Goal: Transaction & Acquisition: Purchase product/service

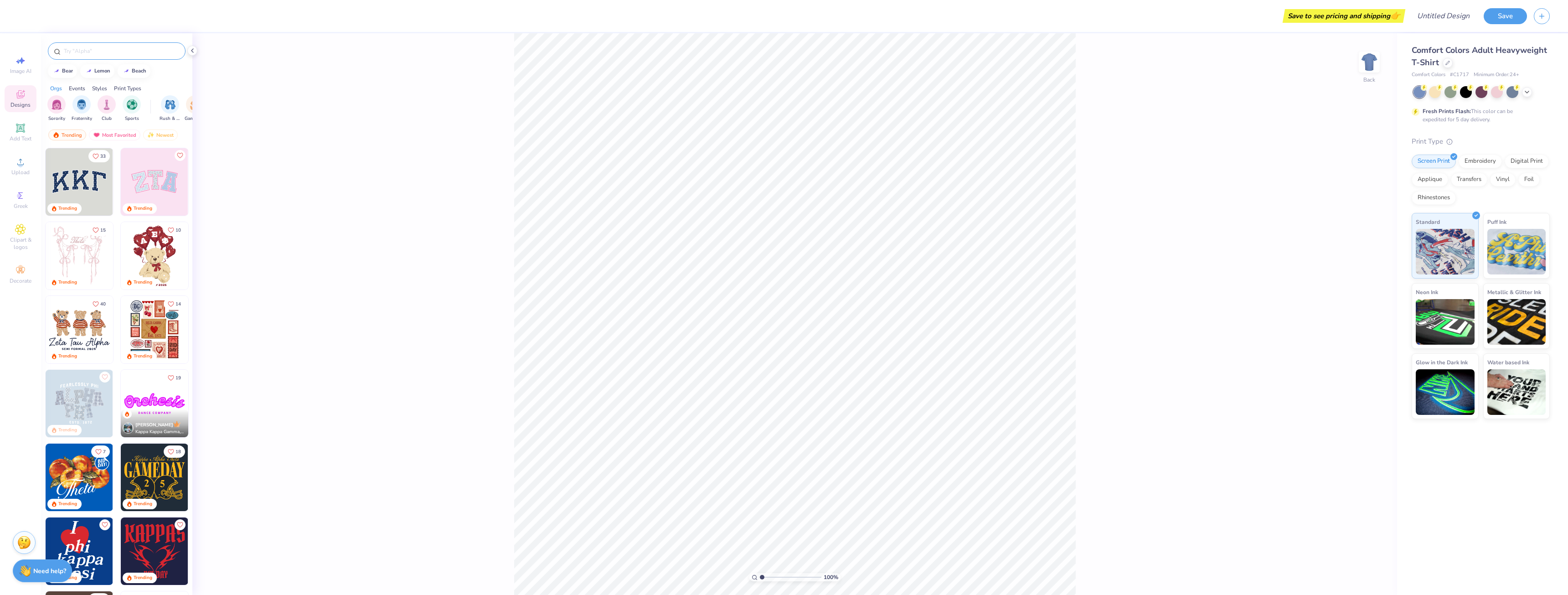
click at [87, 54] on input "text" at bounding box center [121, 51] width 117 height 9
type input "tie"
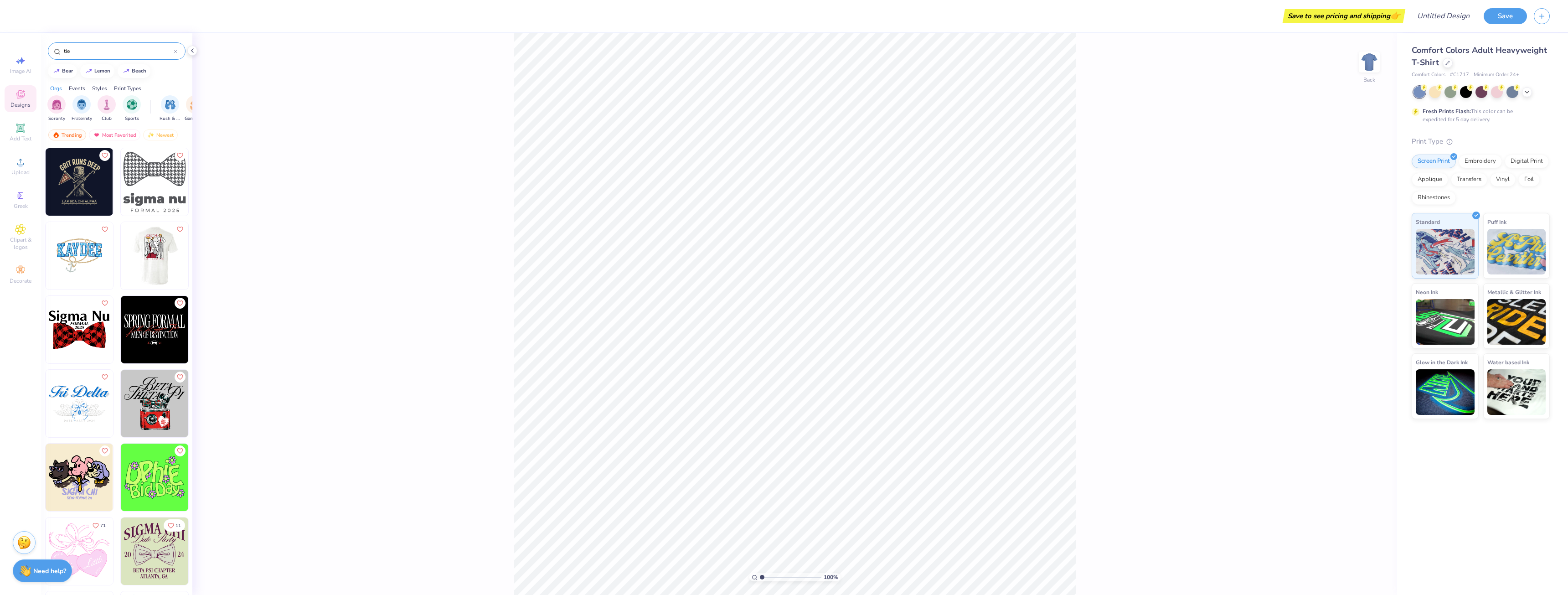
click at [154, 163] on img at bounding box center [155, 182] width 68 height 68
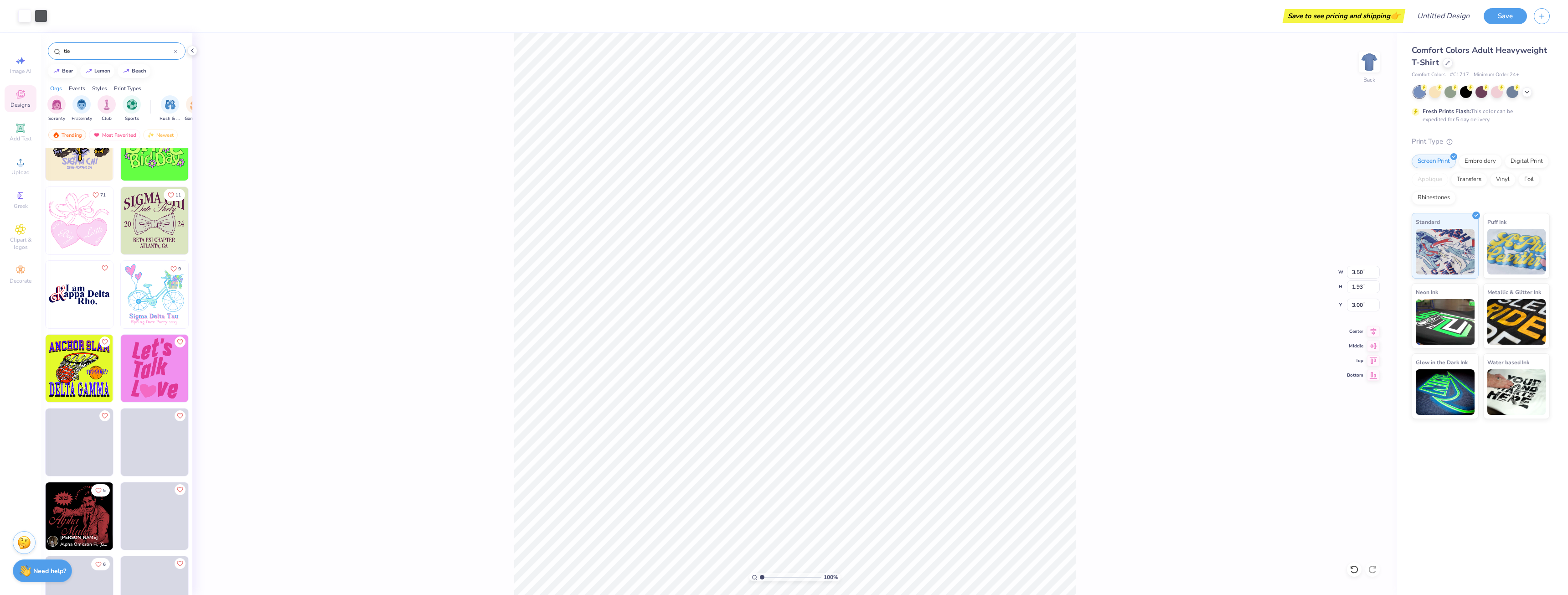
scroll to position [331, 0]
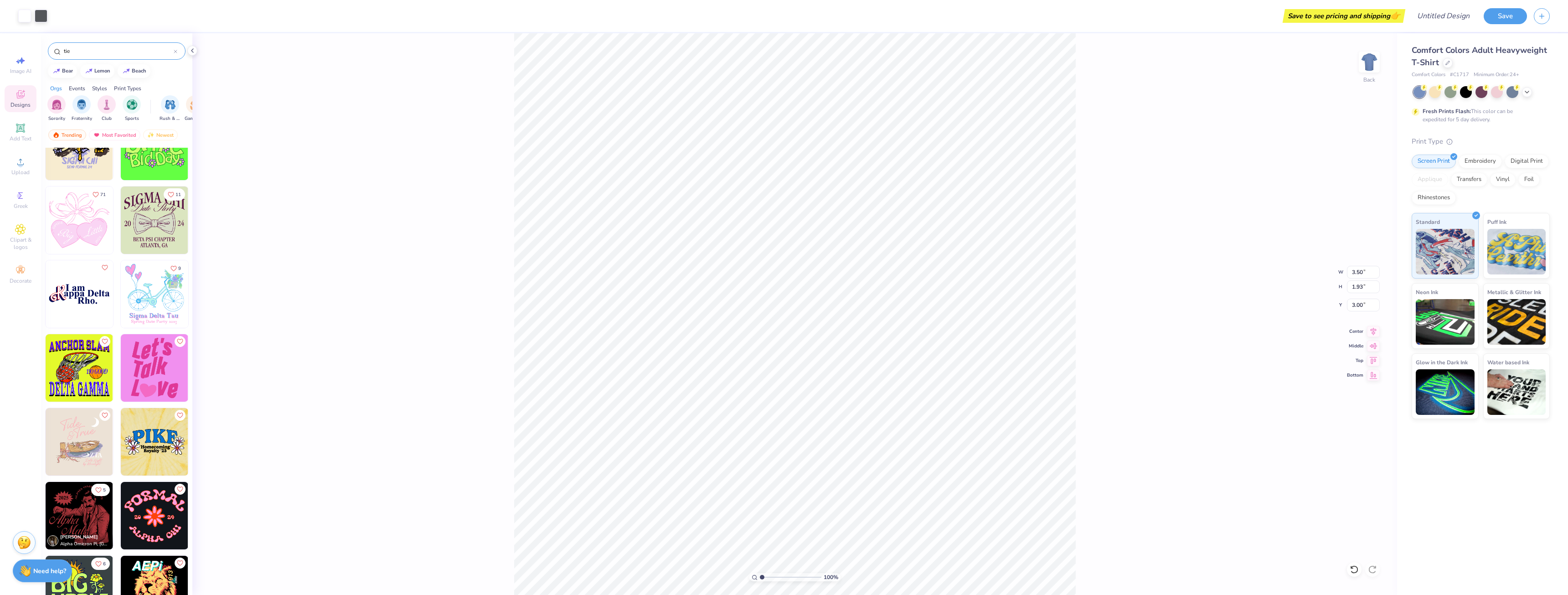
click at [447, 338] on div "100 % Back W 3.50 3.50 " H 1.93 1.93 " Y 3.00 3.00 " Center Middle Top Bottom" at bounding box center [795, 314] width 1205 height 562
click at [131, 504] on img at bounding box center [155, 516] width 68 height 68
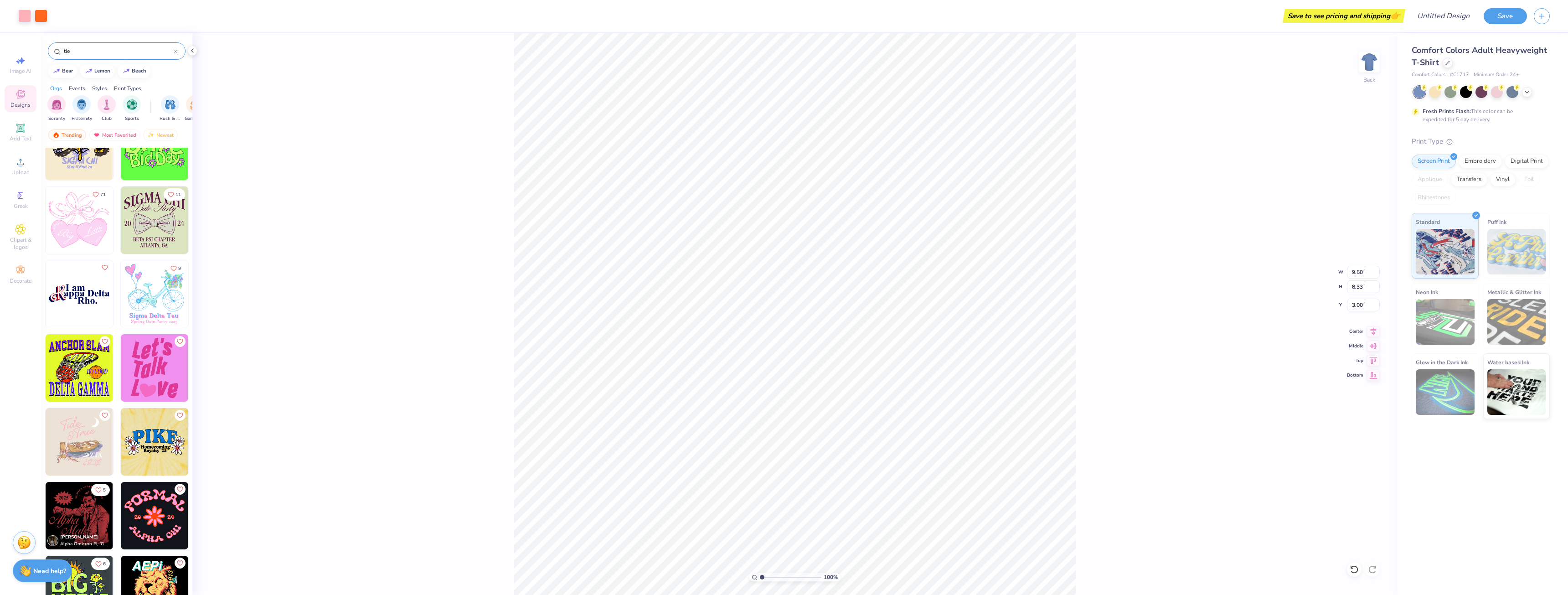
click at [484, 365] on div "100 % Back W 9.50 9.50 " H 8.33 8.33 " Y 3.00 3.00 " Center Middle Top Bottom" at bounding box center [795, 314] width 1205 height 562
click at [18, 68] on span "Image AI" at bounding box center [21, 71] width 22 height 7
select select "4"
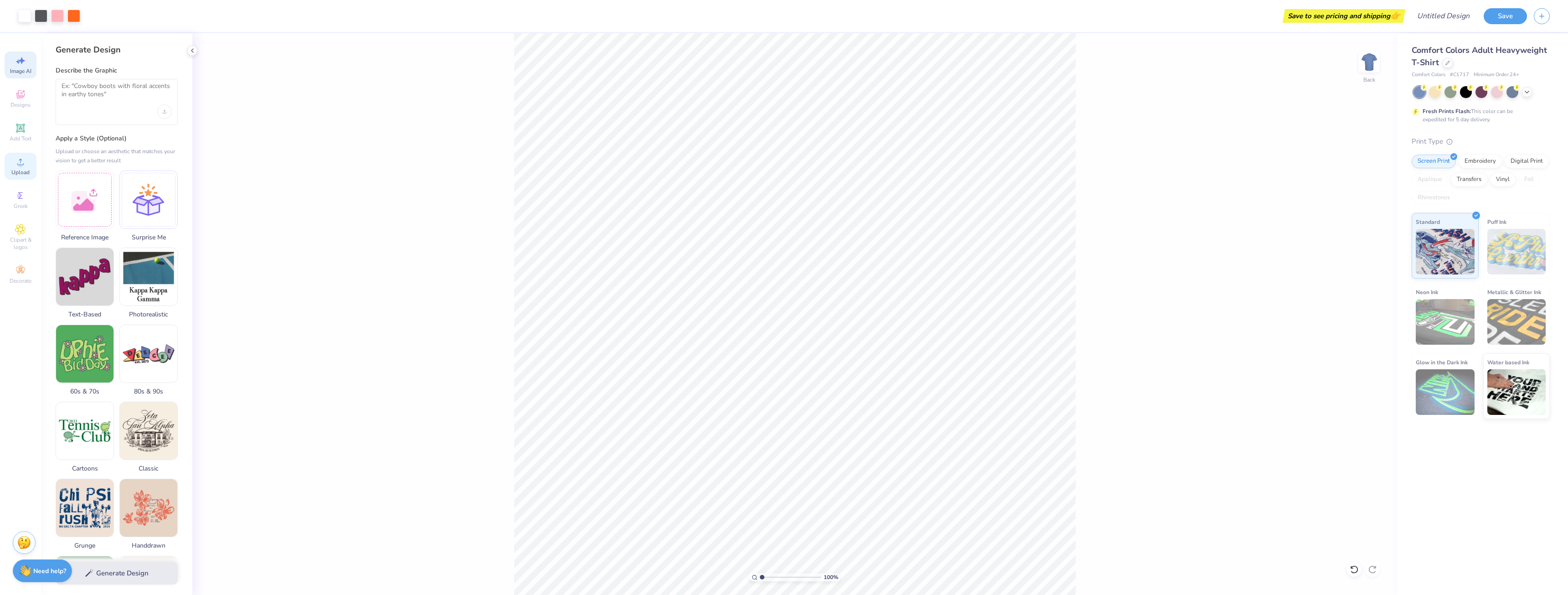
click at [18, 158] on icon at bounding box center [20, 162] width 11 height 11
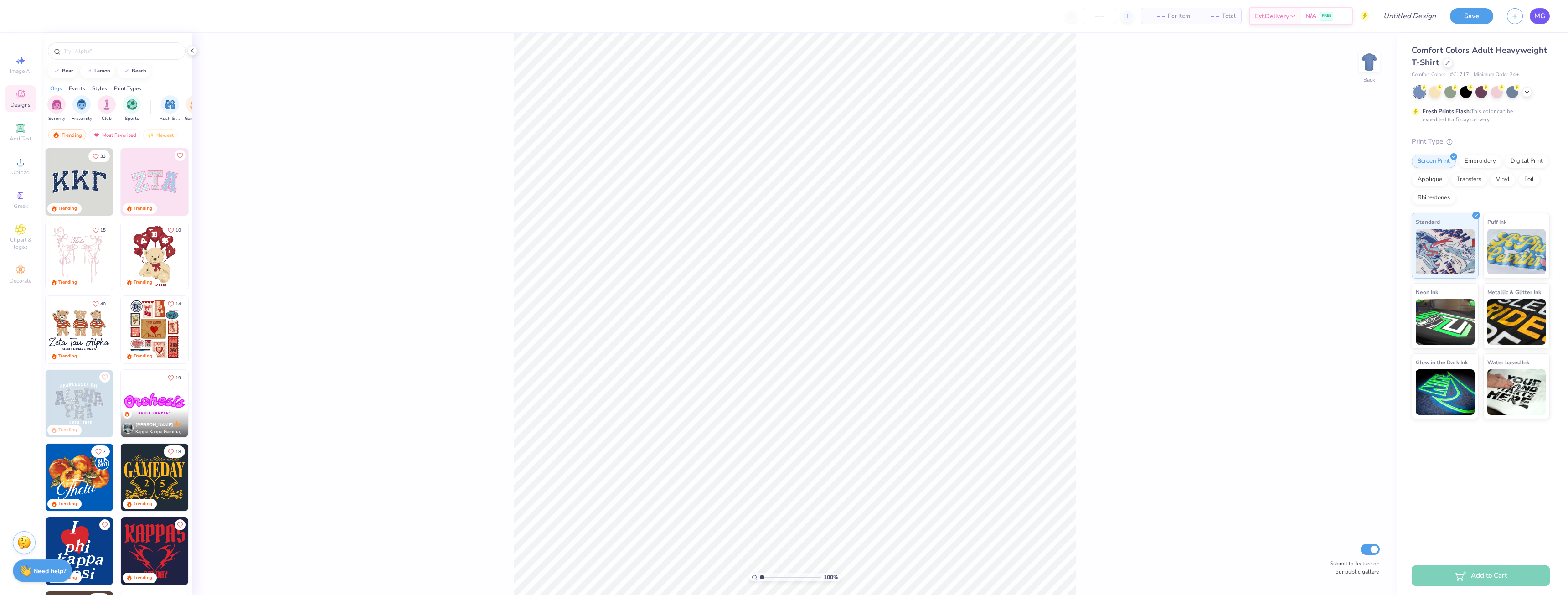
click at [1540, 18] on span "MG" at bounding box center [1540, 16] width 11 height 11
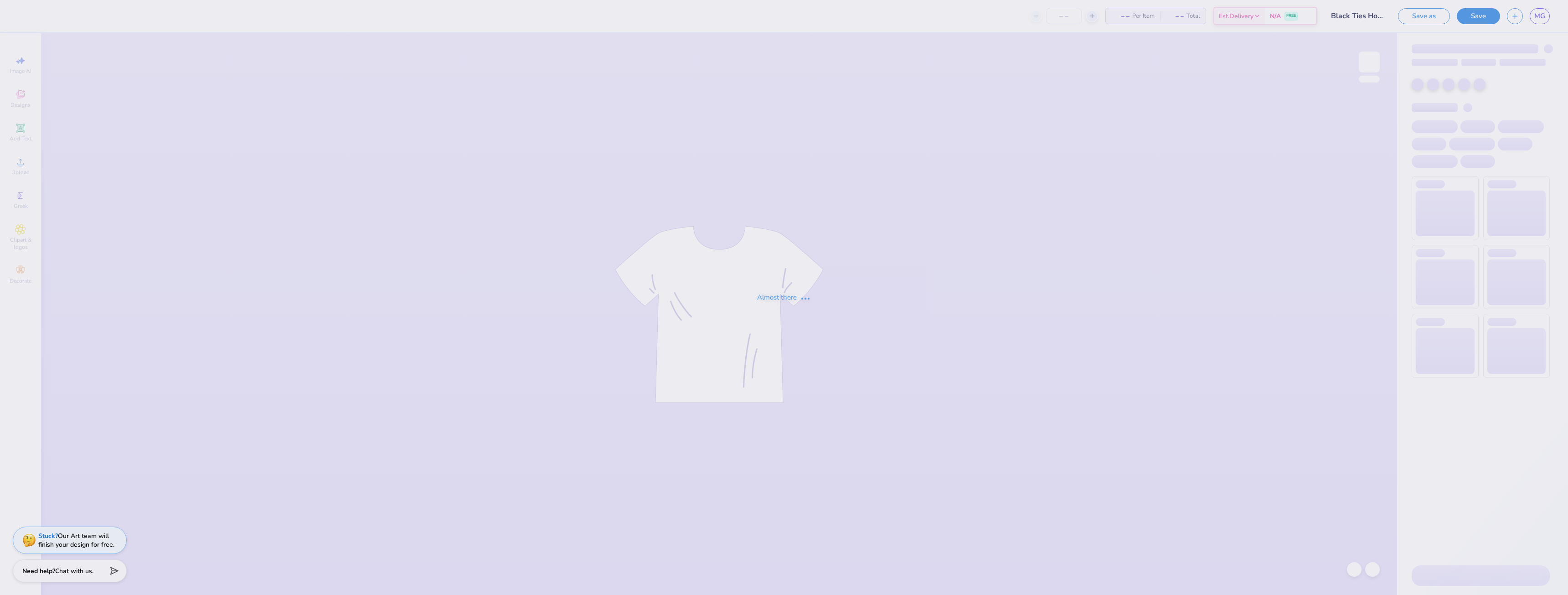
type input "12"
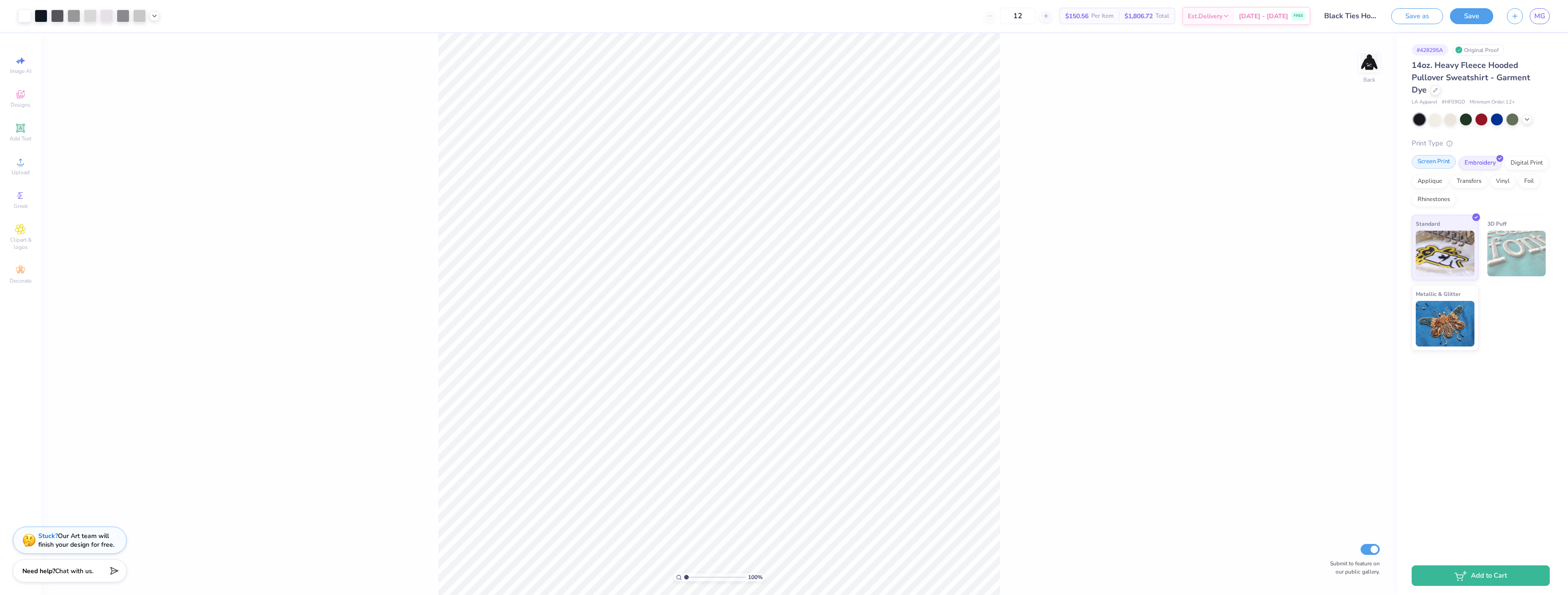
click at [1425, 161] on div "Screen Print" at bounding box center [1434, 162] width 44 height 14
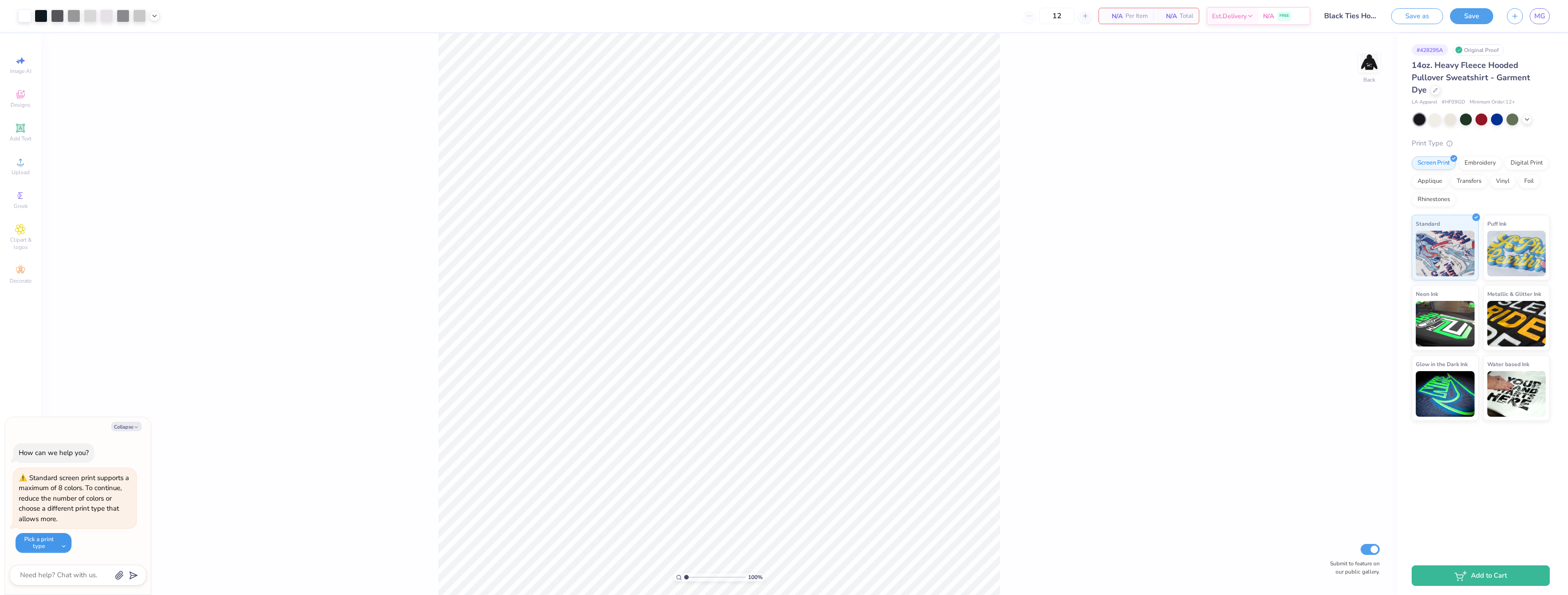
click at [41, 544] on button "Pick a print type" at bounding box center [43, 543] width 56 height 20
click at [115, 530] on div "Standard screen print supports a maximum of 8 colors. To continue, reduce the n…" at bounding box center [75, 511] width 123 height 85
click at [49, 541] on button "Pick a print type" at bounding box center [43, 543] width 56 height 20
click at [68, 505] on button "standard embroidery" at bounding box center [56, 505] width 75 height 15
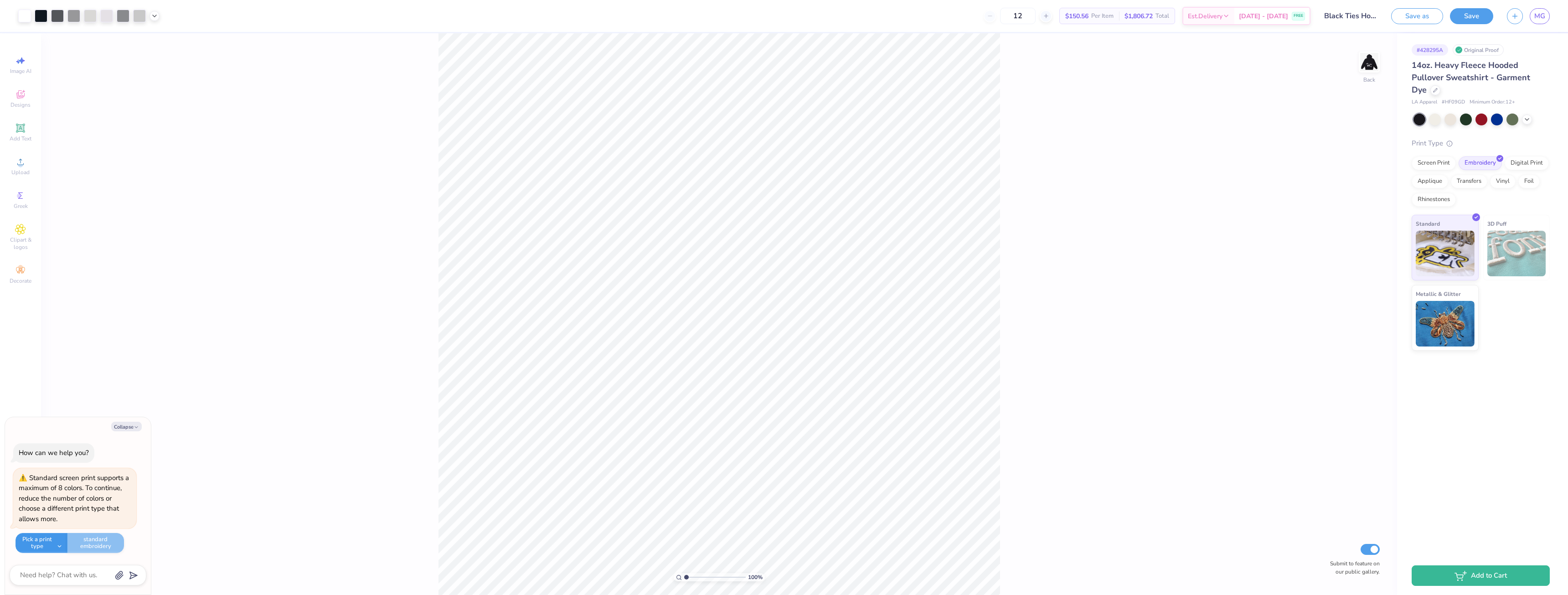
click at [43, 542] on button "Pick a print type" at bounding box center [41, 543] width 52 height 20
click at [62, 485] on button "digital print" at bounding box center [56, 488] width 75 height 15
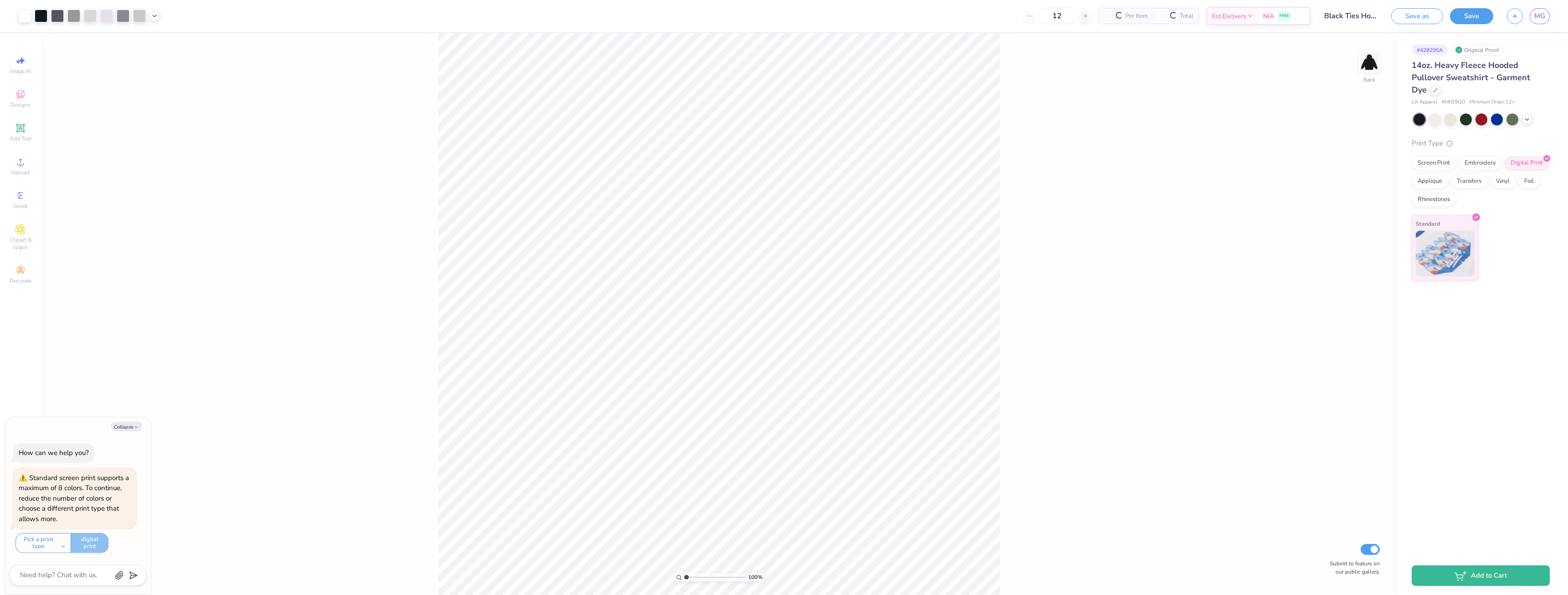
type textarea "x"
type input "3.42"
type textarea "x"
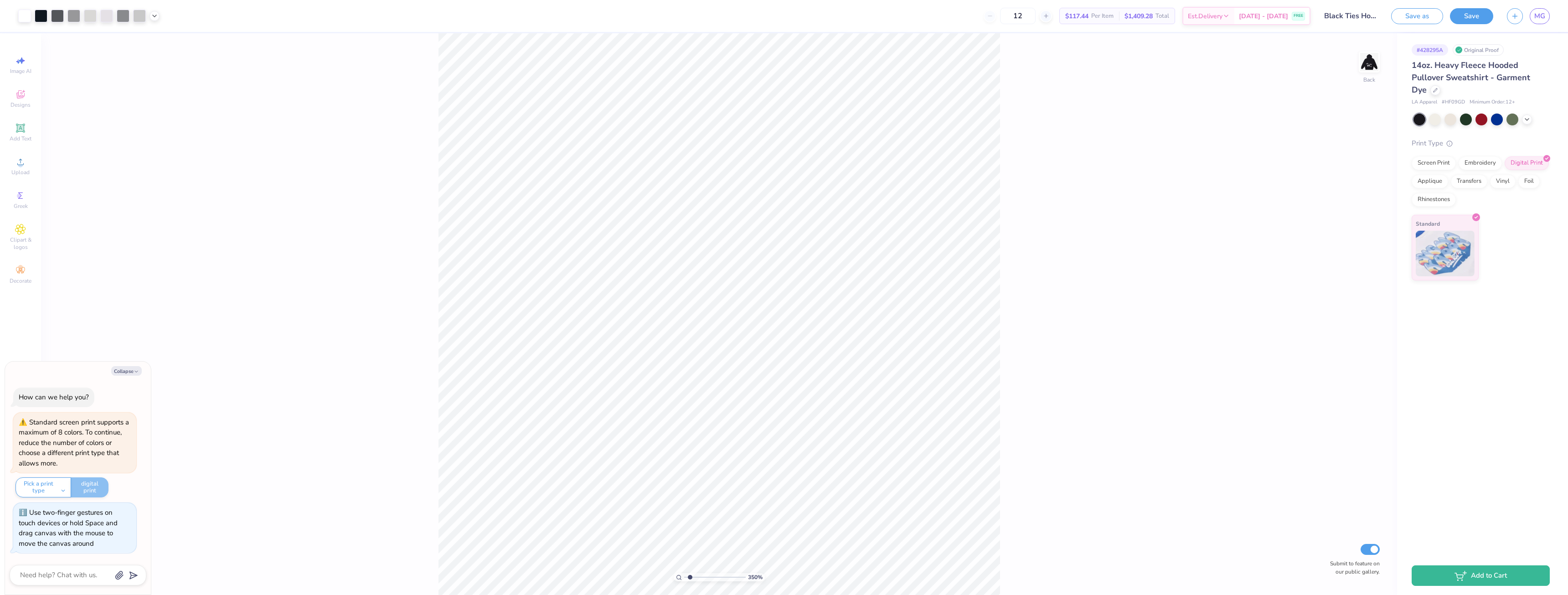
type input "1"
drag, startPoint x: 701, startPoint y: 576, endPoint x: 669, endPoint y: 571, distance: 32.4
click at [684, 573] on input "range" at bounding box center [714, 577] width 61 height 8
drag, startPoint x: 1532, startPoint y: 182, endPoint x: 1509, endPoint y: 181, distance: 23.0
click at [1532, 182] on div "Foil" at bounding box center [1530, 182] width 22 height 14
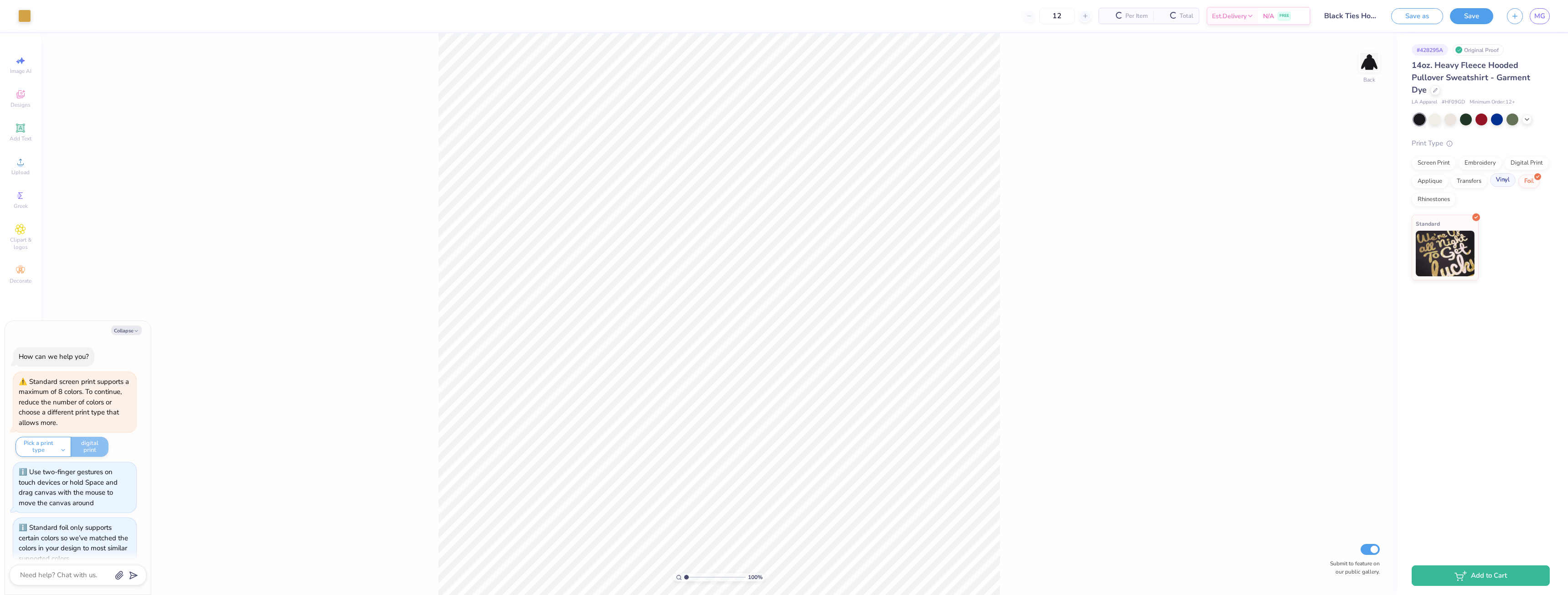
scroll to position [196, 0]
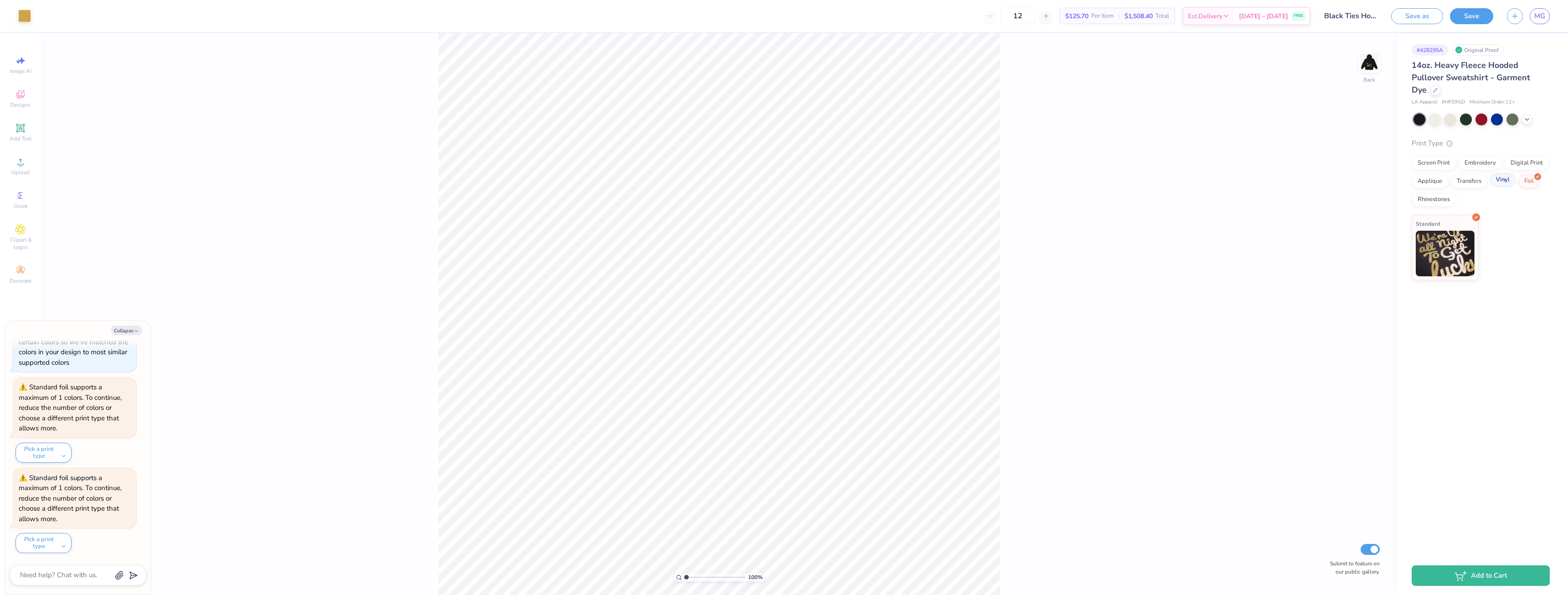
click at [1505, 181] on div "Vinyl" at bounding box center [1503, 180] width 26 height 14
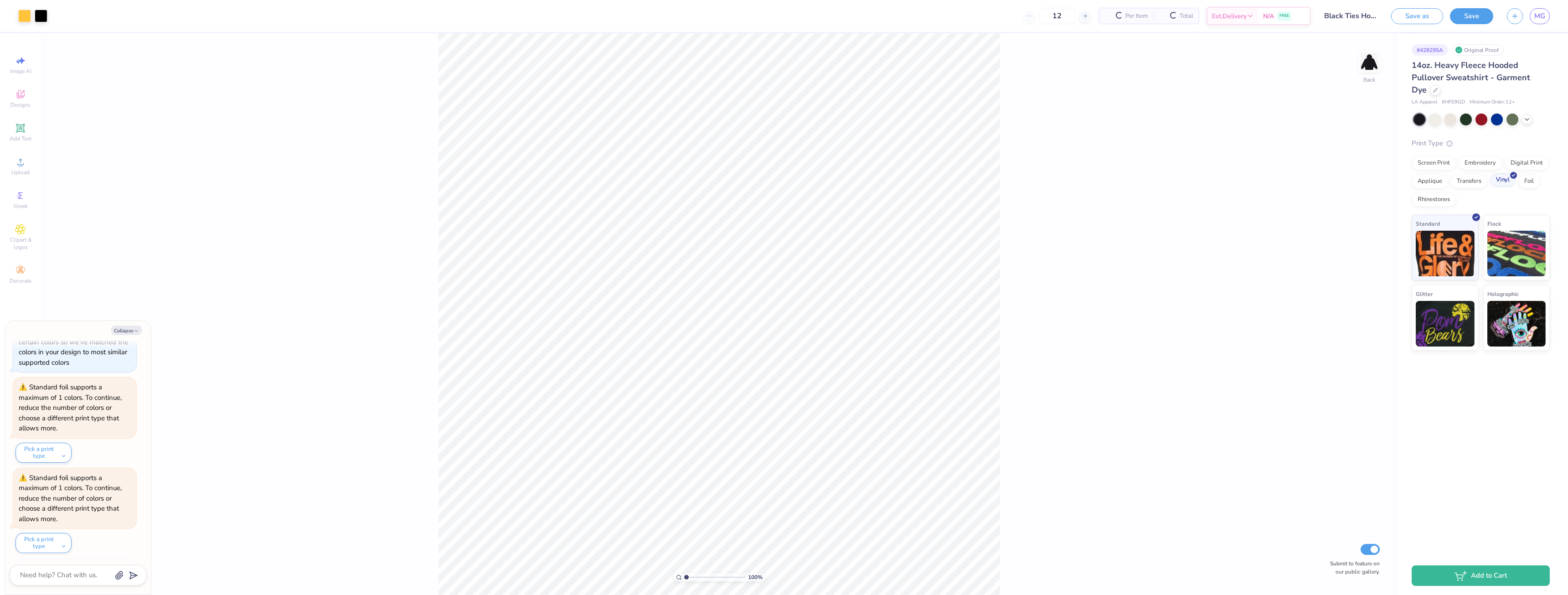
scroll to position [342, 0]
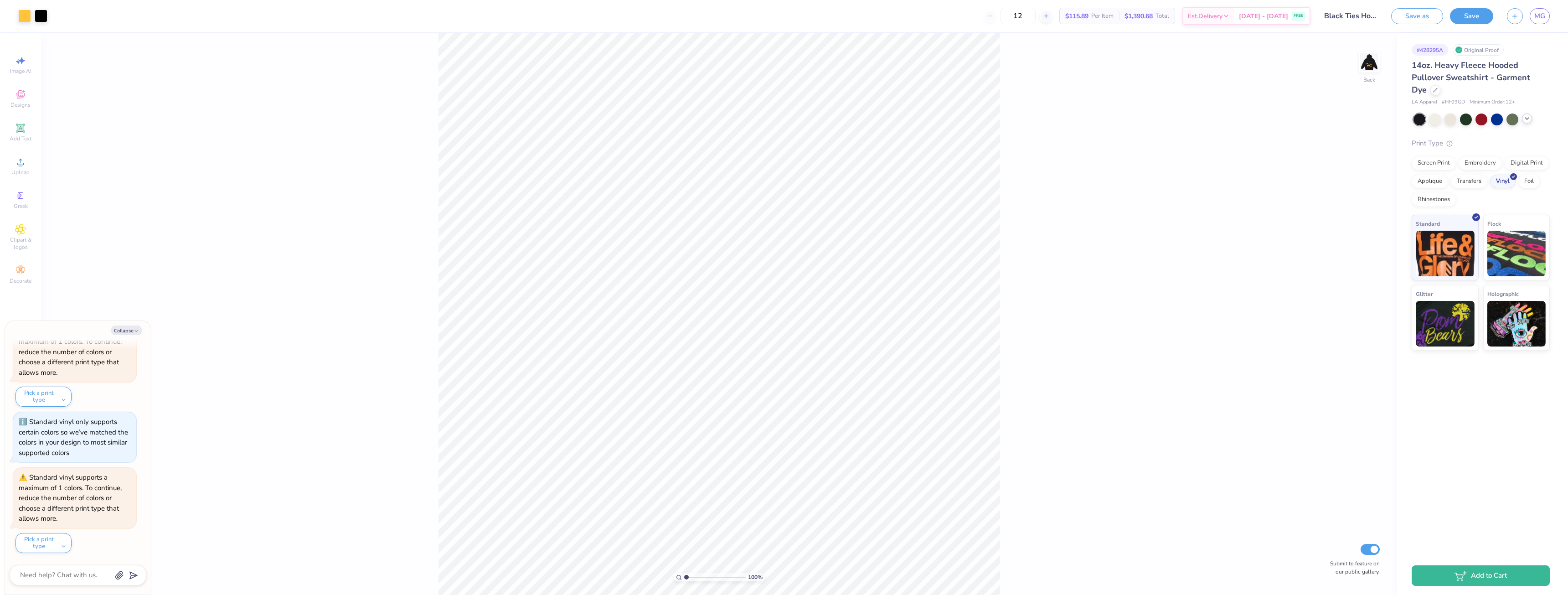
click at [1529, 117] on icon at bounding box center [1527, 118] width 7 height 7
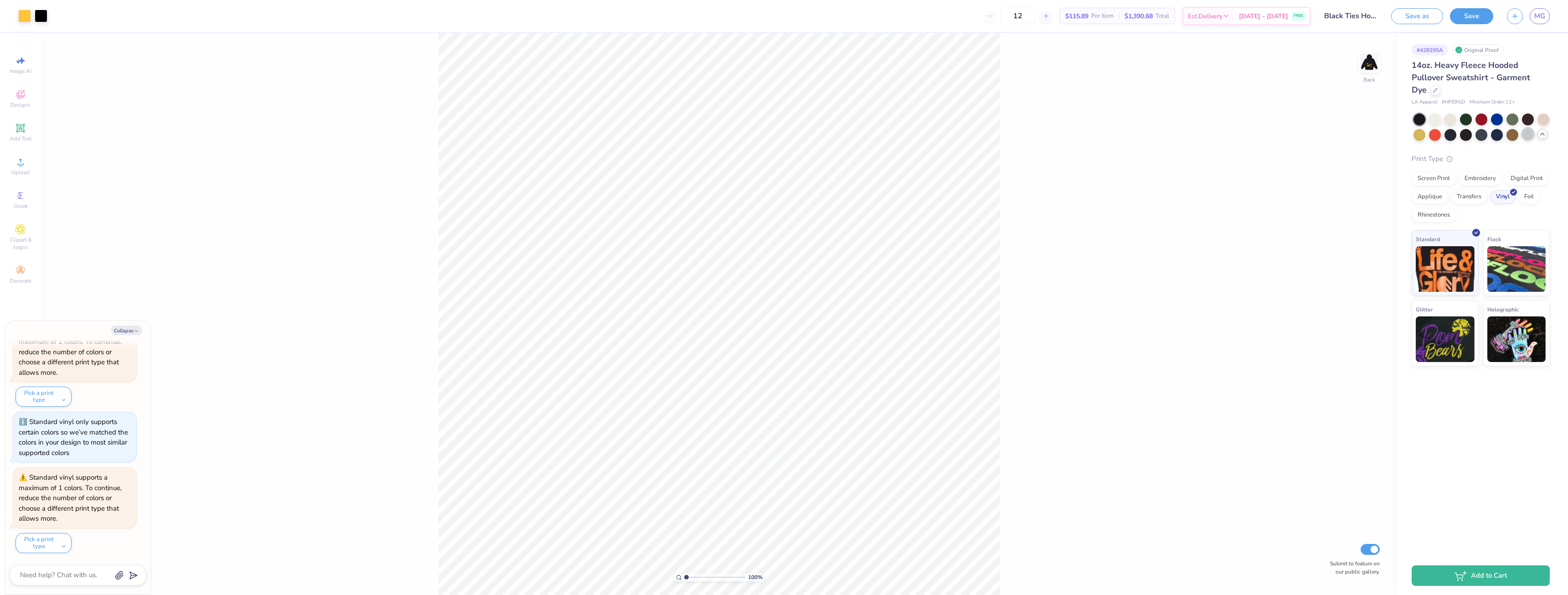
click at [1526, 136] on div at bounding box center [1528, 134] width 12 height 12
click at [1448, 138] on div at bounding box center [1451, 134] width 12 height 12
click at [1467, 134] on div at bounding box center [1466, 134] width 12 height 12
click at [1480, 134] on div at bounding box center [1482, 134] width 12 height 12
click at [1514, 138] on div at bounding box center [1513, 134] width 12 height 12
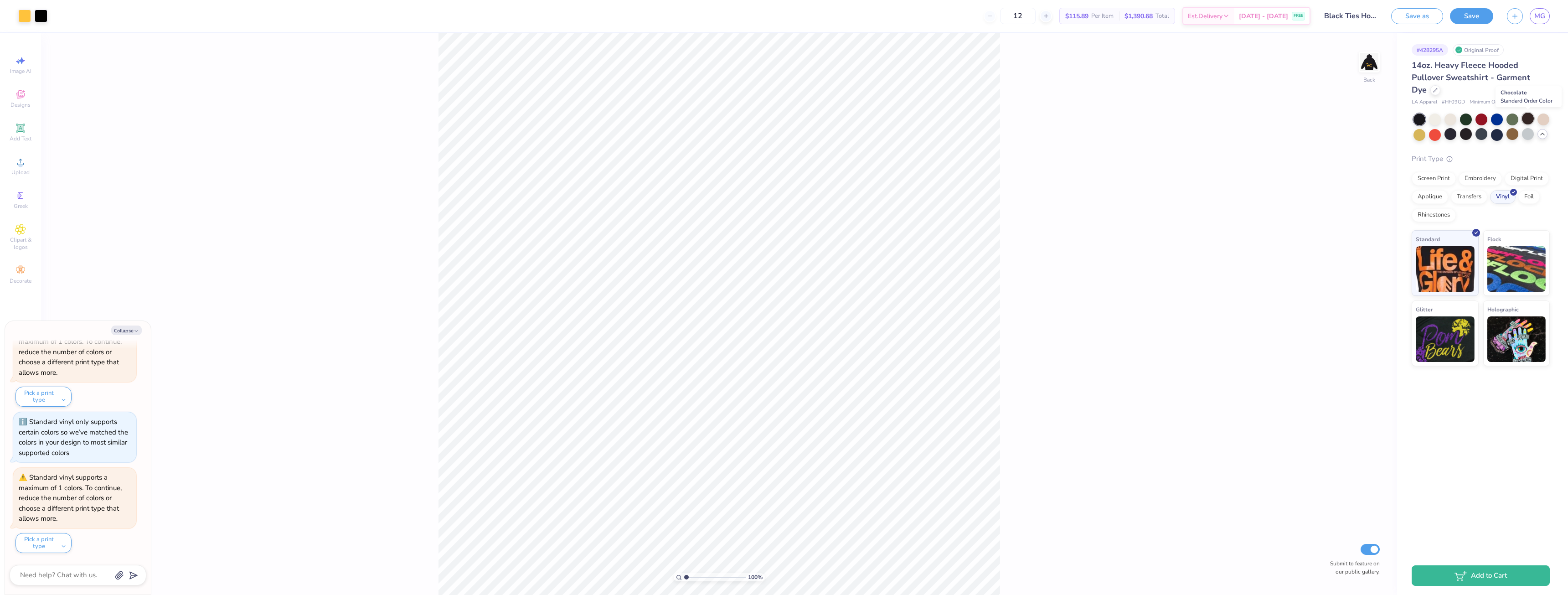
click at [1530, 117] on div at bounding box center [1528, 119] width 12 height 12
click at [1467, 115] on div at bounding box center [1466, 119] width 12 height 12
click at [1546, 137] on icon at bounding box center [1542, 134] width 7 height 7
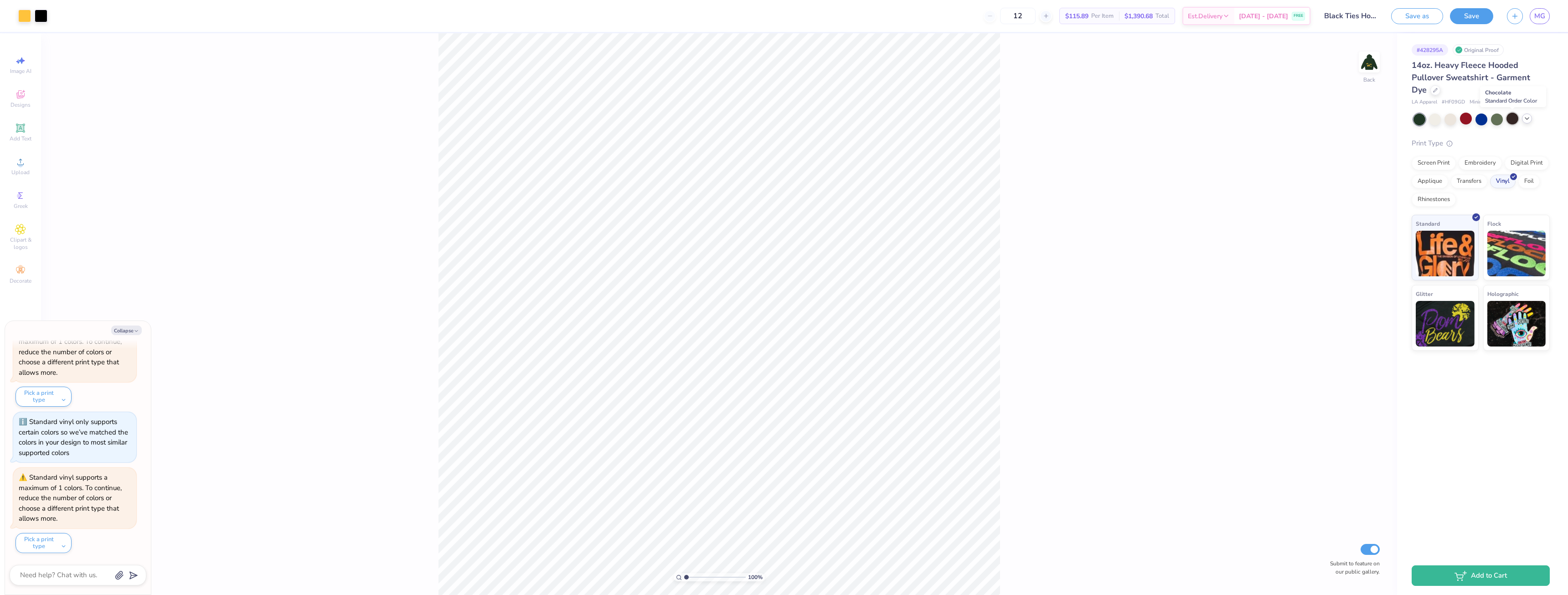
click at [1509, 119] on div at bounding box center [1513, 119] width 12 height 12
click at [1528, 119] on icon at bounding box center [1527, 118] width 7 height 7
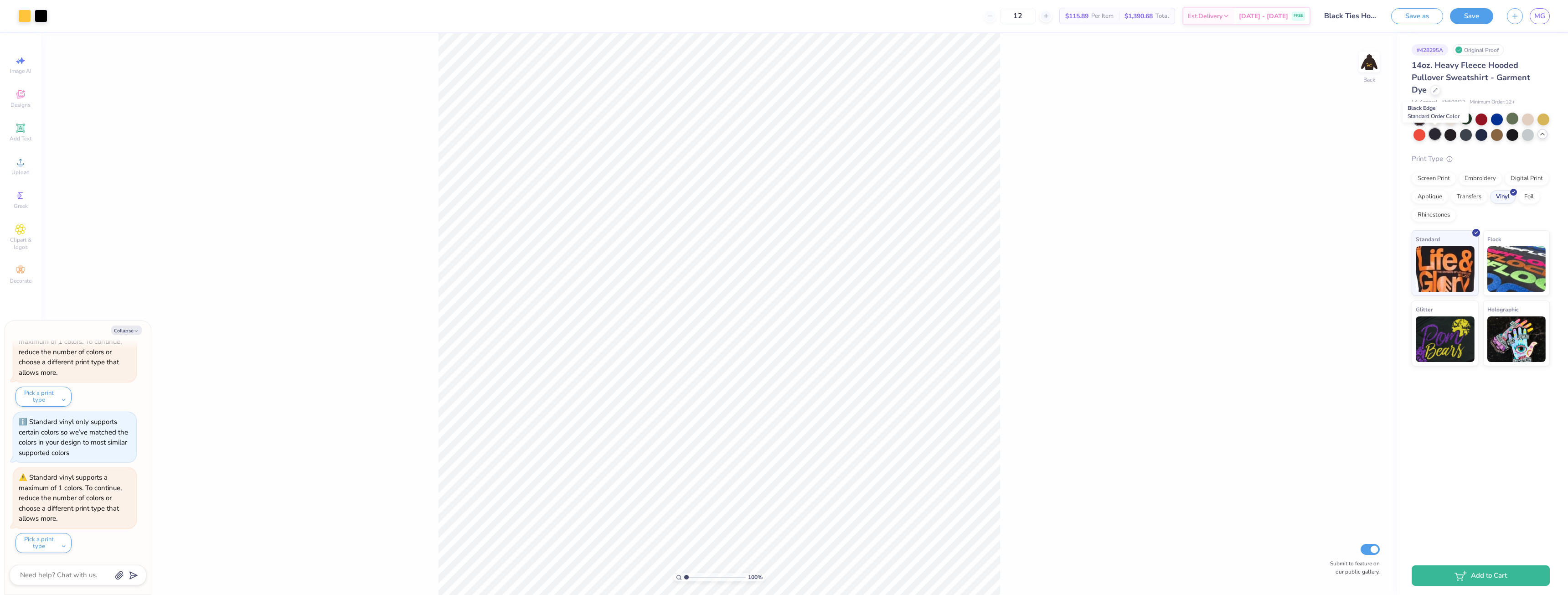
click at [1435, 138] on div at bounding box center [1435, 134] width 12 height 12
click at [1442, 183] on div "Screen Print" at bounding box center [1434, 177] width 44 height 14
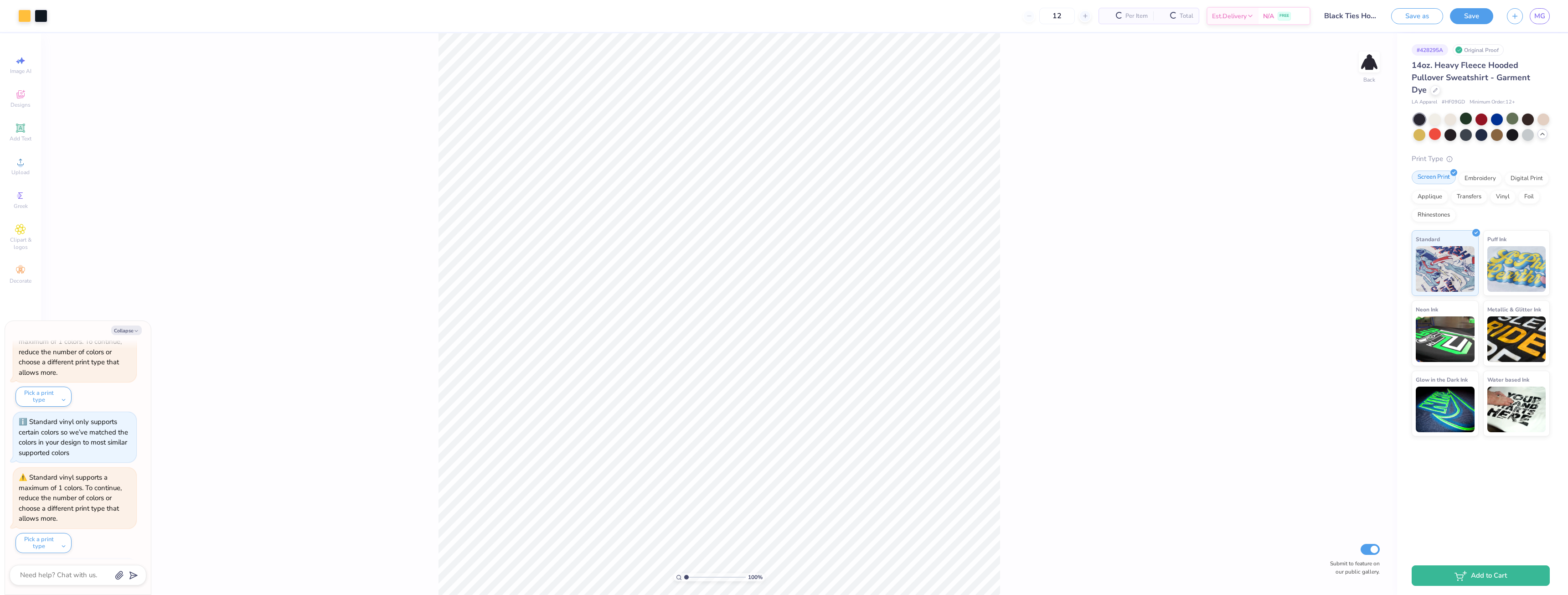
scroll to position [398, 0]
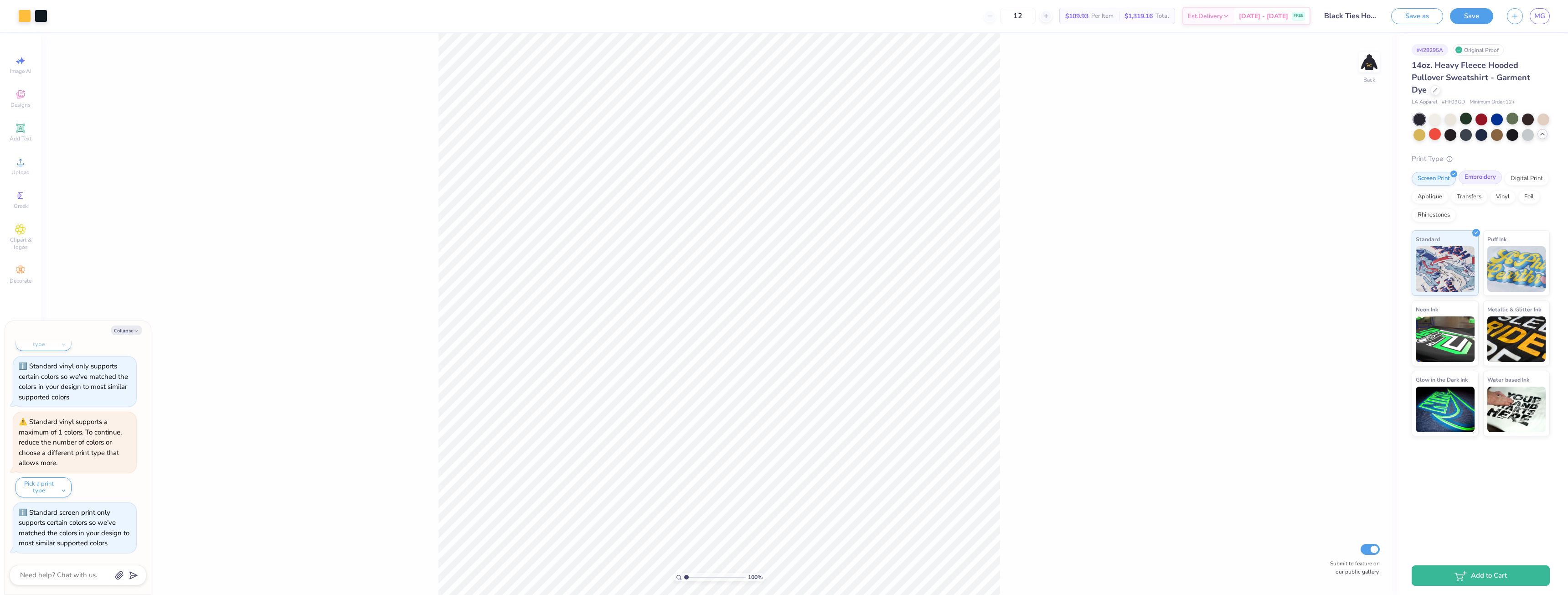
click at [1470, 181] on div "Embroidery" at bounding box center [1480, 177] width 43 height 14
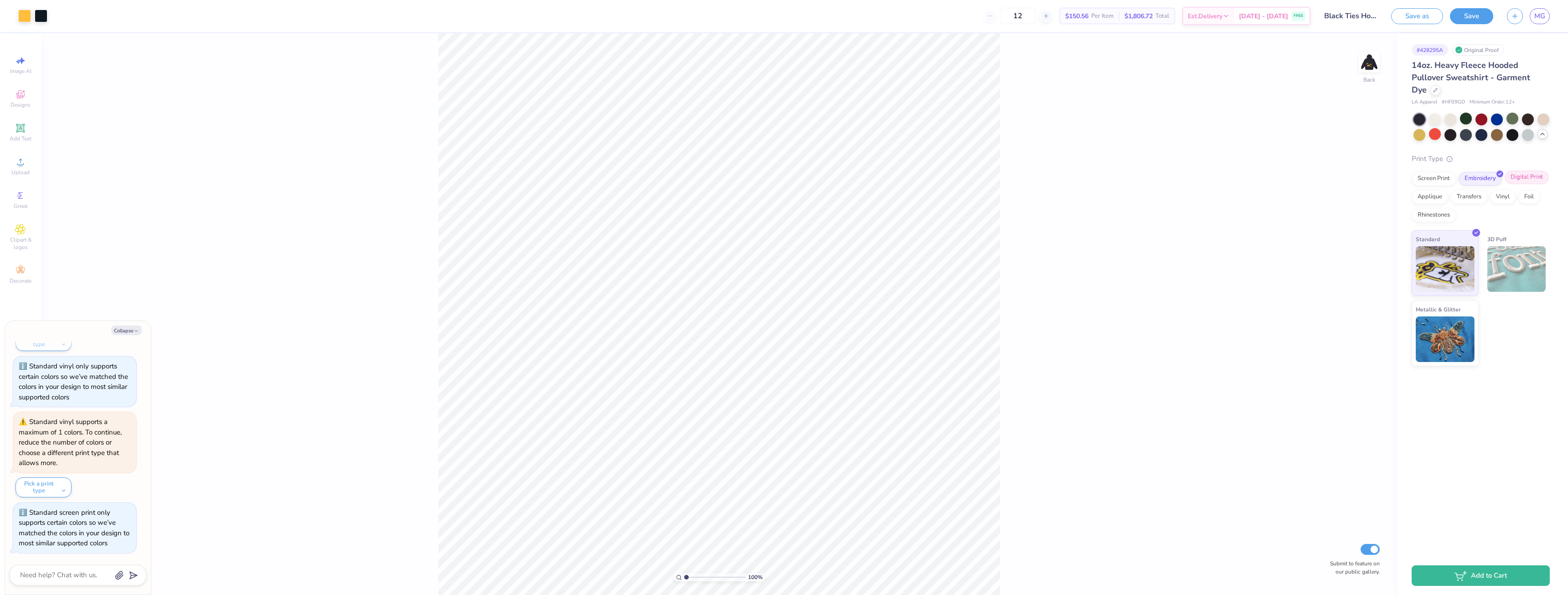
click at [1506, 182] on div "Digital Print" at bounding box center [1526, 177] width 44 height 14
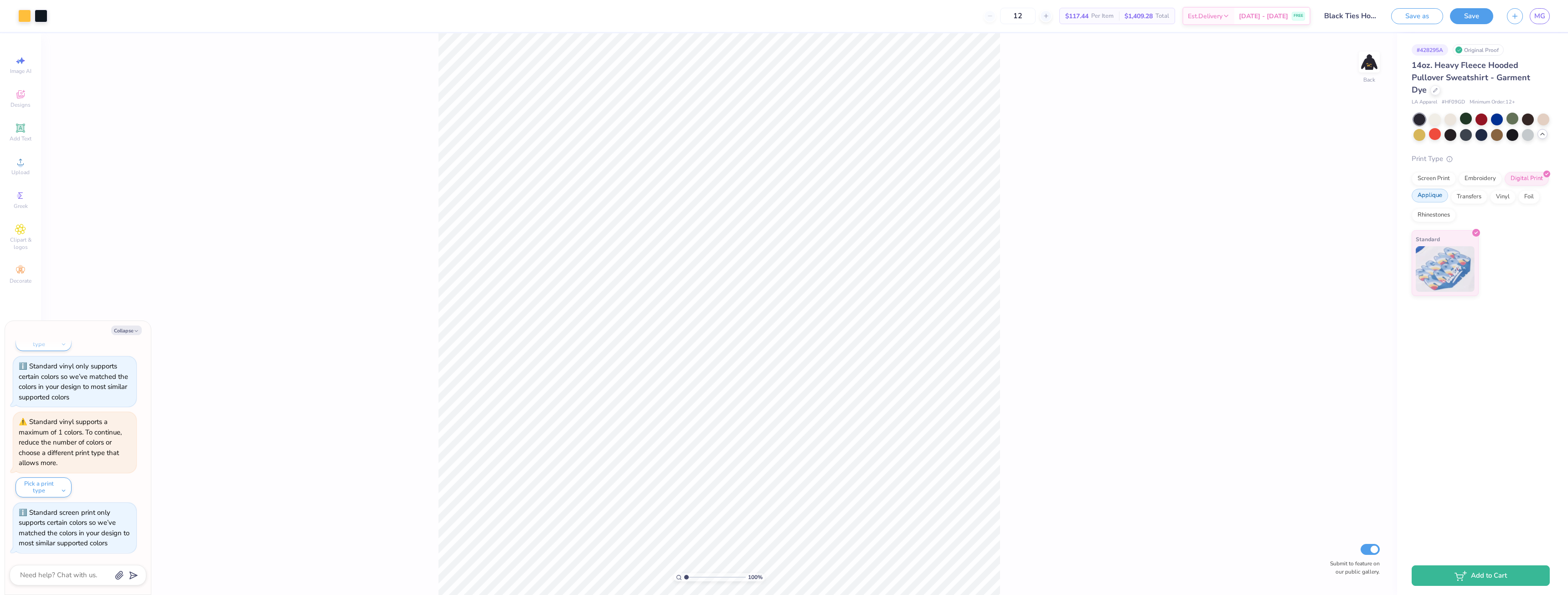
click at [1434, 199] on div "Applique" at bounding box center [1430, 195] width 36 height 14
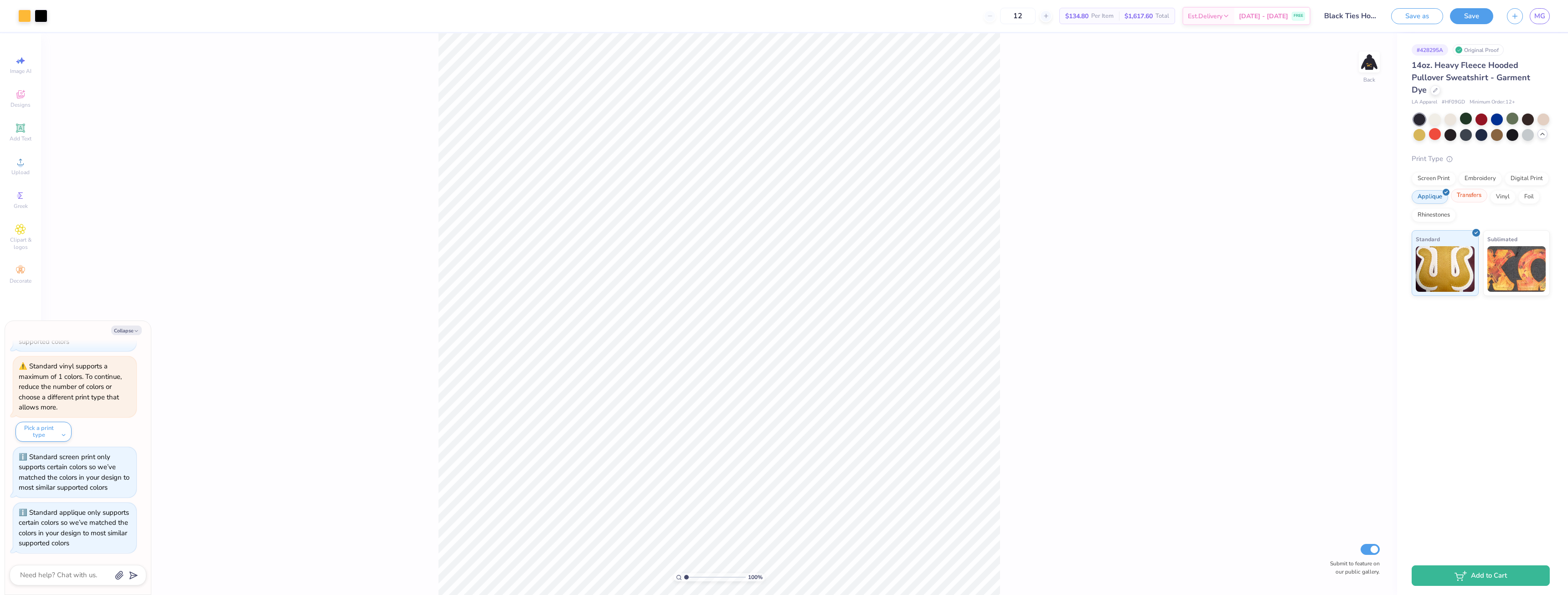
click at [1466, 196] on div "Transfers" at bounding box center [1469, 195] width 36 height 14
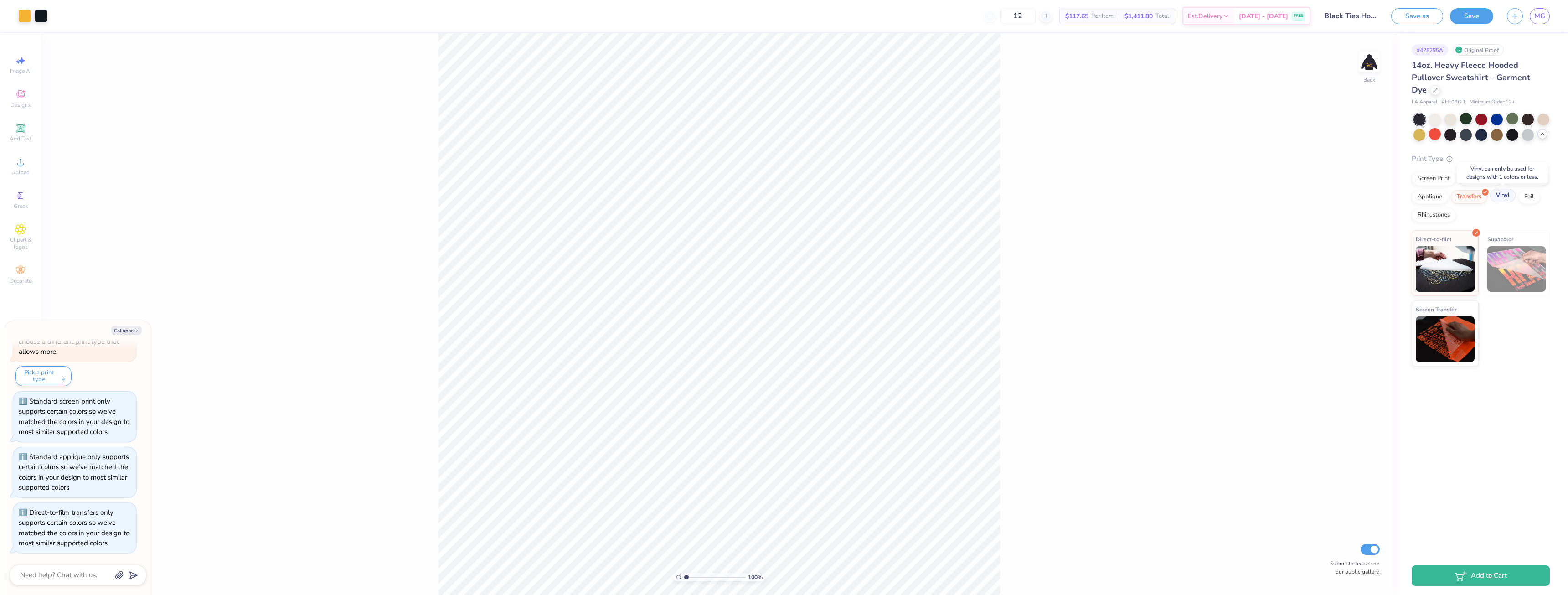
click at [1493, 197] on div "Vinyl" at bounding box center [1503, 195] width 26 height 14
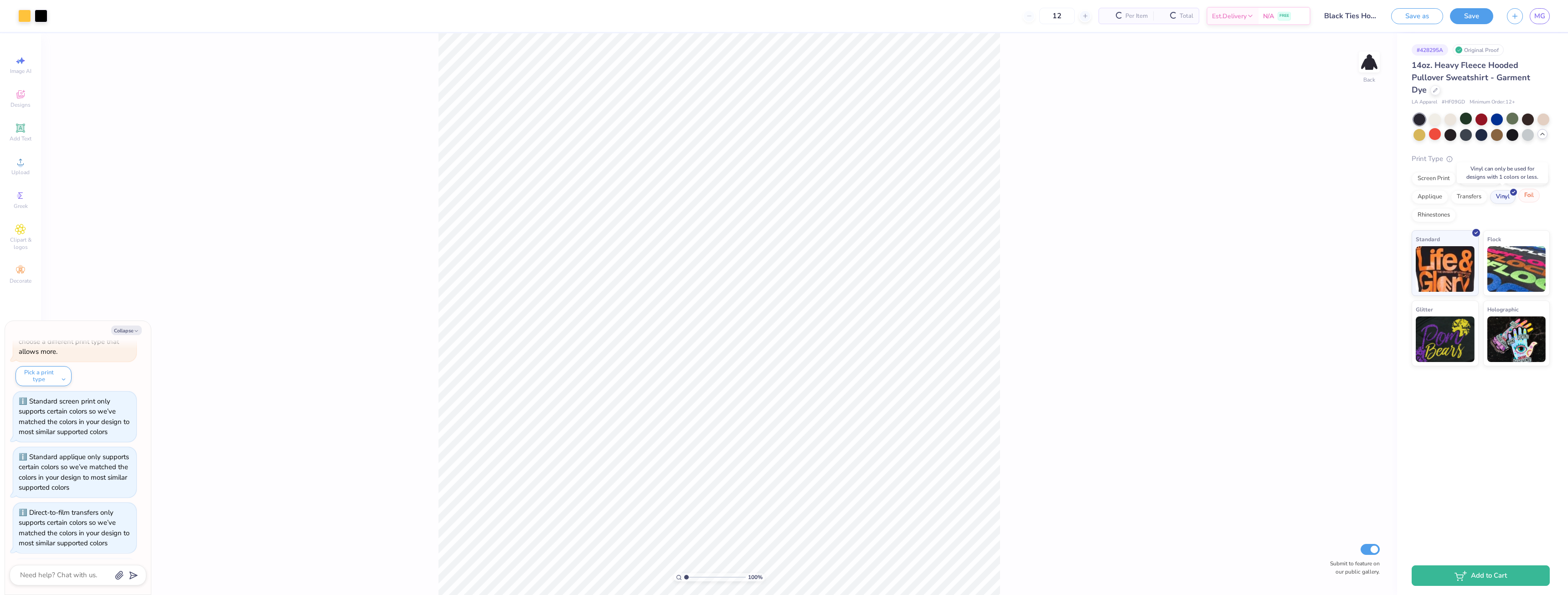
scroll to position [655, 0]
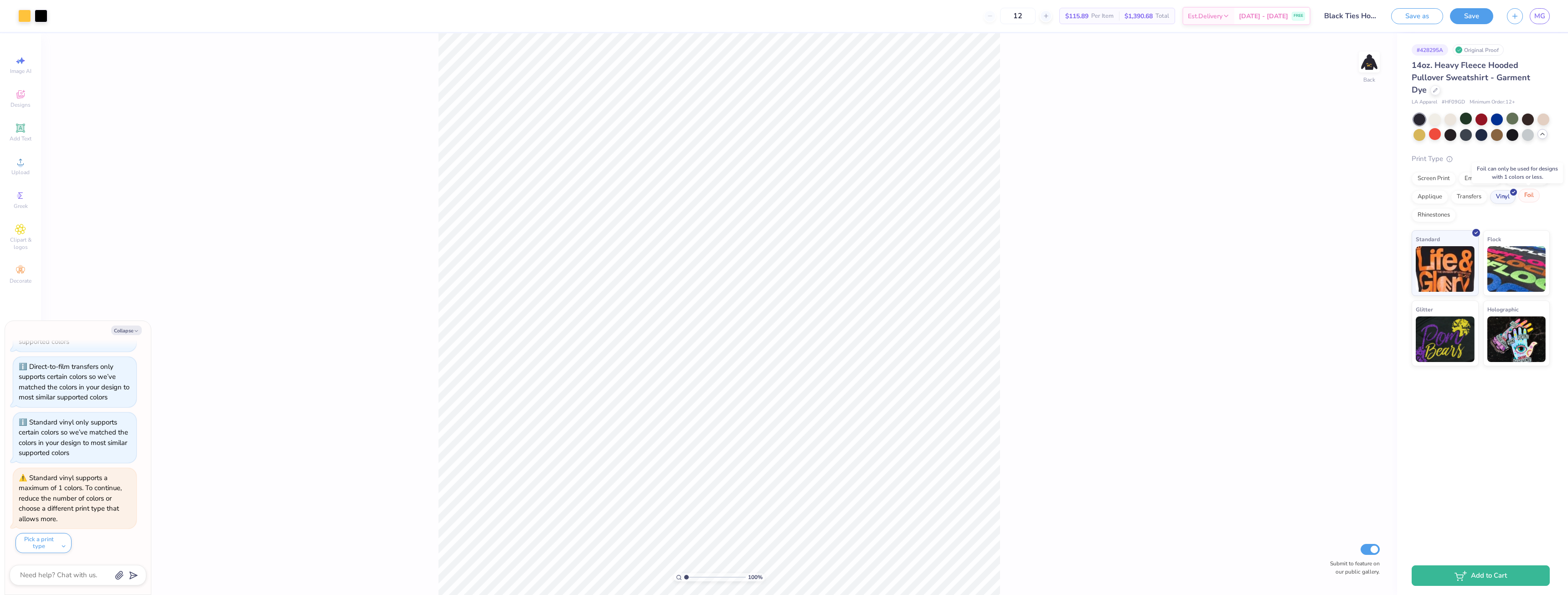
click at [1536, 197] on div "Foil" at bounding box center [1530, 195] width 22 height 14
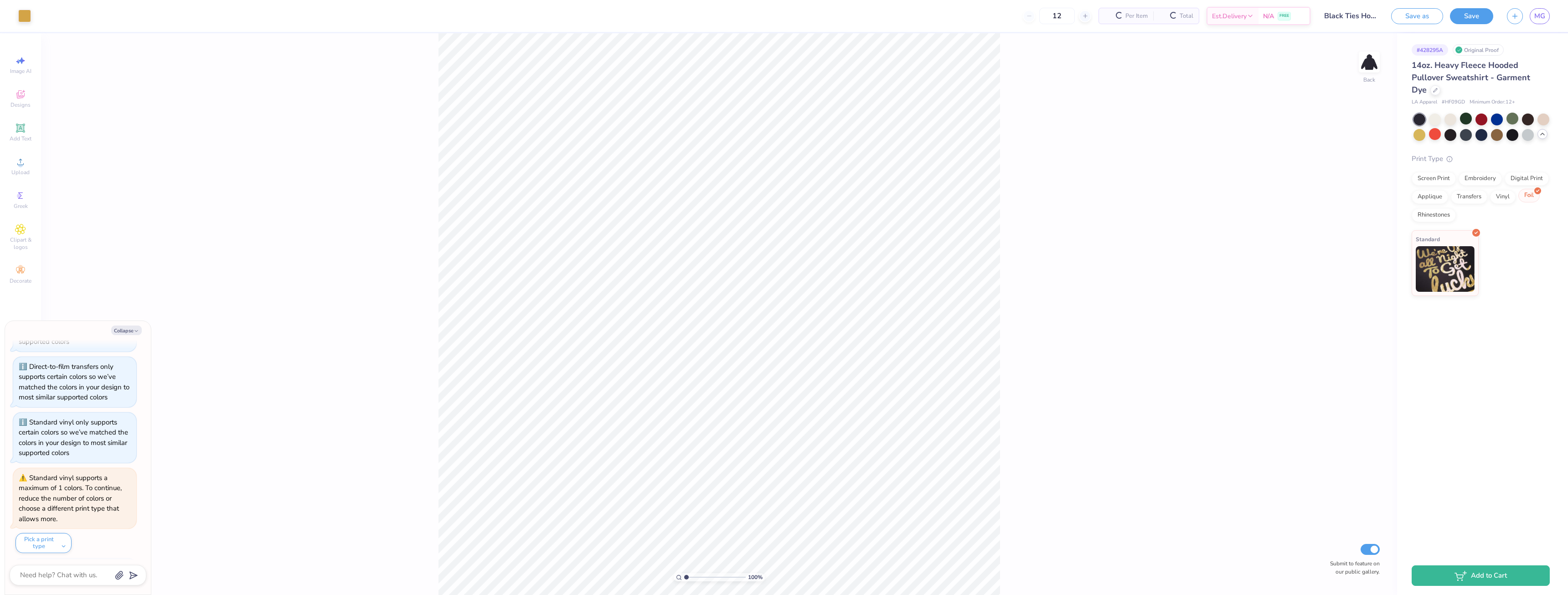
scroll to position [802, 0]
click at [1438, 213] on div "Rhinestones" at bounding box center [1434, 213] width 44 height 14
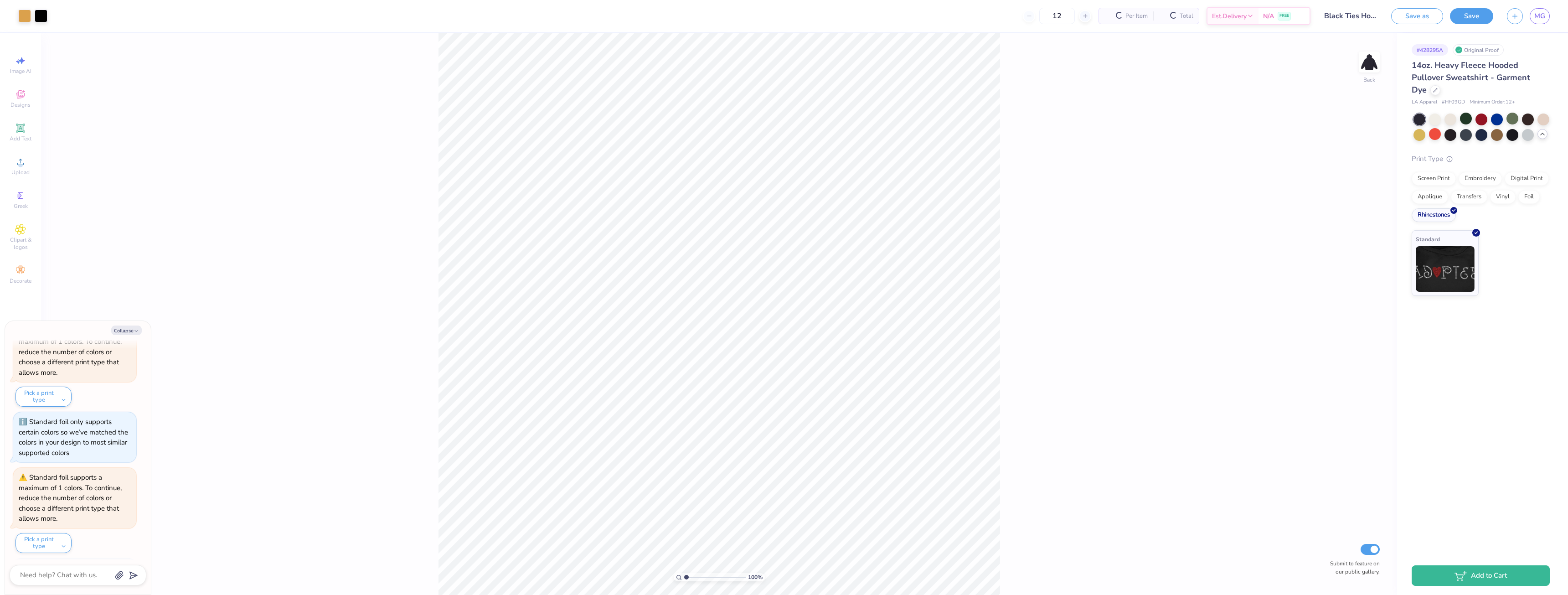
scroll to position [857, 0]
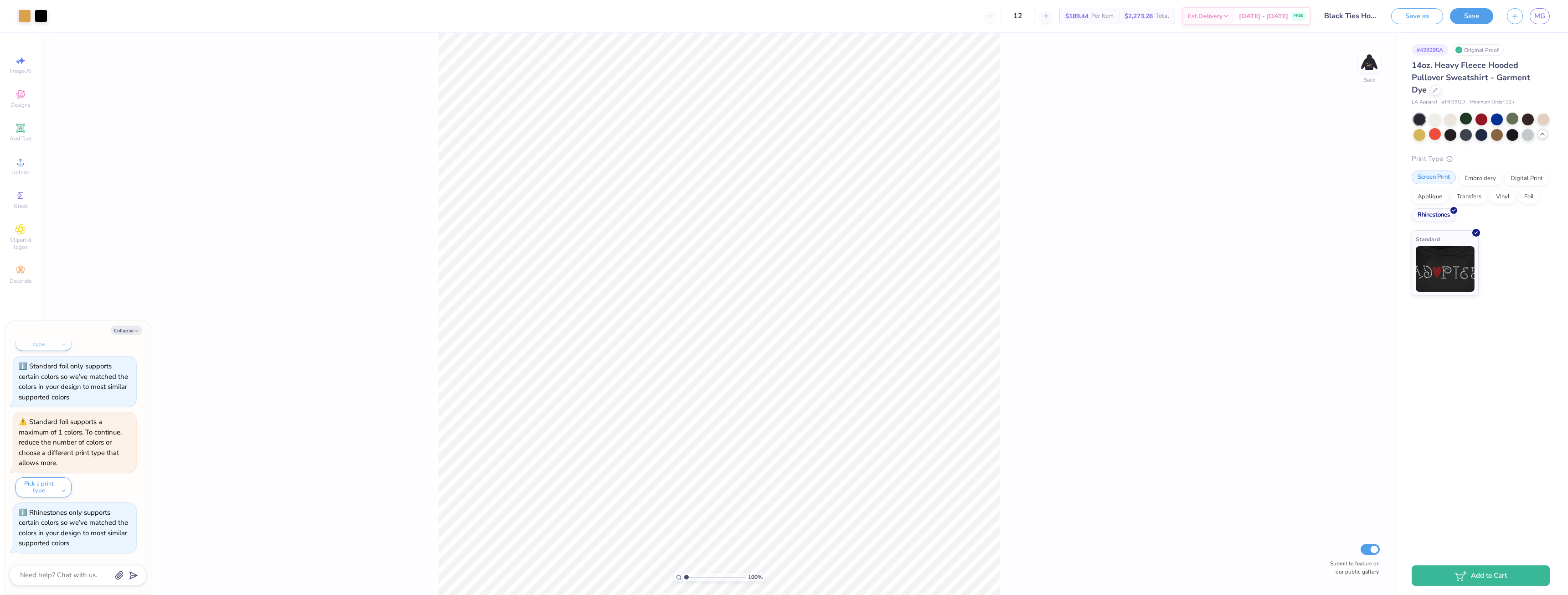
click at [1441, 180] on div "Screen Print" at bounding box center [1434, 177] width 44 height 14
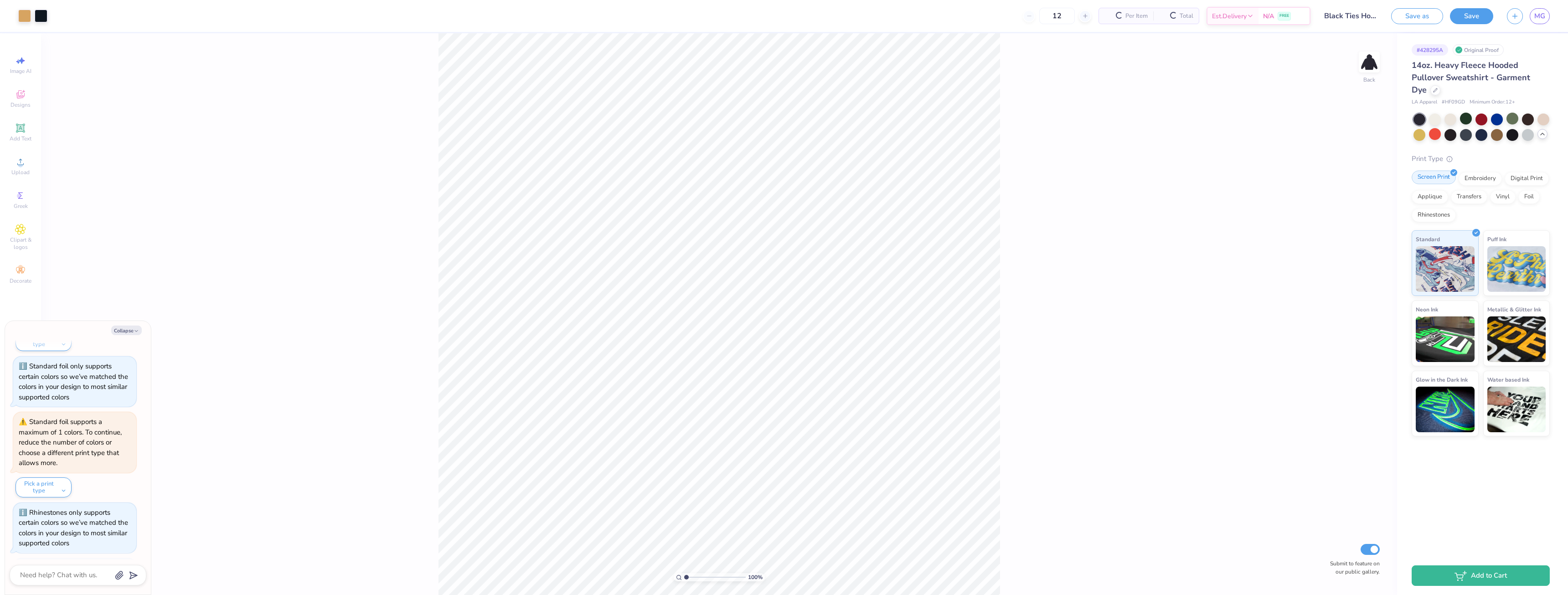
scroll to position [913, 0]
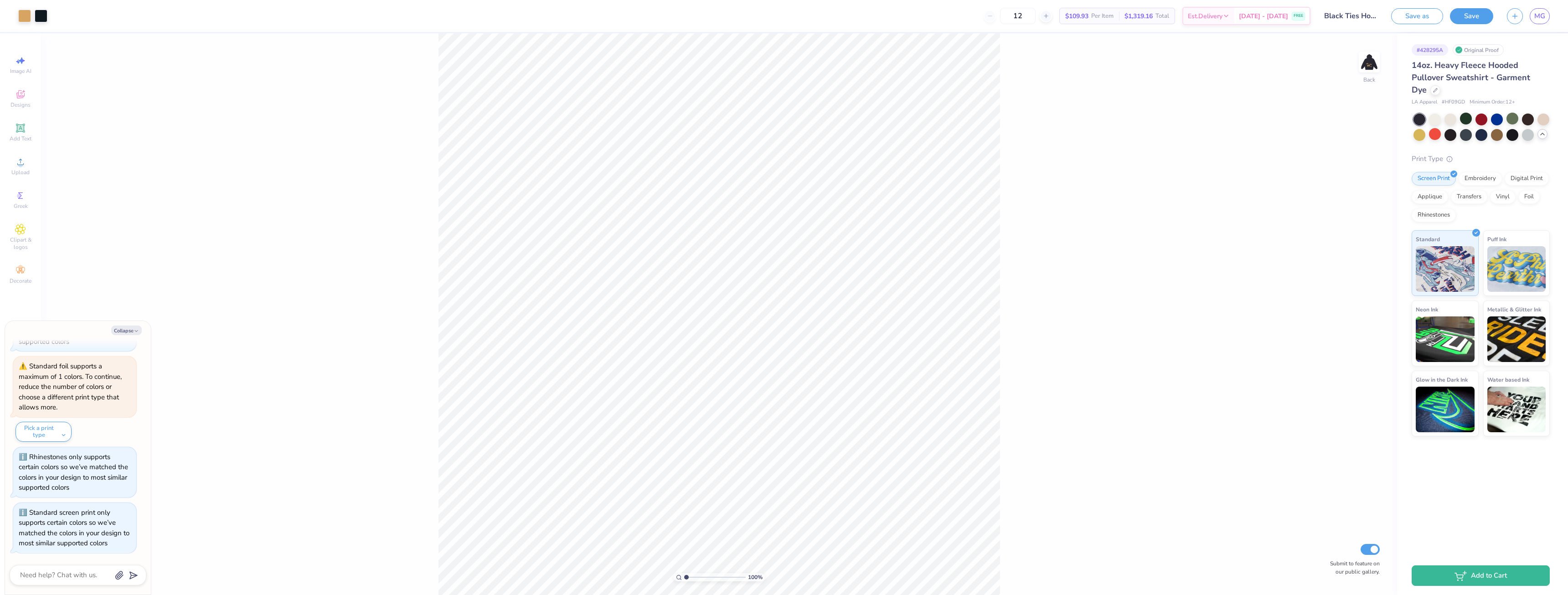
click at [1521, 219] on div "Screen Print Embroidery Digital Print Applique Transfers Vinyl Foil Rhinestones" at bounding box center [1481, 197] width 138 height 50
click at [1371, 67] on img at bounding box center [1369, 62] width 36 height 36
click at [1374, 65] on img at bounding box center [1369, 62] width 36 height 36
click at [1292, 207] on div "100 % Back Submit to feature on our public gallery." at bounding box center [719, 314] width 1356 height 562
click at [1527, 175] on div "Digital Print" at bounding box center [1526, 177] width 44 height 14
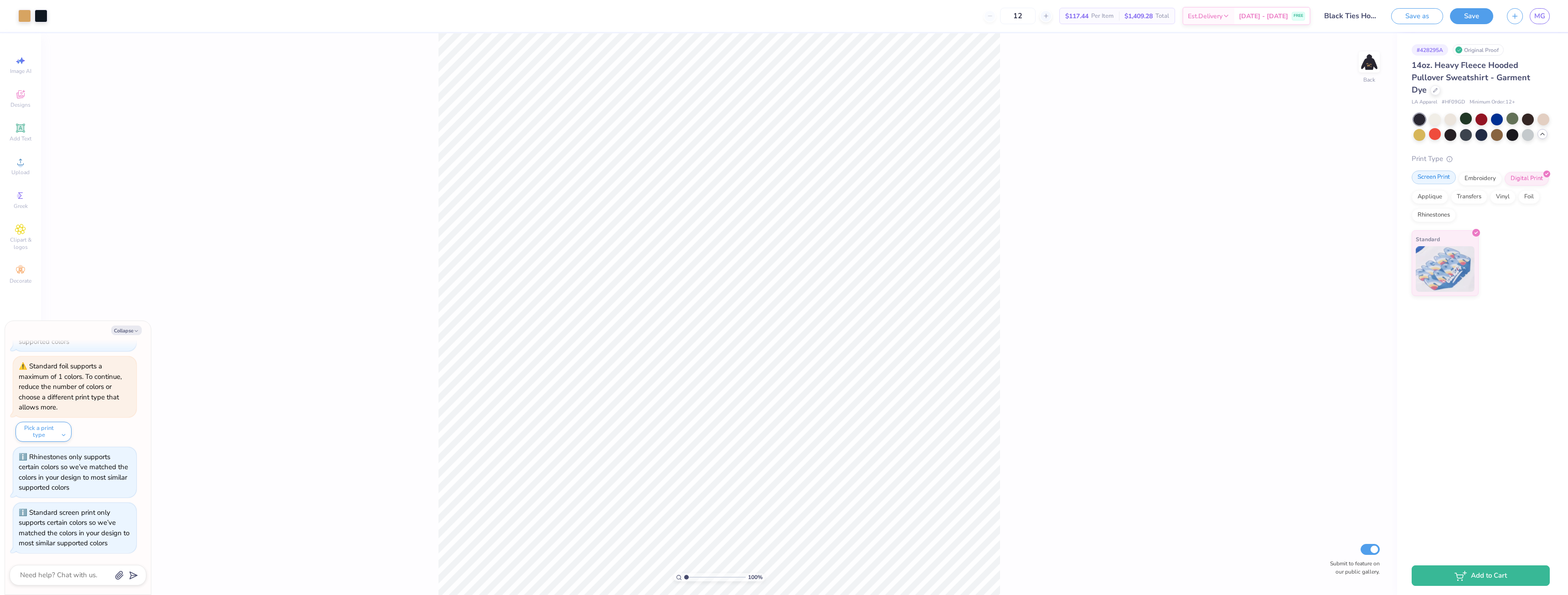
click at [1438, 177] on div "Screen Print" at bounding box center [1434, 177] width 44 height 14
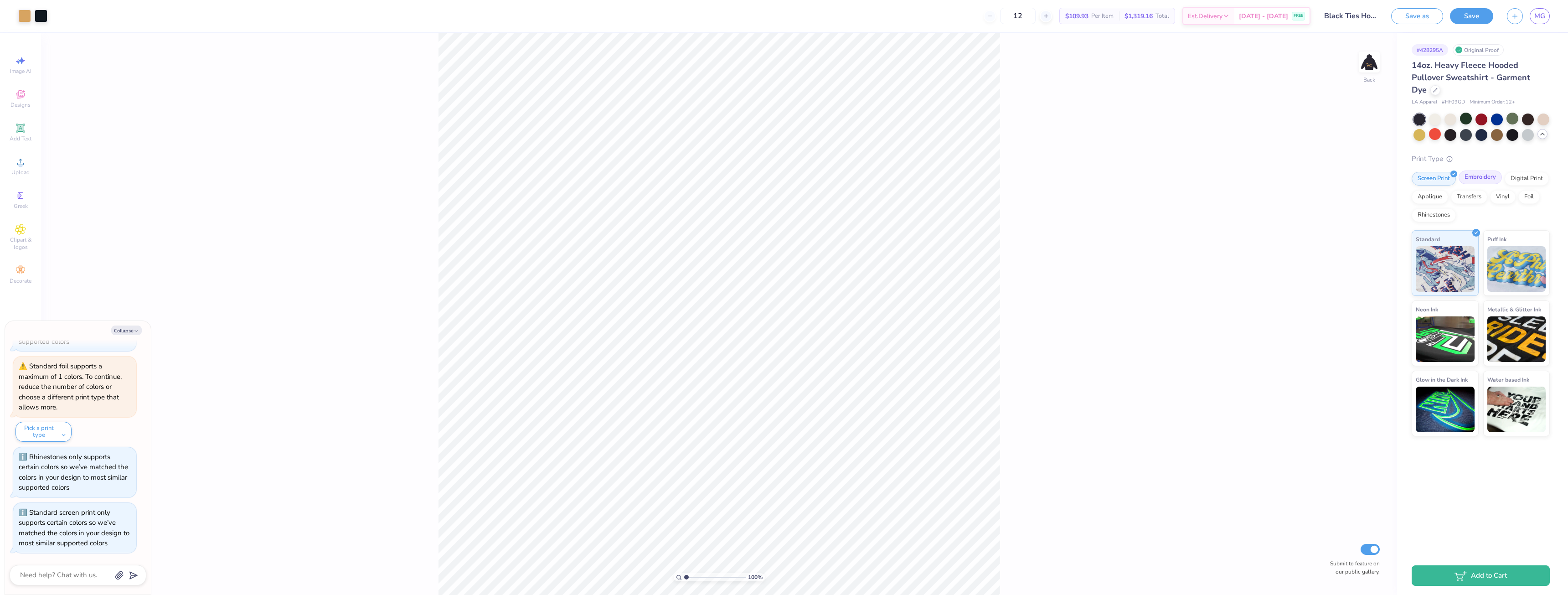
click at [1483, 178] on div "Embroidery" at bounding box center [1480, 177] width 43 height 14
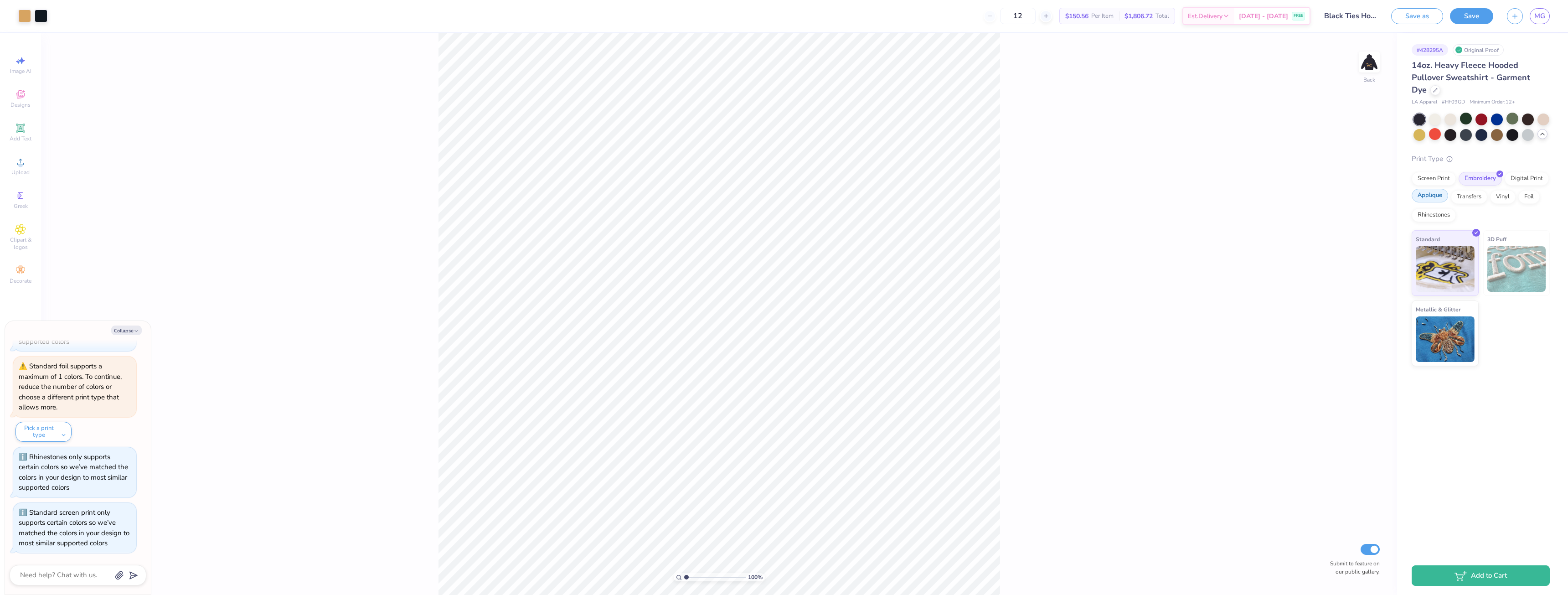
click at [1439, 196] on div "Applique" at bounding box center [1430, 195] width 36 height 14
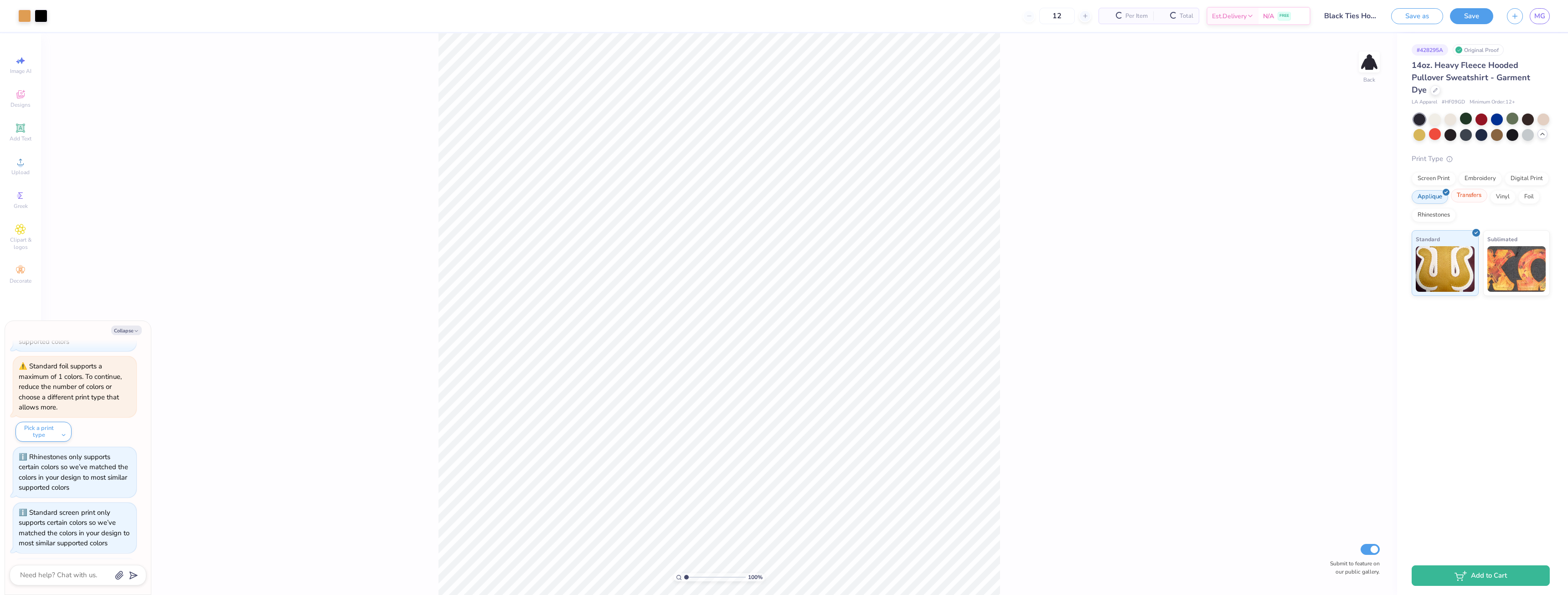
scroll to position [968, 0]
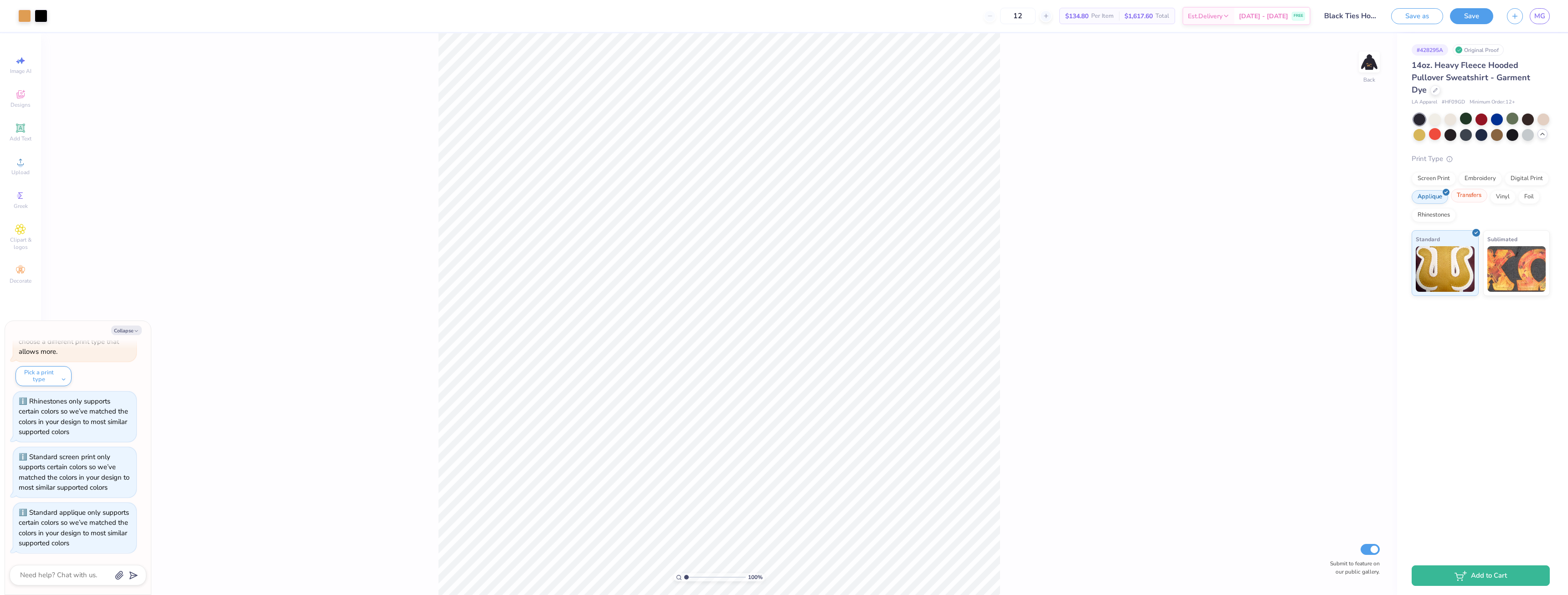
click at [1472, 203] on div "Transfers" at bounding box center [1469, 195] width 36 height 14
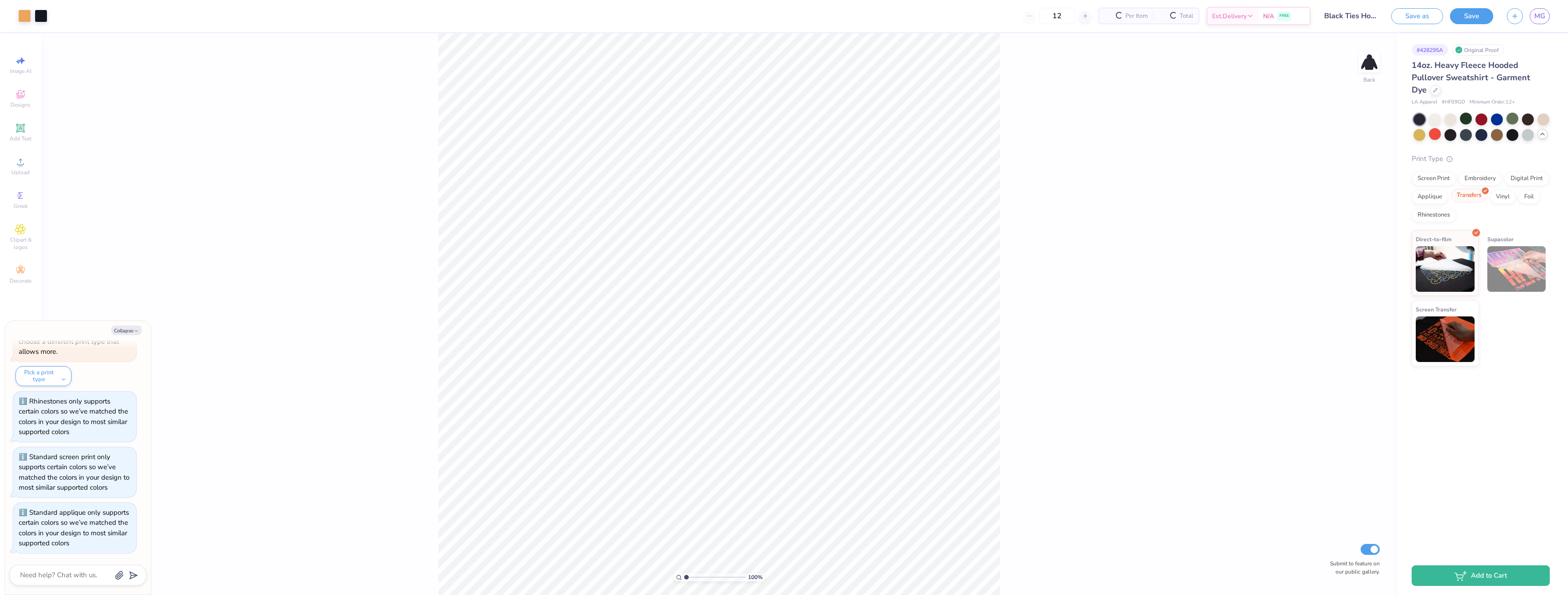
scroll to position [1024, 0]
click at [1505, 197] on div "Vinyl" at bounding box center [1503, 195] width 26 height 14
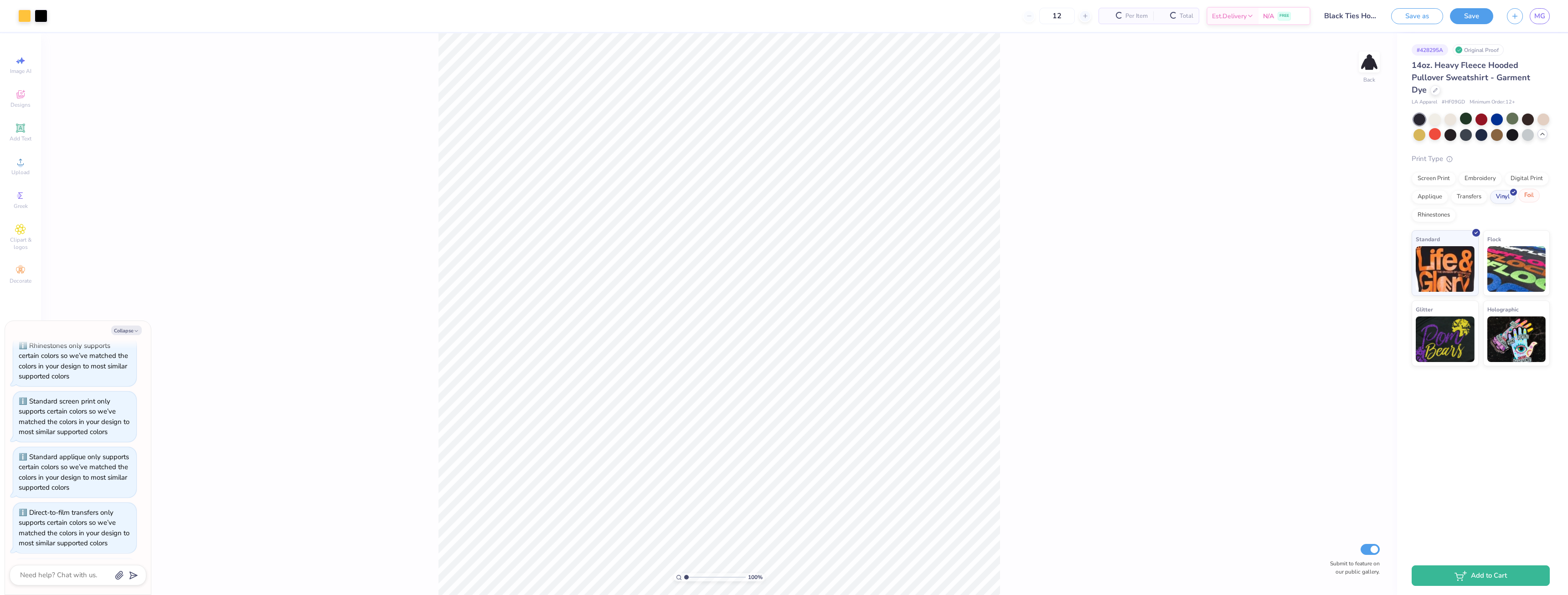
scroll to position [1170, 0]
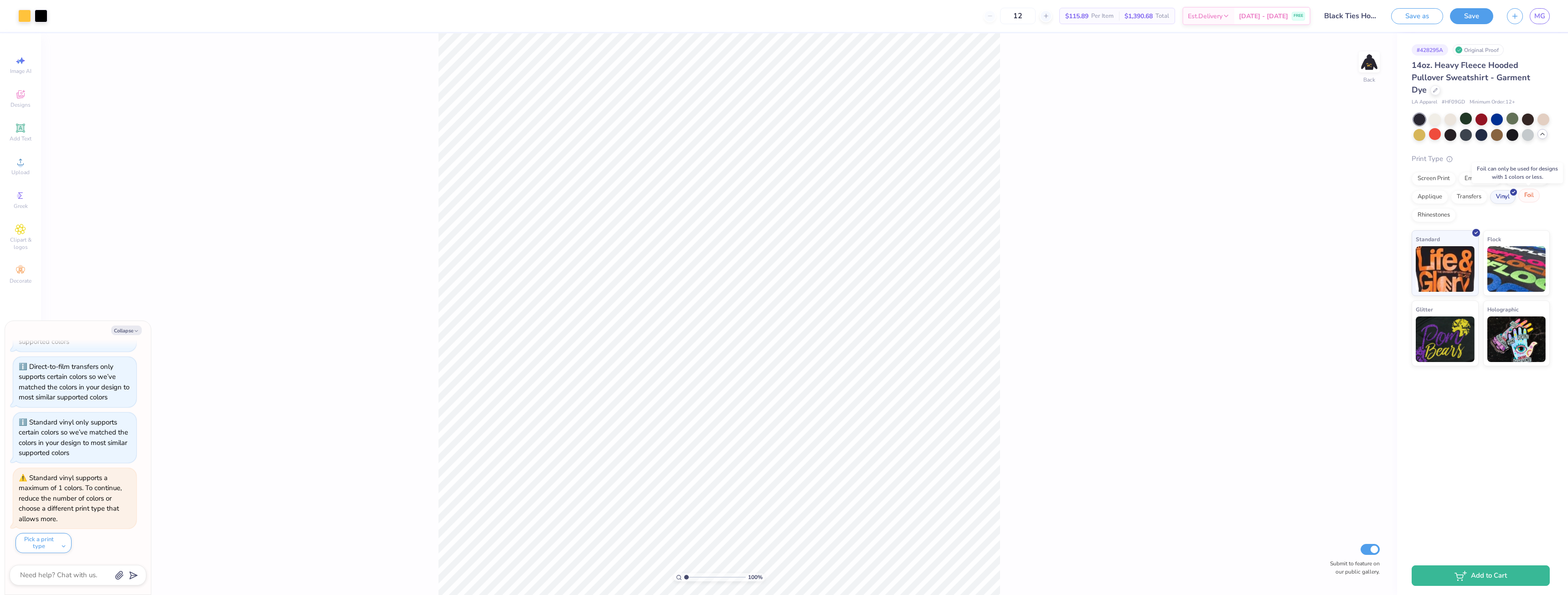
click at [1522, 199] on div "Foil" at bounding box center [1530, 195] width 22 height 14
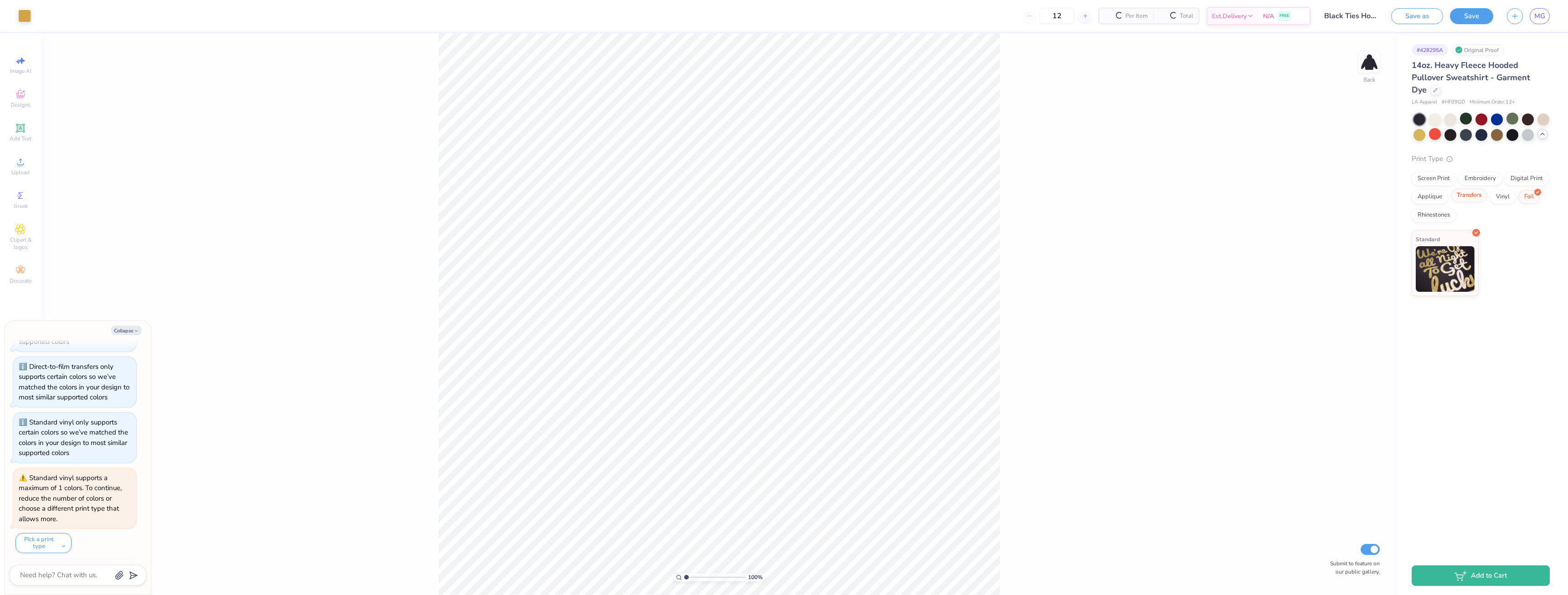
scroll to position [1316, 0]
click at [1434, 182] on div "Screen Print" at bounding box center [1434, 177] width 44 height 14
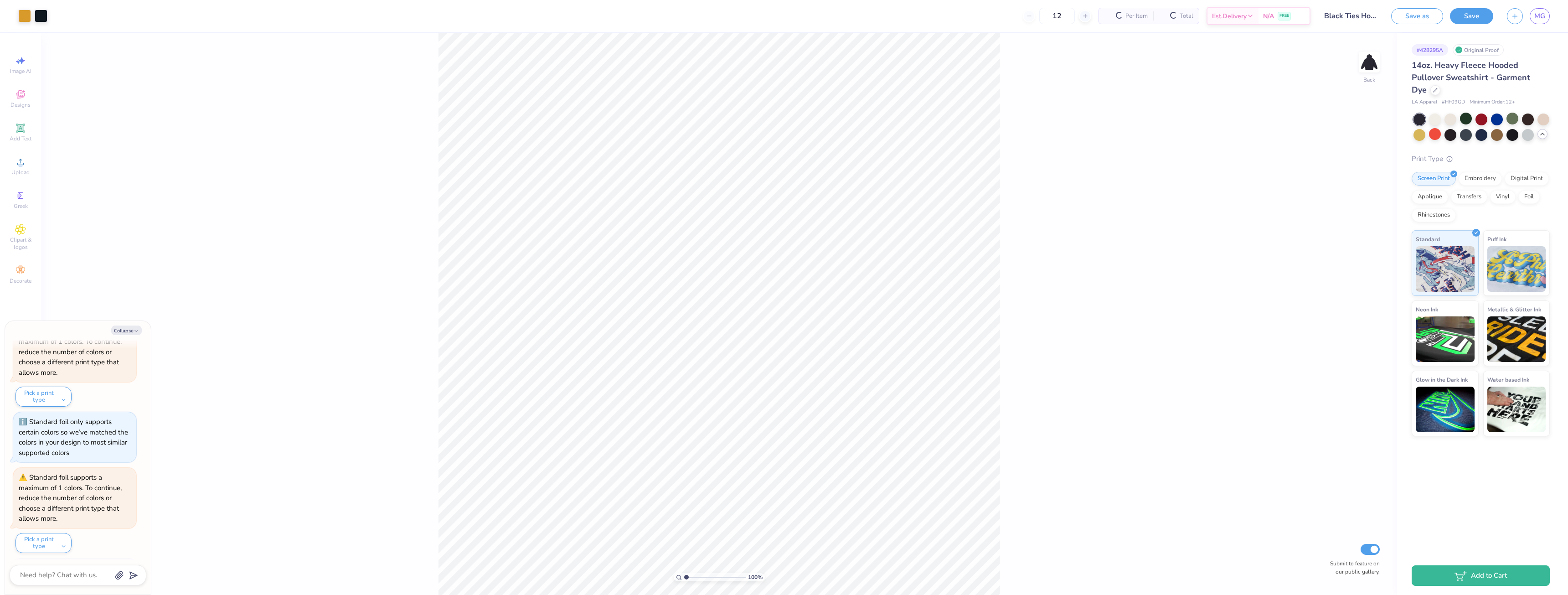
scroll to position [1372, 0]
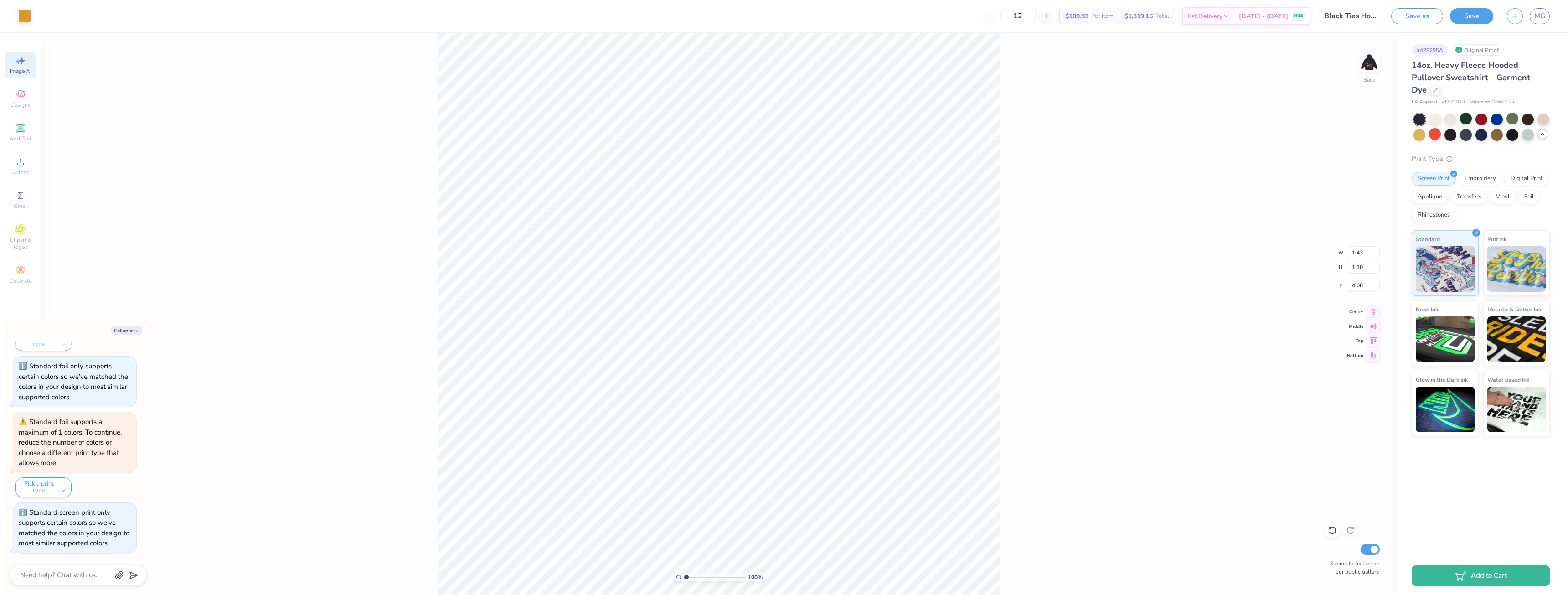
click at [28, 76] on div "Image AI" at bounding box center [20, 65] width 32 height 27
type textarea "x"
select select "4"
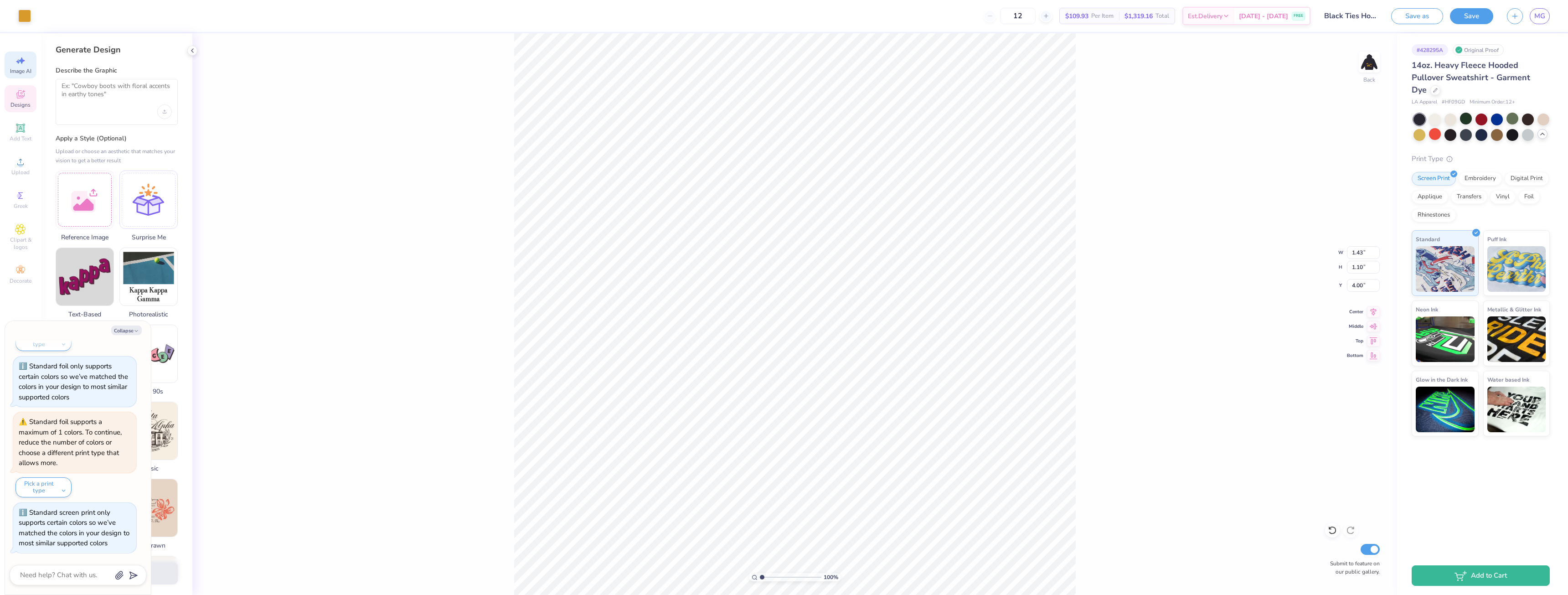
click at [24, 97] on icon at bounding box center [20, 95] width 11 height 11
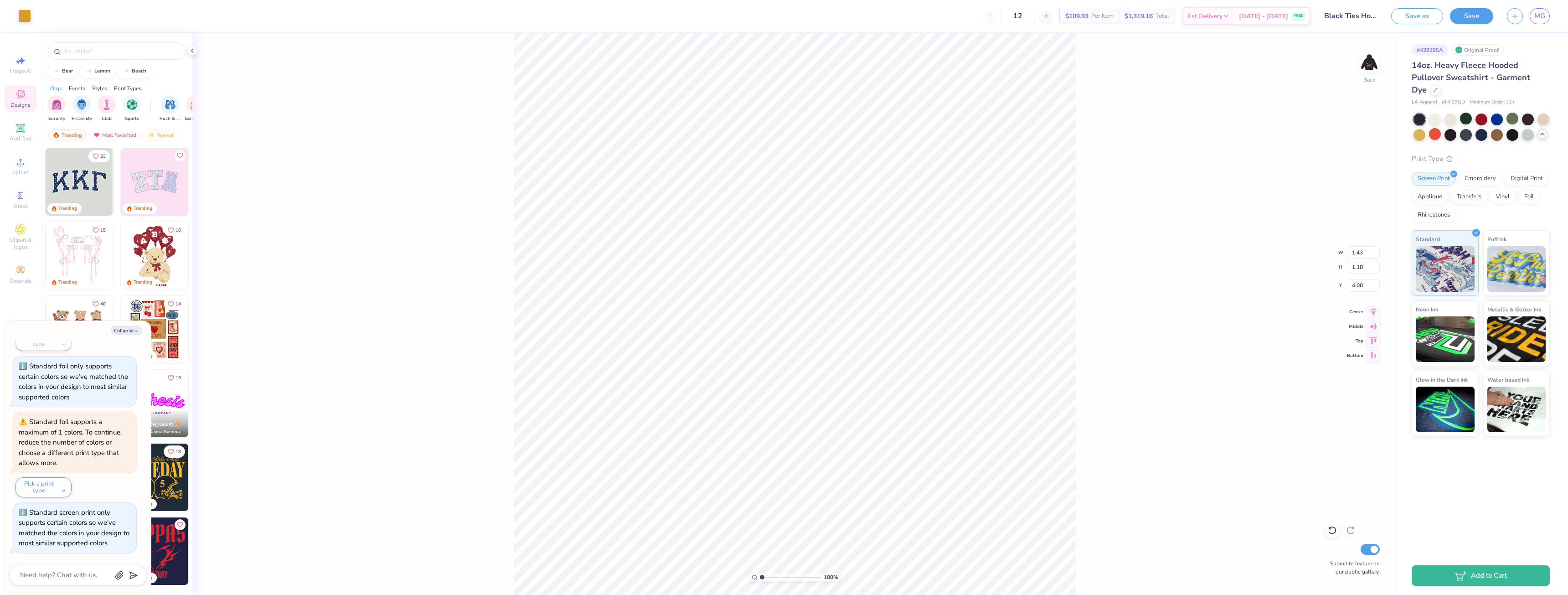
type textarea "x"
type input "1.38"
type input "1.82"
type input "3.01"
type textarea "x"
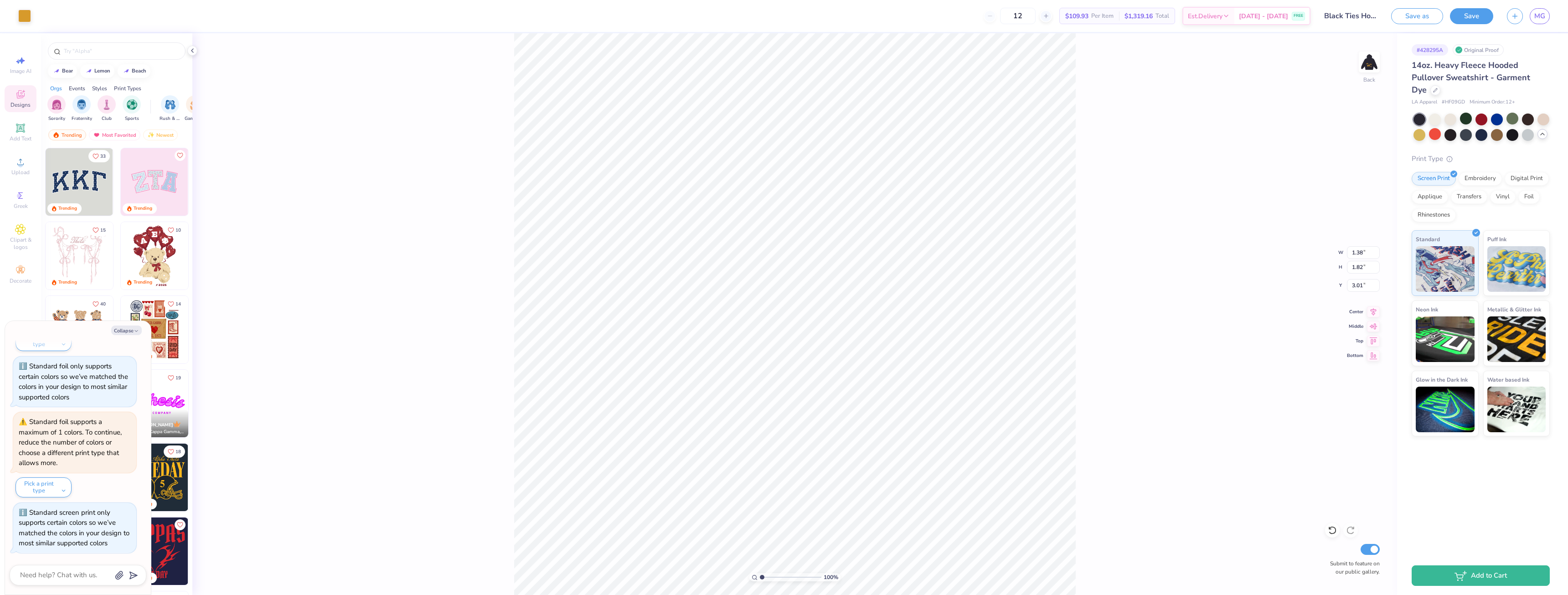
type input "1.29"
type input "1.92"
type input "3.12"
type textarea "x"
type input "0.44"
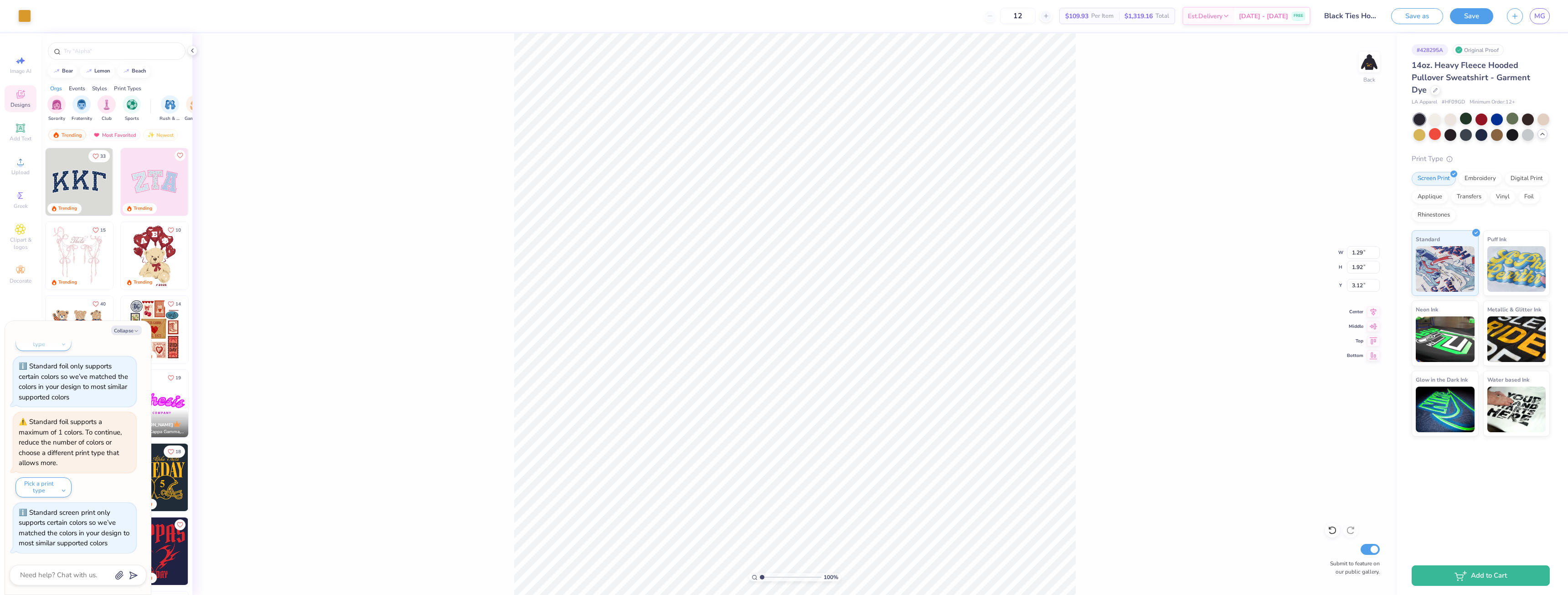
type input "0.62"
type input "4.00"
click at [192, 47] on icon at bounding box center [192, 51] width 7 height 7
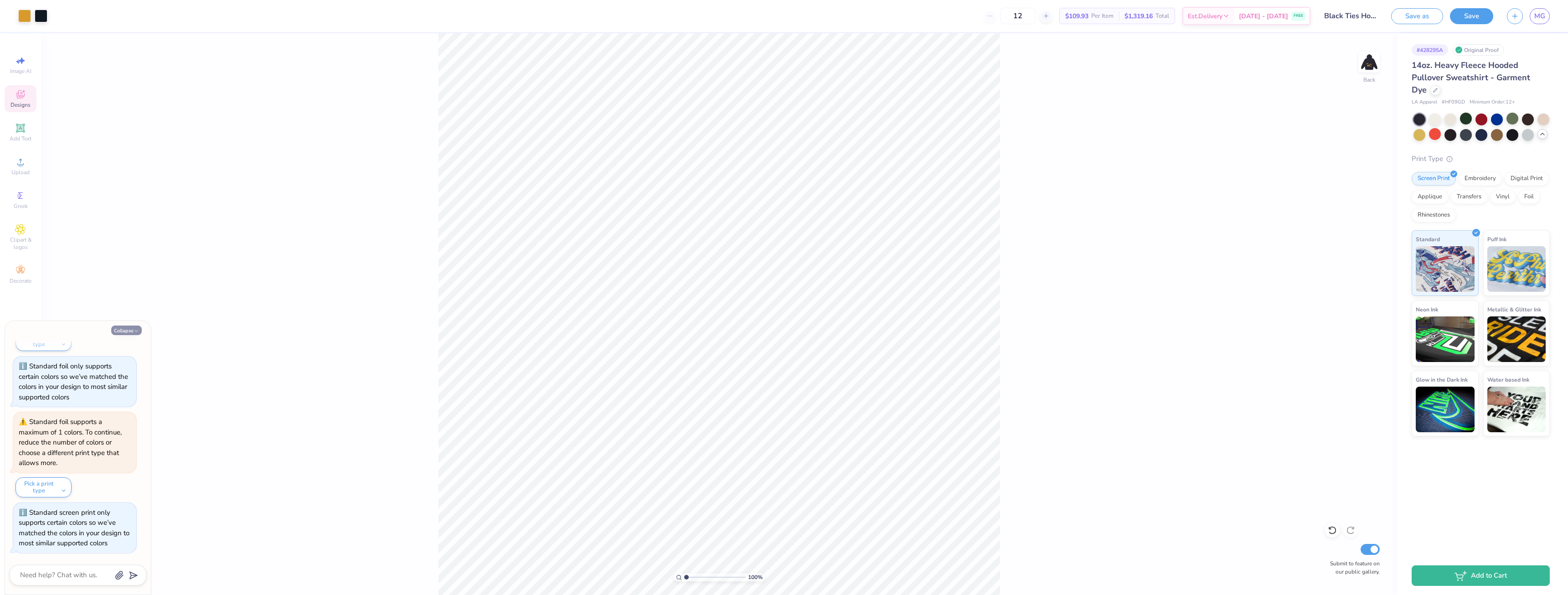
click at [134, 332] on icon "button" at bounding box center [136, 331] width 5 height 5
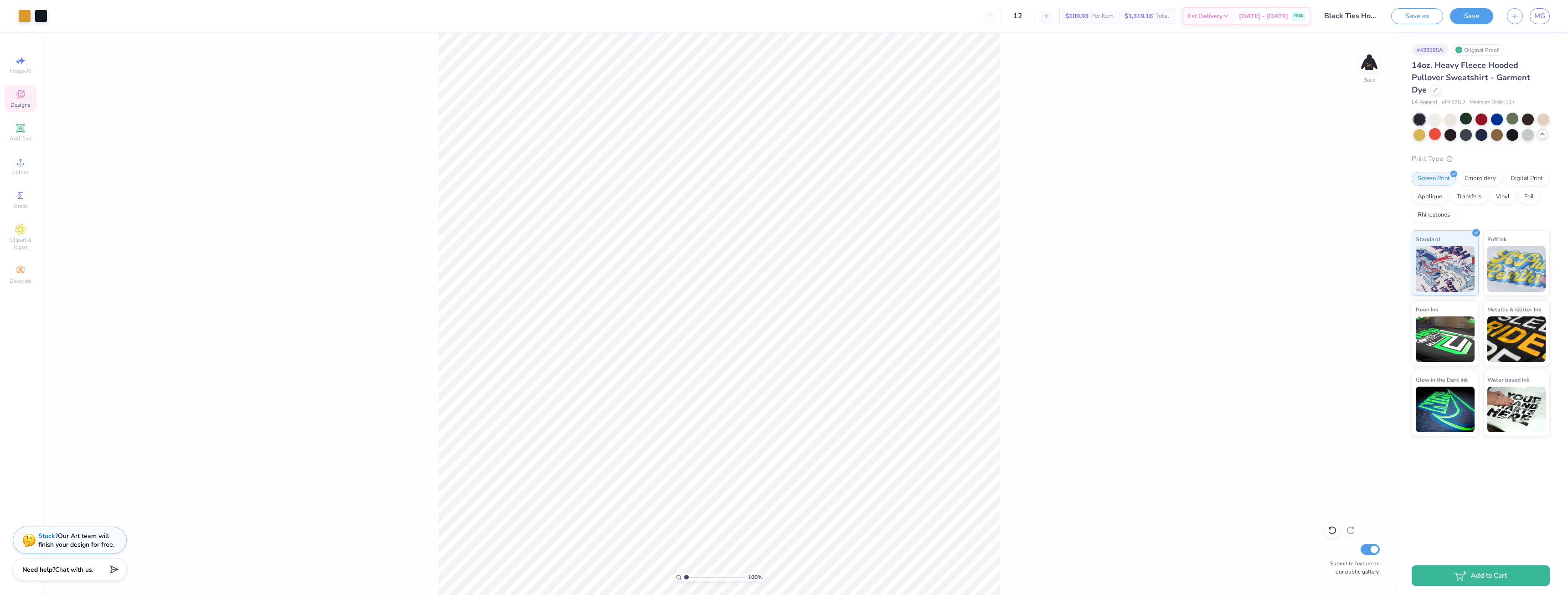
click at [93, 570] on span "Chat with us." at bounding box center [74, 569] width 38 height 9
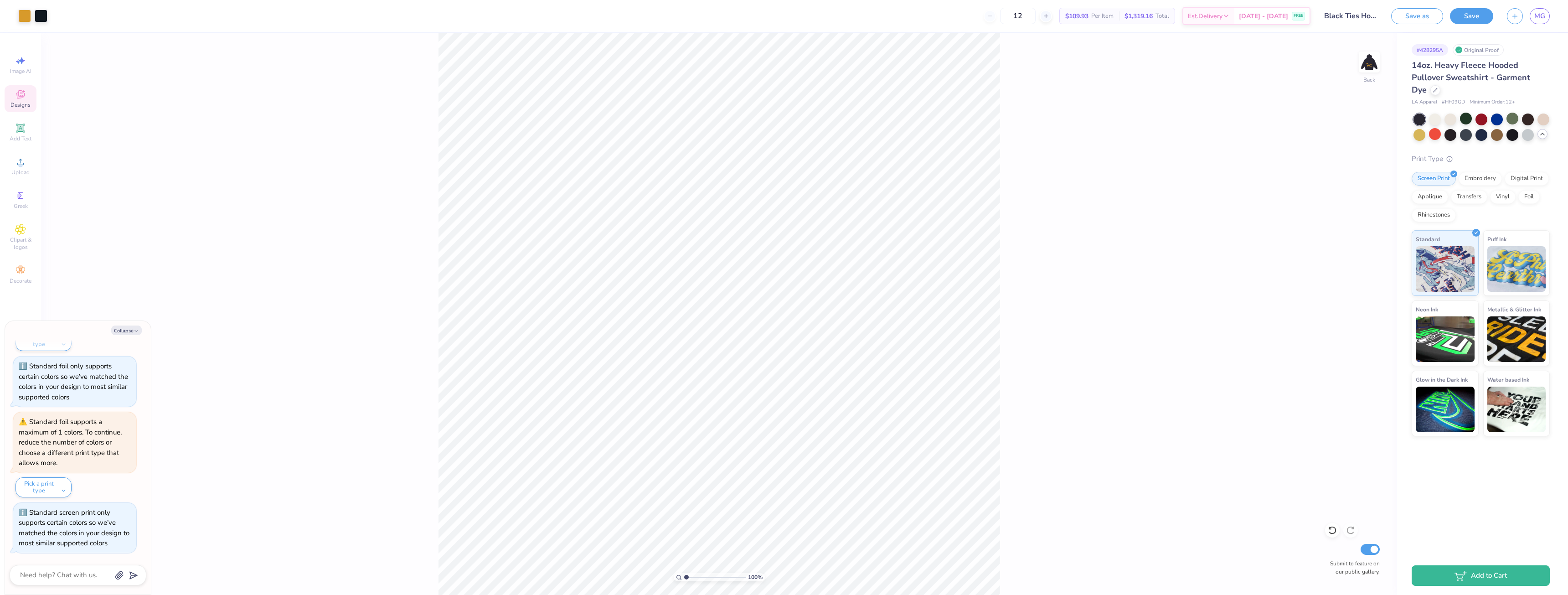
drag, startPoint x: 58, startPoint y: 586, endPoint x: 78, endPoint y: 588, distance: 20.1
click at [70, 588] on div "Collapse How can we help you? Standard screen print supports a maximum of 8 col…" at bounding box center [78, 457] width 146 height 274
click at [70, 583] on div at bounding box center [78, 575] width 137 height 20
click at [75, 578] on textarea at bounding box center [65, 575] width 93 height 12
type textarea "x"
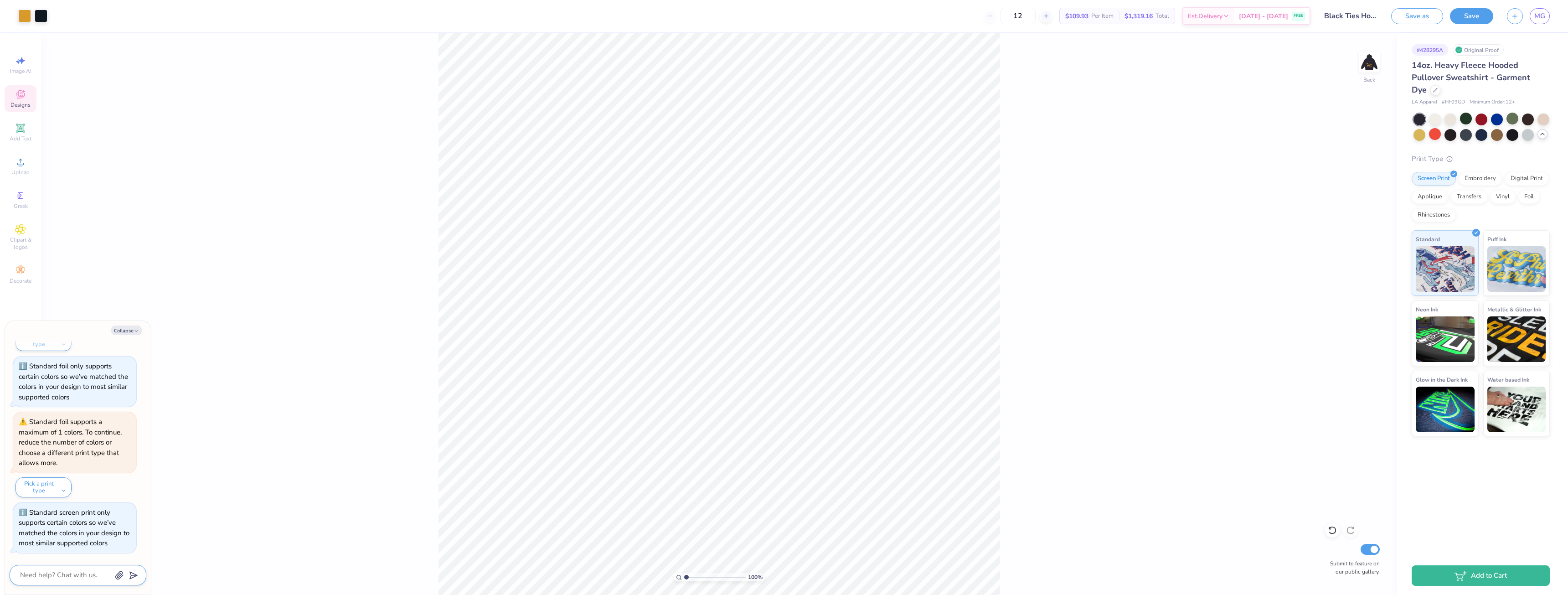
type textarea "H"
type textarea "x"
type textarea "He"
type textarea "x"
type textarea "Hel"
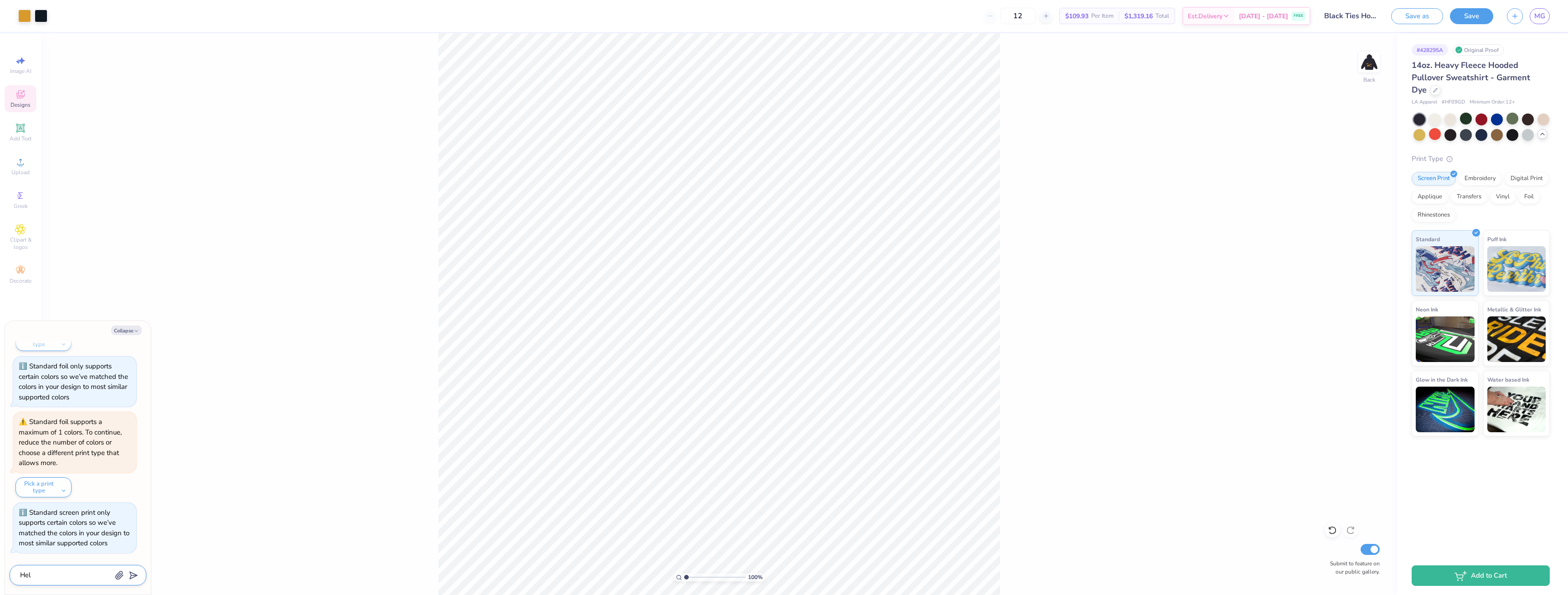
type textarea "x"
type textarea "Hell"
type textarea "x"
type textarea "Hello"
type textarea "x"
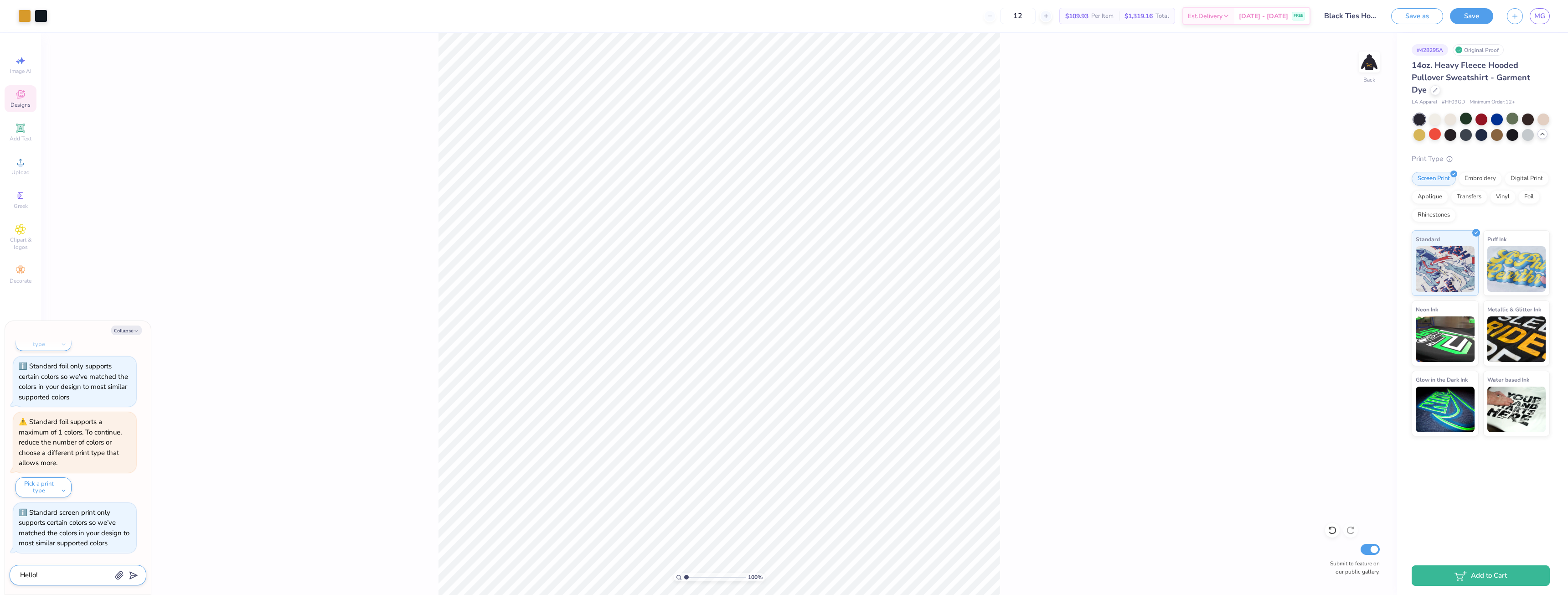
type textarea "Hello!\"
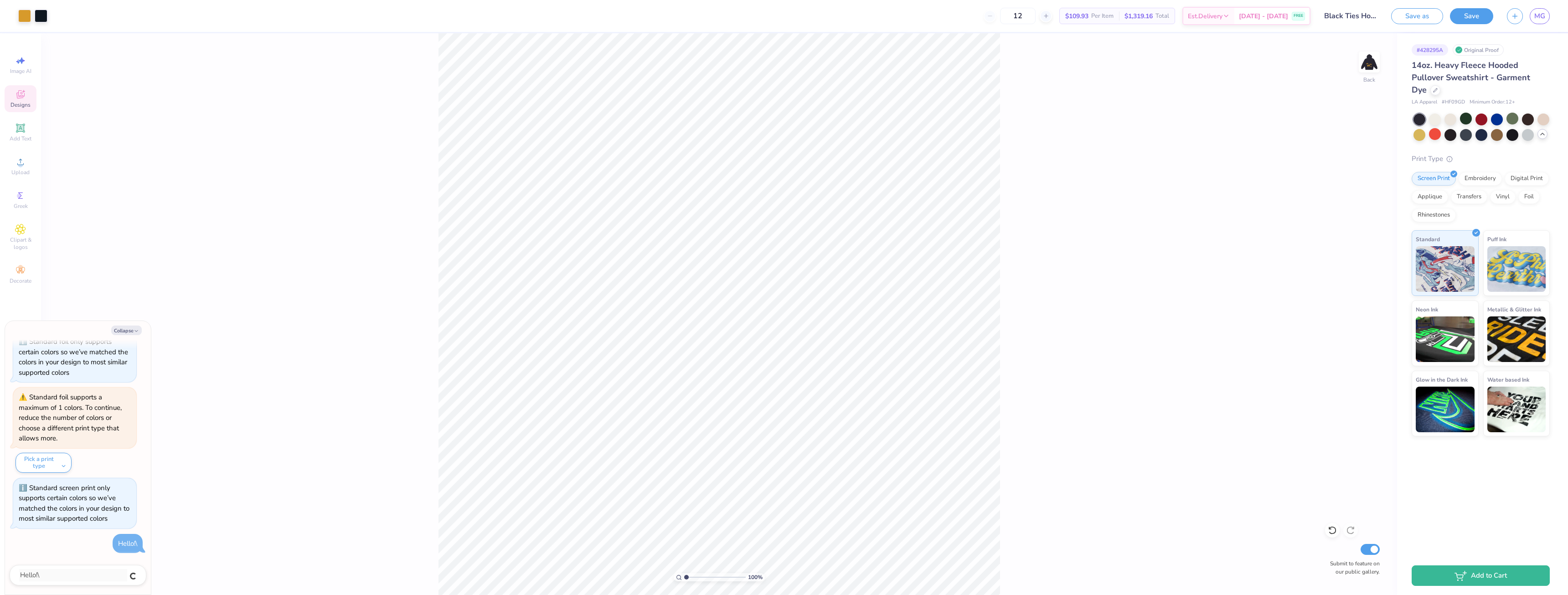
type textarea "x"
click at [73, 575] on textarea at bounding box center [65, 575] width 93 height 12
type textarea "x"
type textarea "I"
type textarea "x"
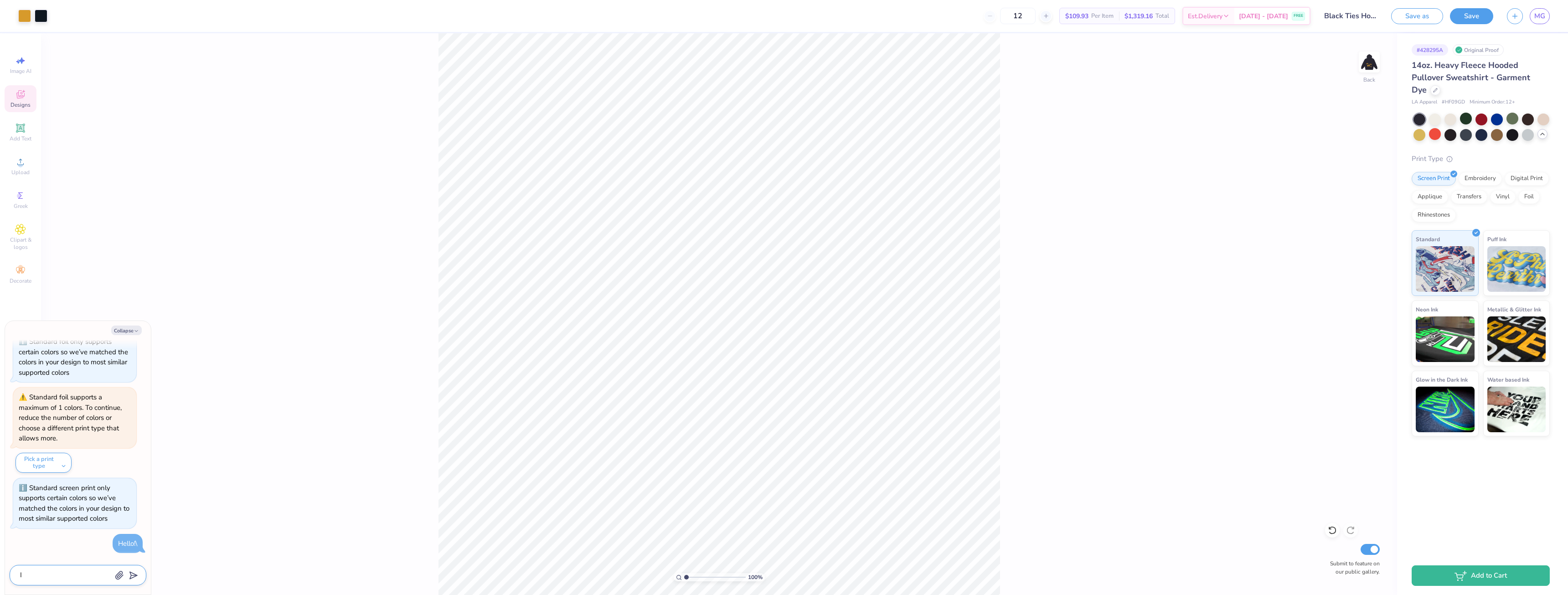
type textarea "I"
type textarea "x"
type textarea "I w"
type textarea "x"
type textarea "I wa"
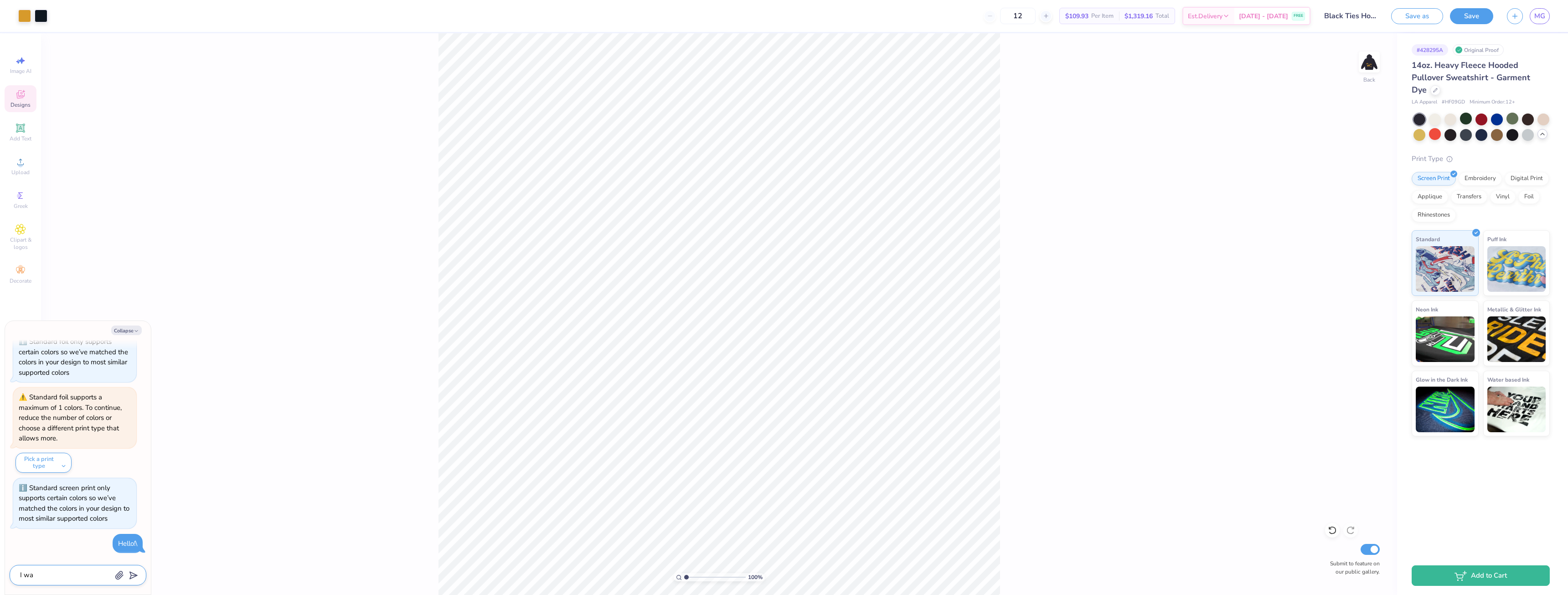
type textarea "x"
type textarea "I wan"
type textarea "x"
type textarea "I want"
type textarea "x"
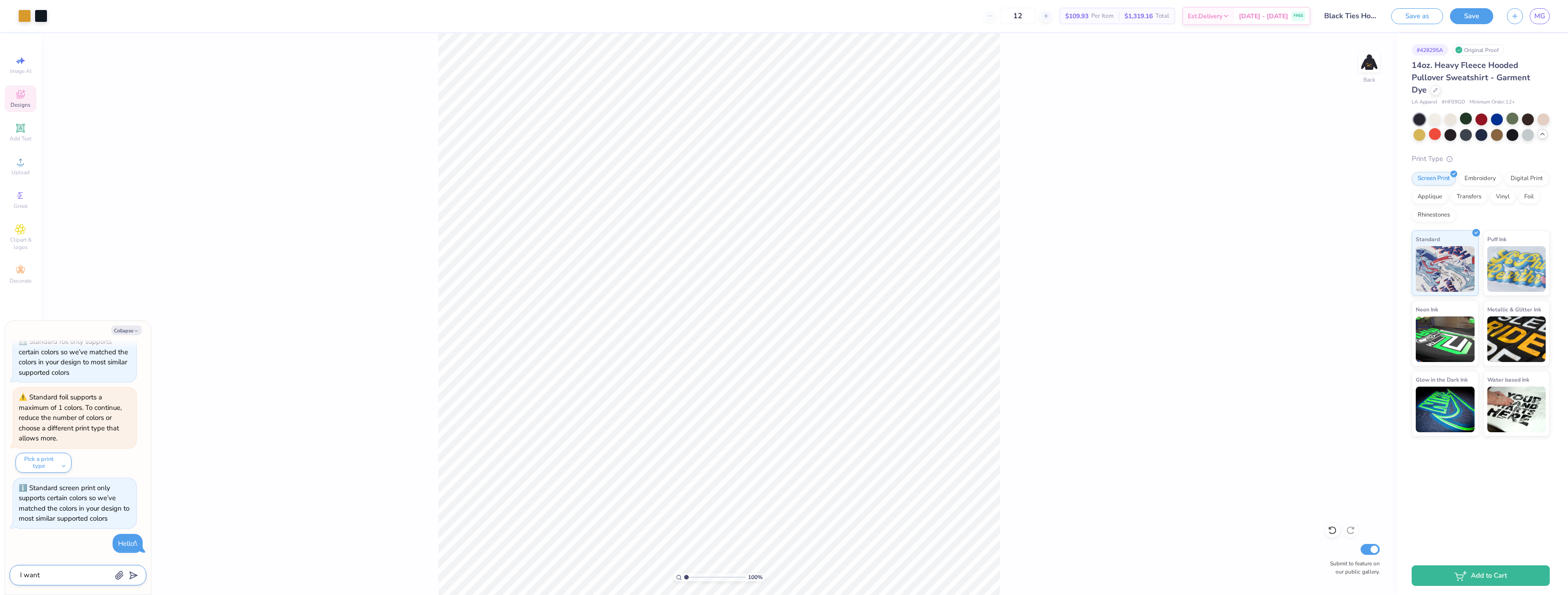
type textarea "I want"
type textarea "x"
type textarea "I want t"
type textarea "x"
type textarea "I want to"
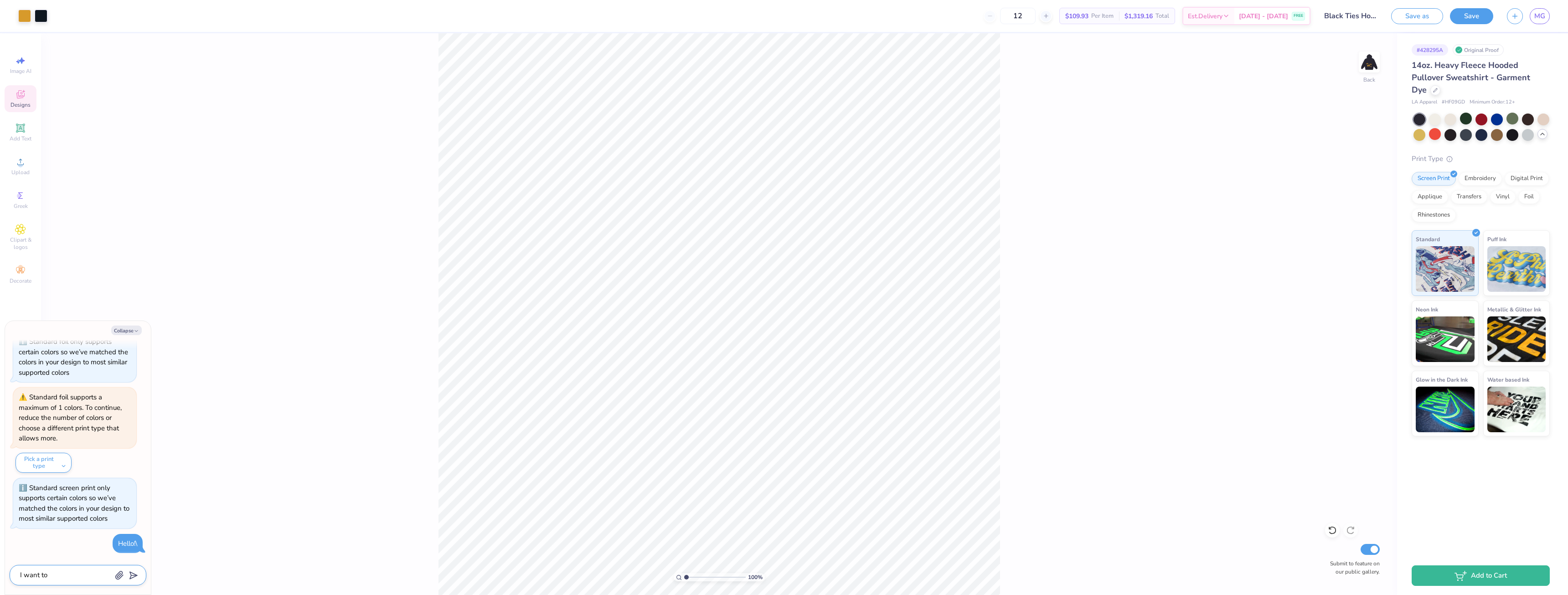
type textarea "x"
type textarea "I want to"
type textarea "x"
type textarea "I want to h"
type textarea "x"
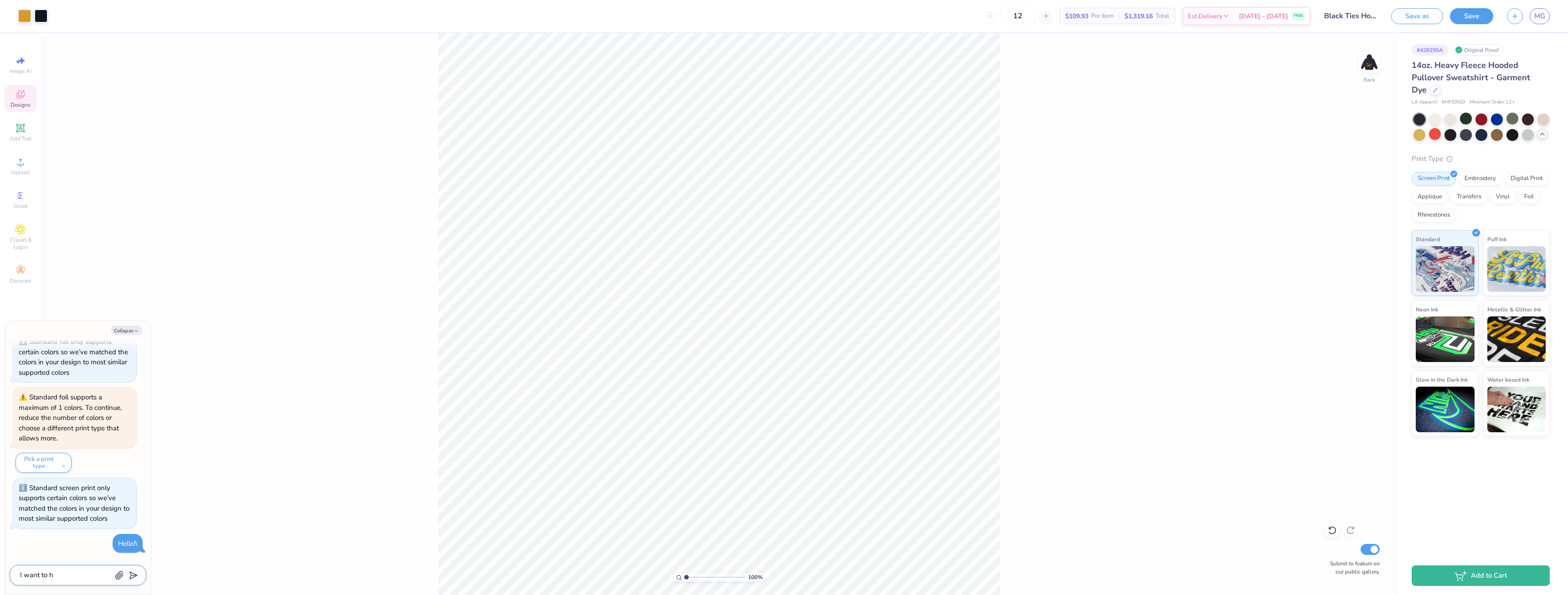
type textarea "I want to he"
type textarea "x"
type textarea "I want to hel"
type textarea "x"
type textarea "I want to help"
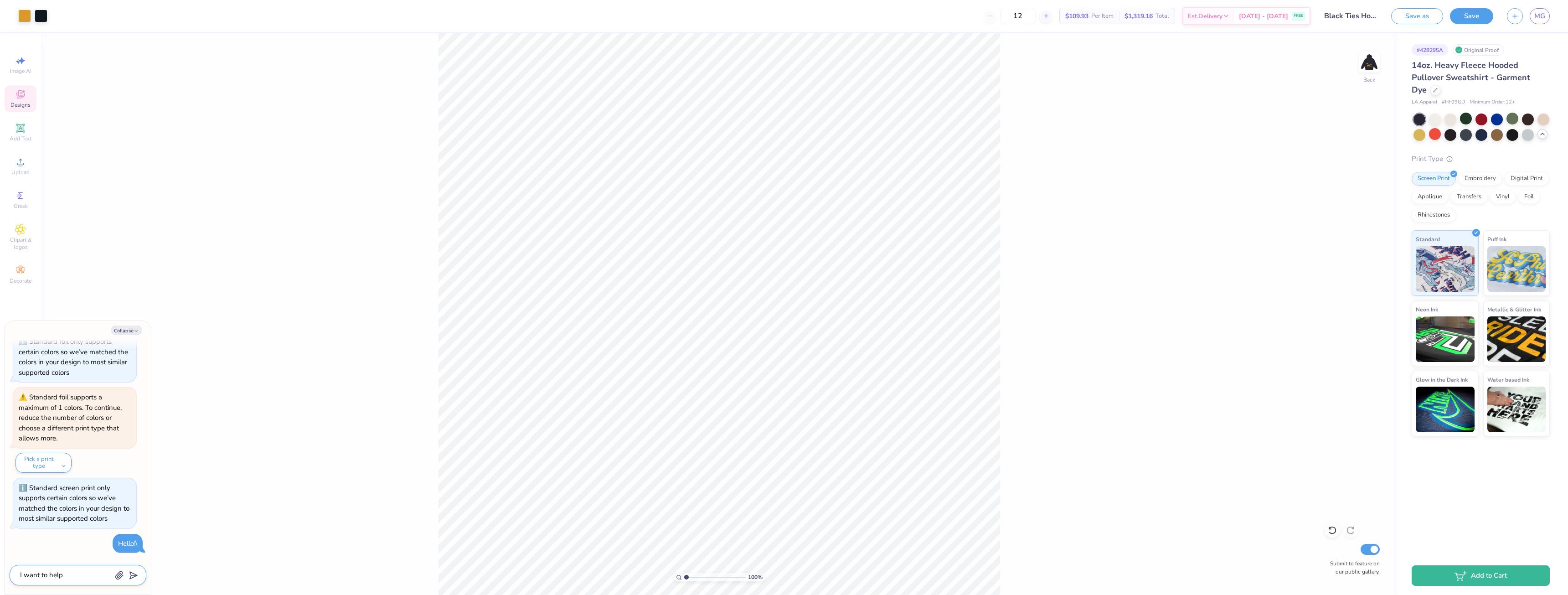
type textarea "x"
type textarea "I want to help c"
type textarea "x"
type textarea "I want to help cr"
type textarea "x"
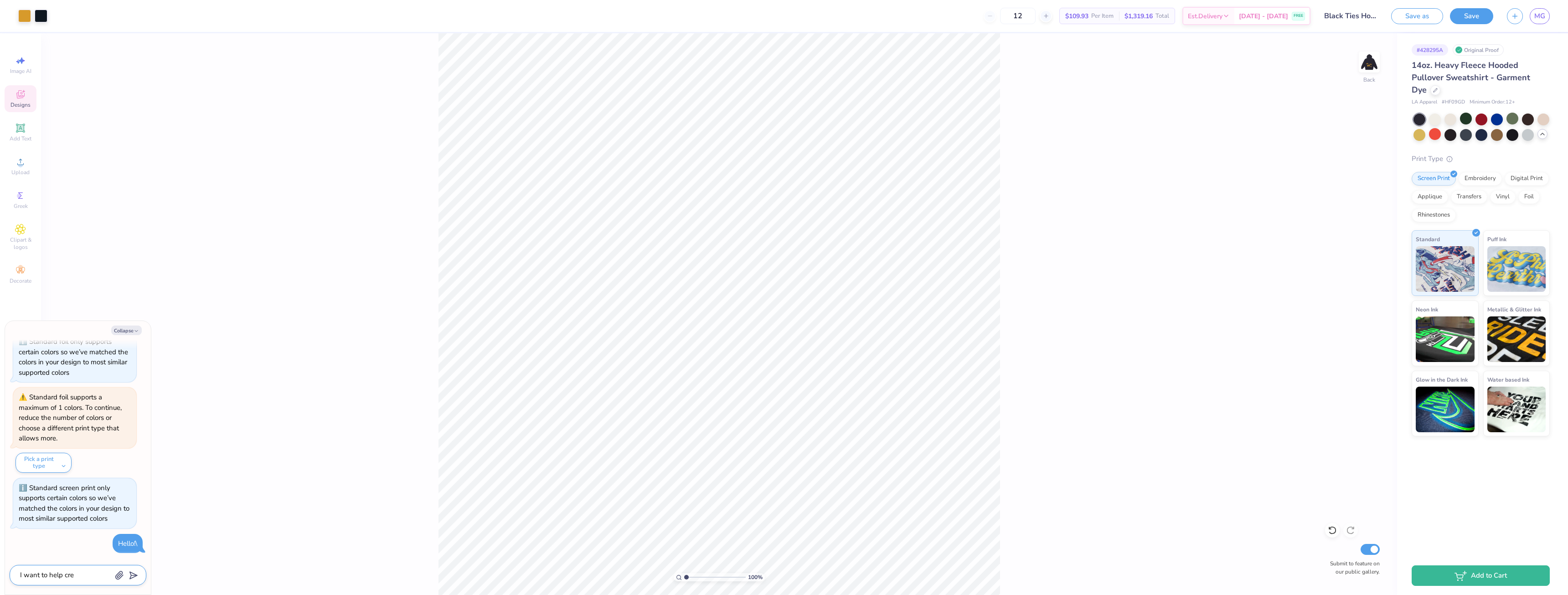
type textarea "I want to help crea"
type textarea "x"
type textarea "I want to help creat"
type textarea "x"
type textarea "I want to help create"
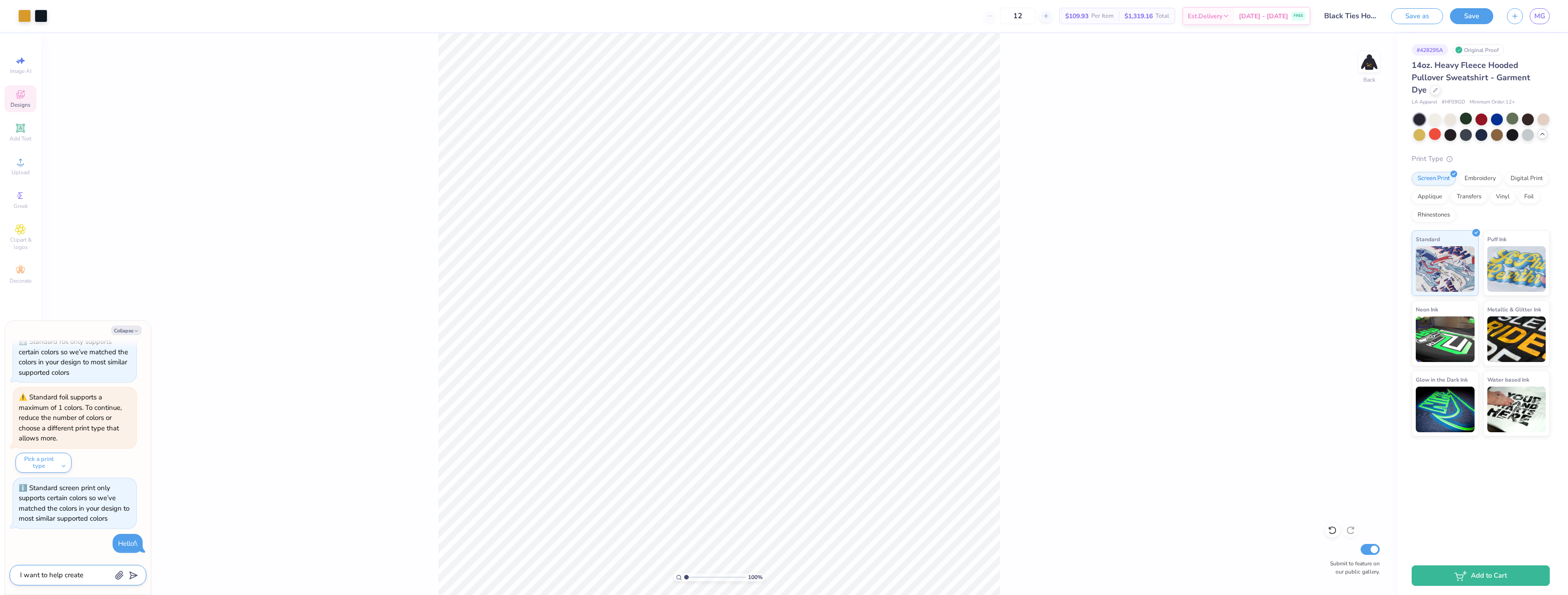
type textarea "x"
type textarea "I want to help create"
type textarea "x"
type textarea "I want to help create"
type textarea "x"
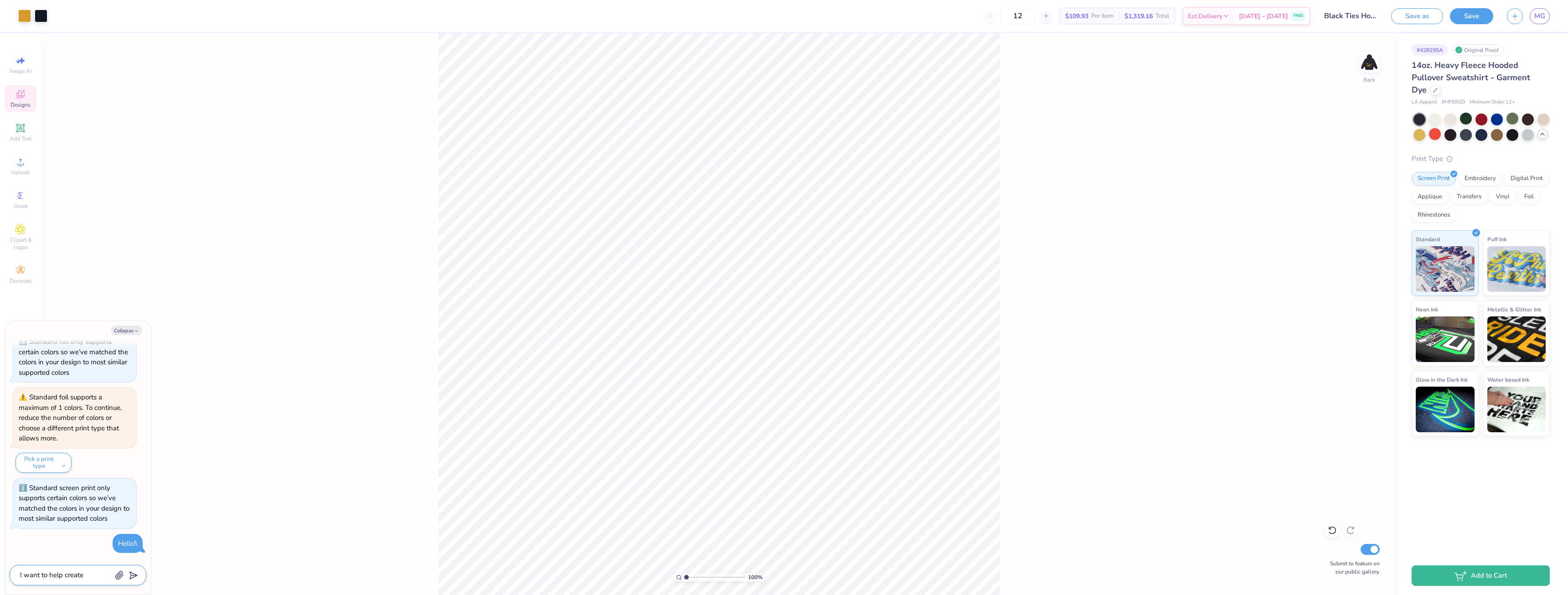
type textarea "I want to help creat"
type textarea "x"
type textarea "I want to help crea"
type textarea "x"
type textarea "I want to help cre"
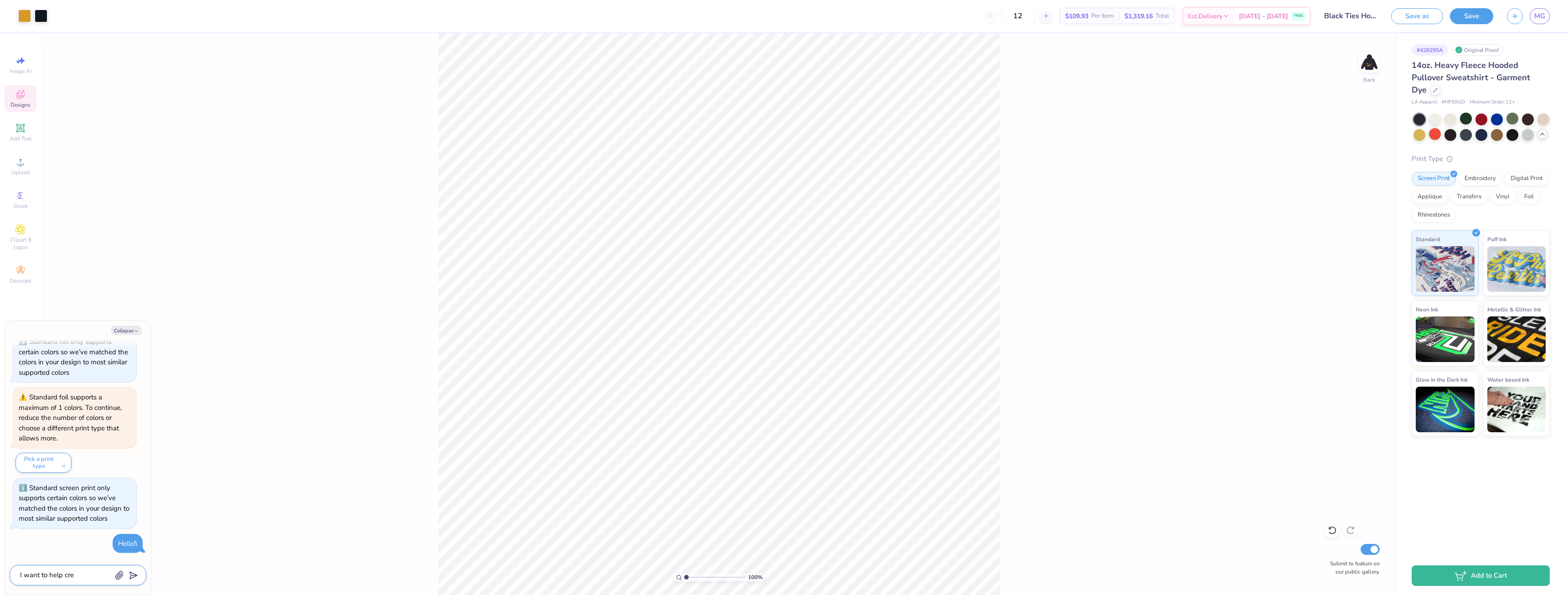
type textarea "x"
type textarea "I want to help cr"
type textarea "x"
type textarea "I want to help c"
type textarea "x"
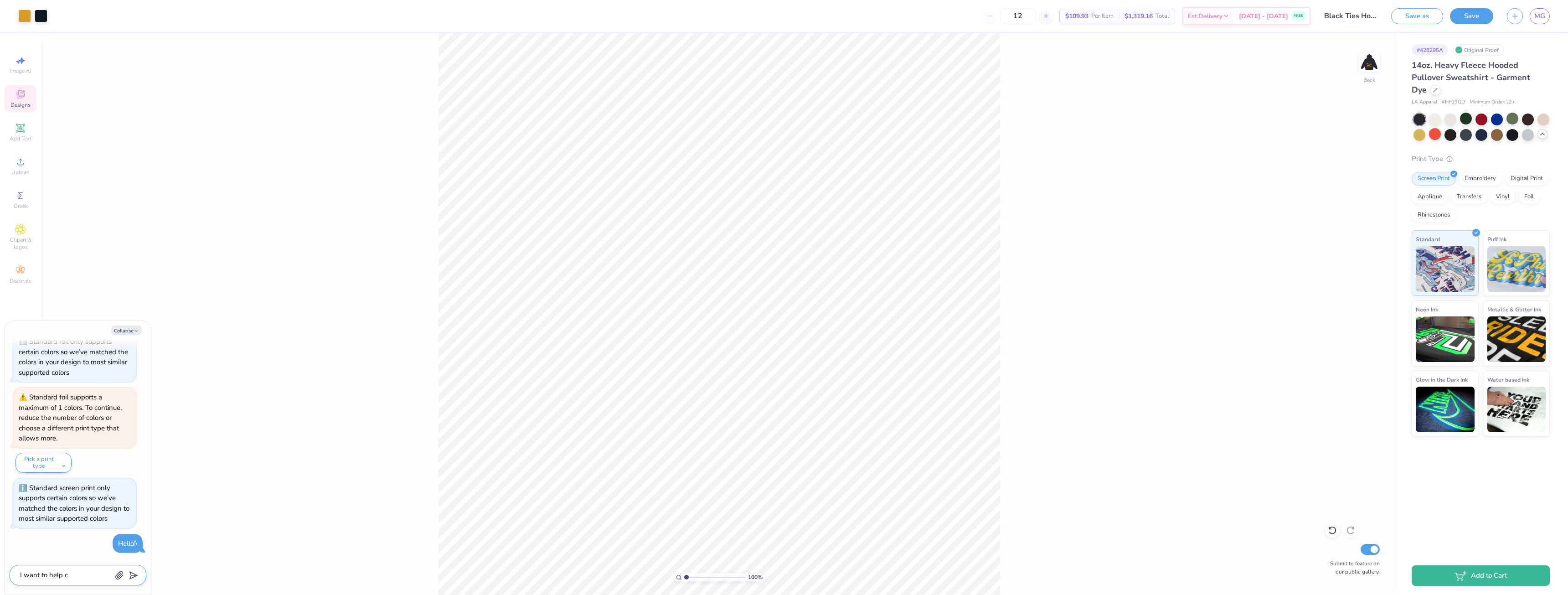
type textarea "I want to help"
type textarea "x"
type textarea "I want to help"
type textarea "x"
type textarea "I want to hel"
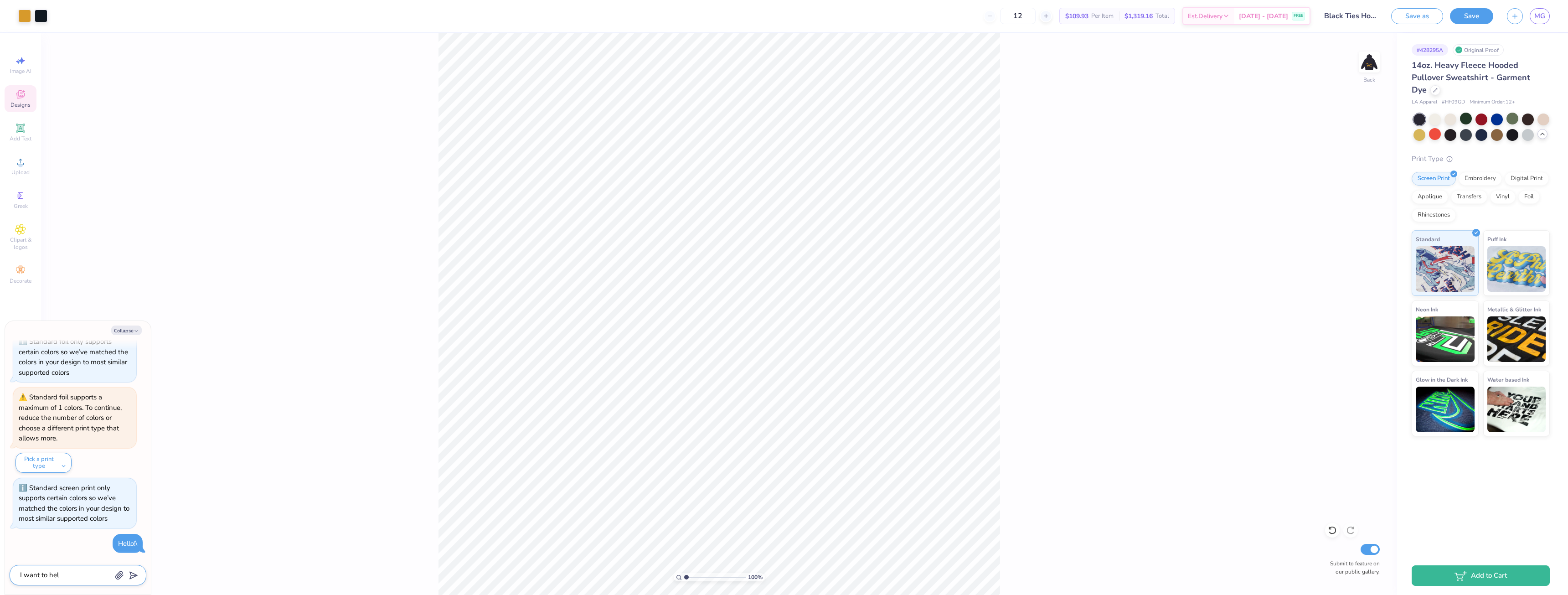
type textarea "x"
type textarea "I want to he"
type textarea "x"
type textarea "I want to h"
type textarea "x"
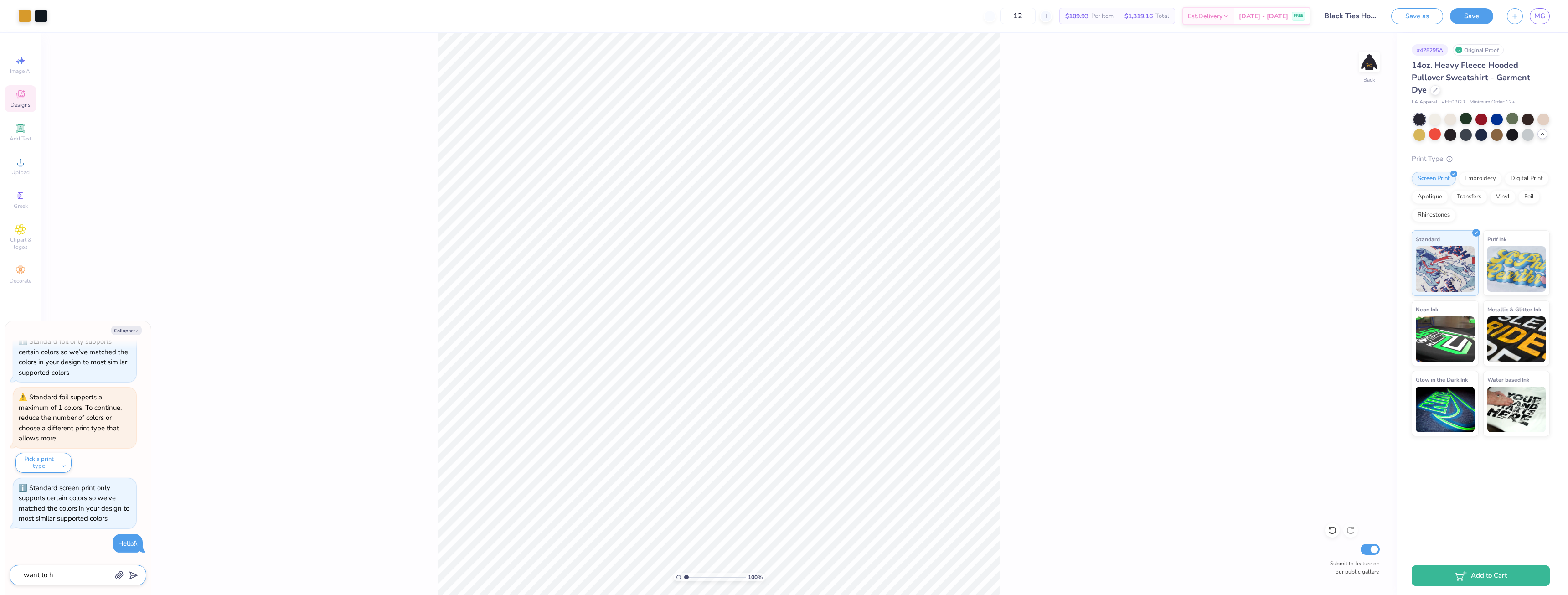
type textarea "I want to"
type textarea "x"
type textarea "I want to"
type textarea "x"
type textarea "I want t"
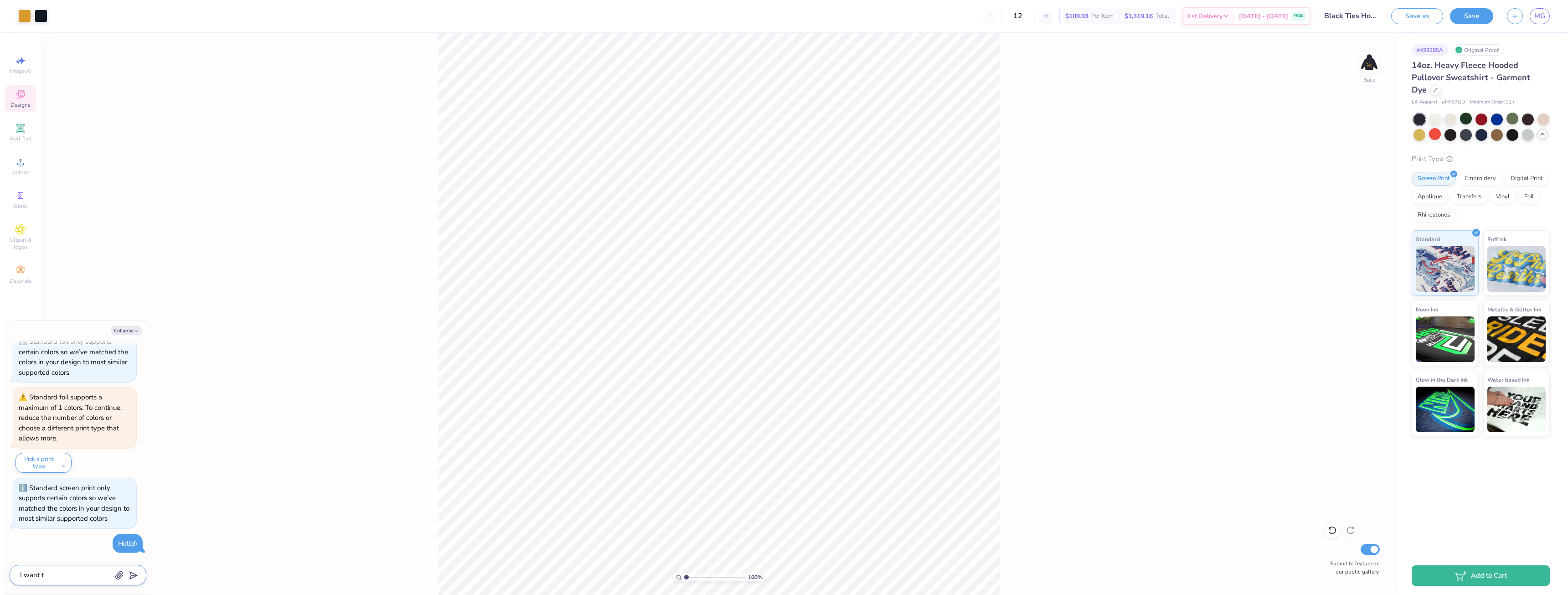
type textarea "x"
type textarea "I want"
type textarea "x"
type textarea "I want"
type textarea "x"
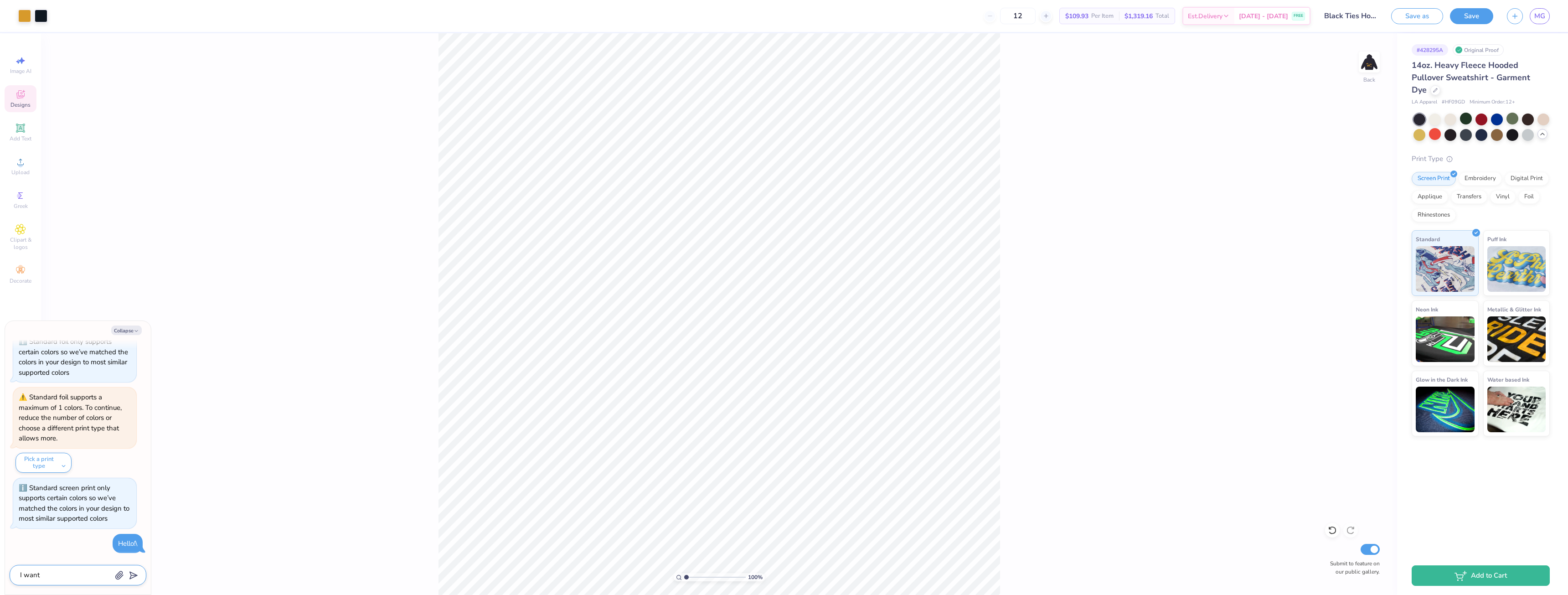
type textarea "I wan"
type textarea "x"
type textarea "I wa"
type textarea "x"
type textarea "I w"
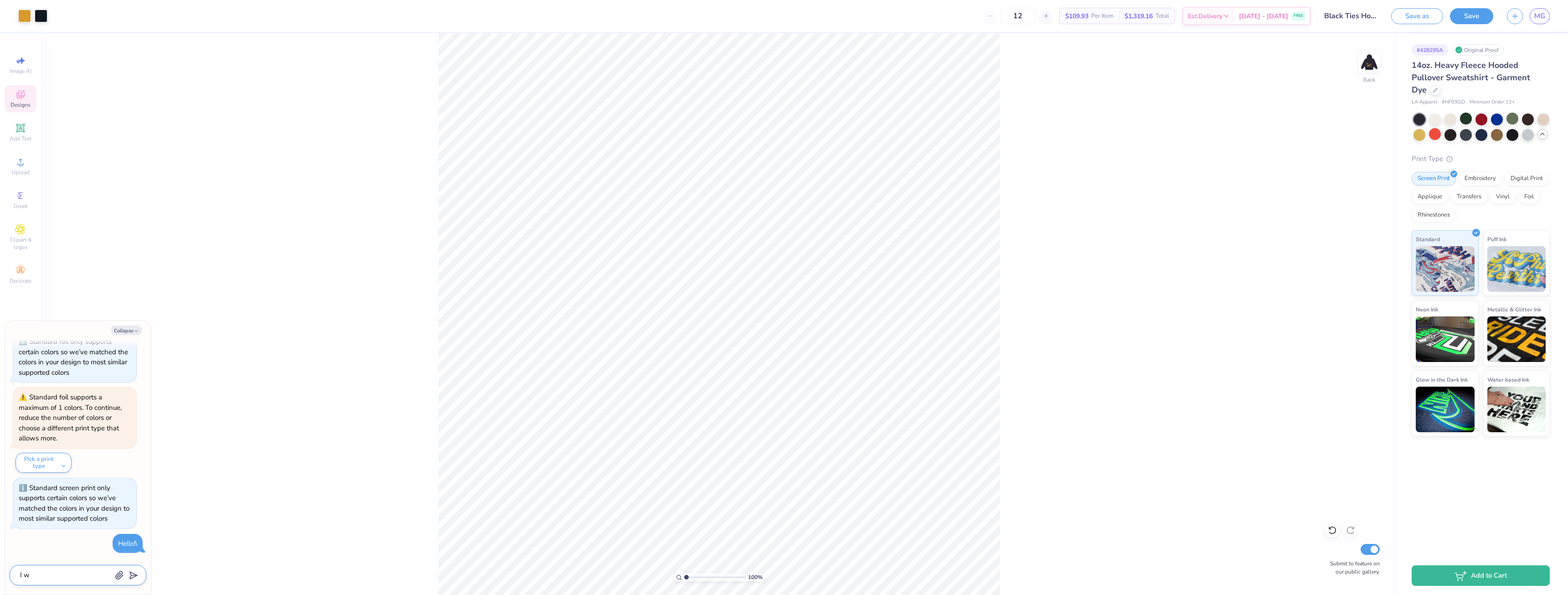
type textarea "x"
type textarea "I"
type textarea "x"
type textarea "I"
type textarea "x"
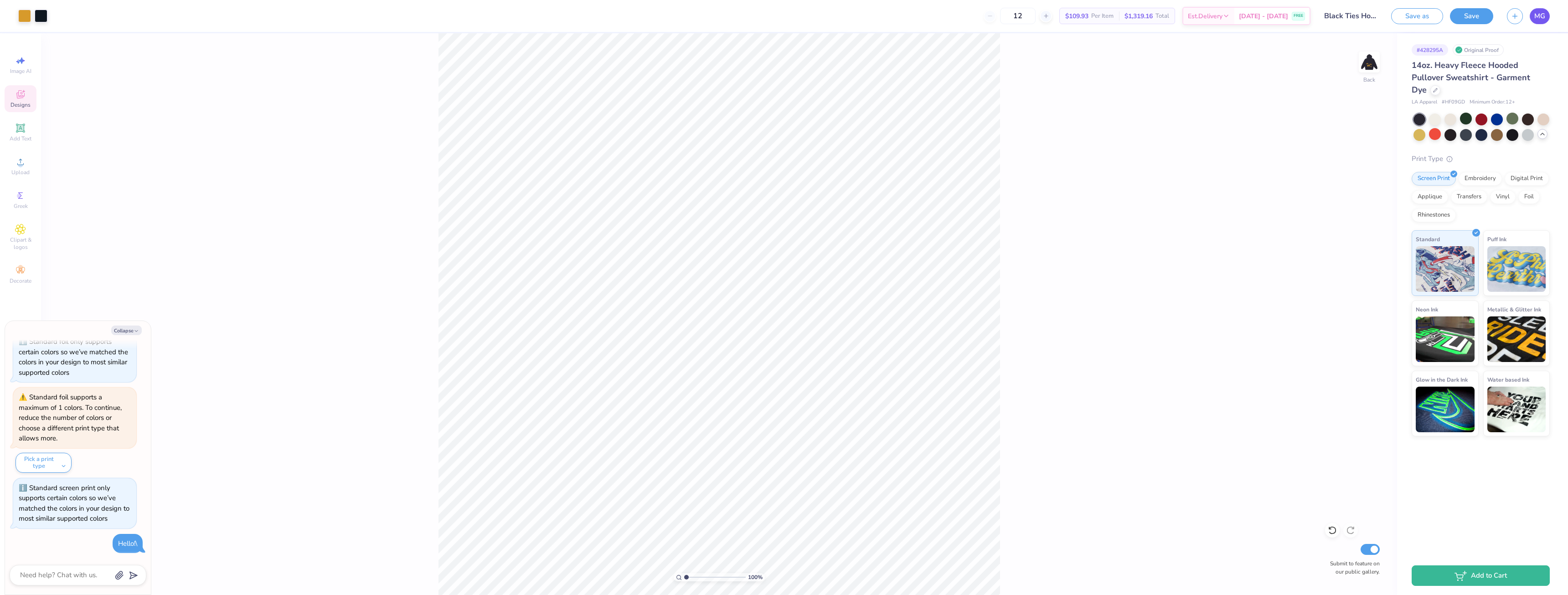
click at [1541, 10] on link "MG" at bounding box center [1540, 16] width 20 height 16
type textarea "x"
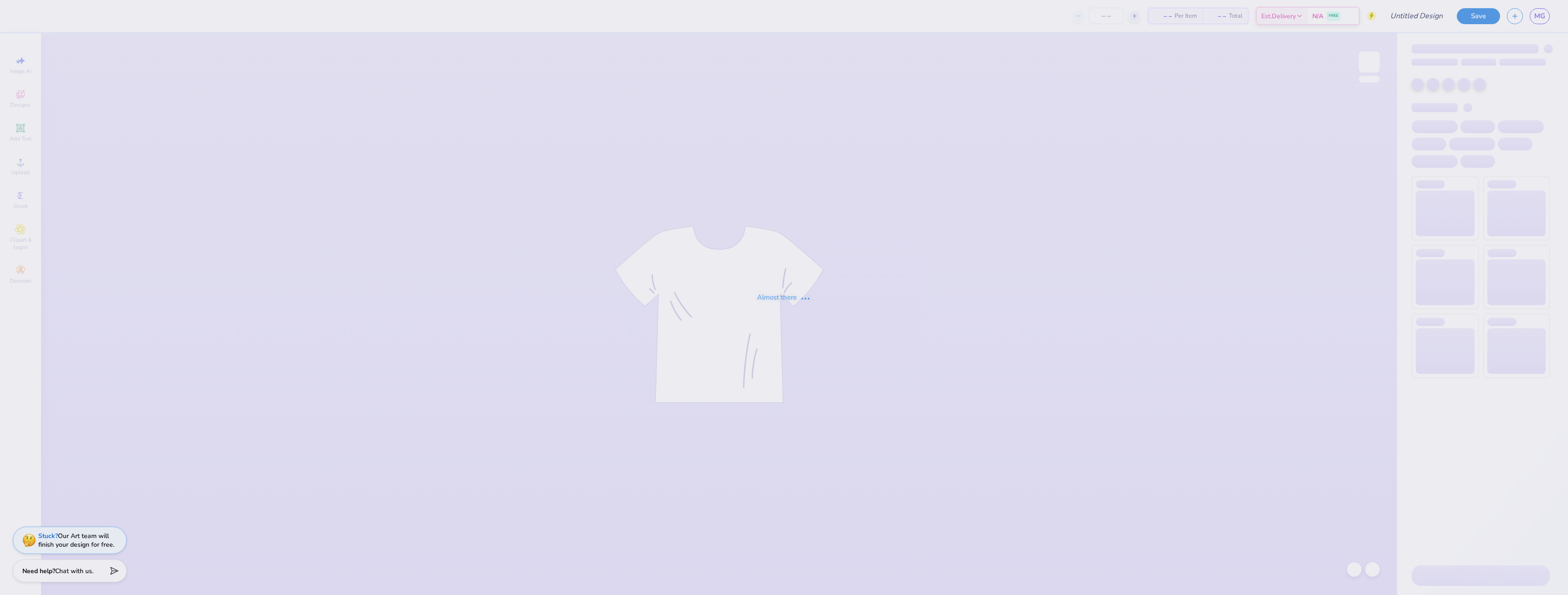
type input "Merch for black ties"
type input "24"
type input "Merch for black ties"
type input "24"
